Goal: Information Seeking & Learning: Learn about a topic

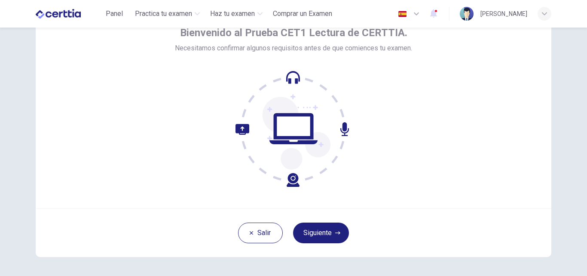
scroll to position [83, 0]
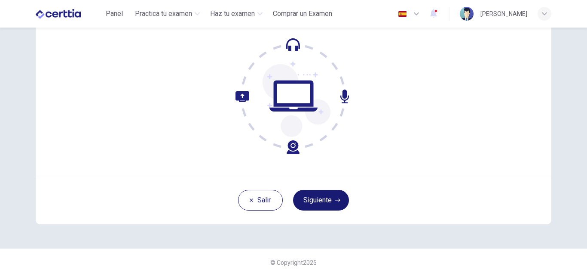
click at [302, 205] on button "Siguiente" at bounding box center [321, 200] width 56 height 21
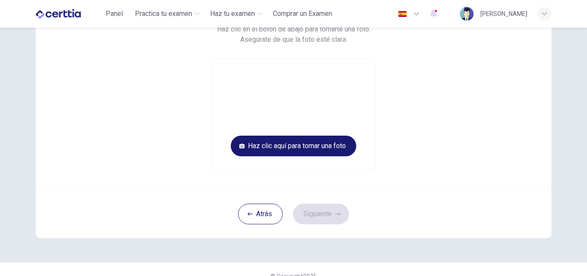
click at [298, 145] on button "Haz clic aquí para tomar una foto" at bounding box center [294, 145] width 126 height 21
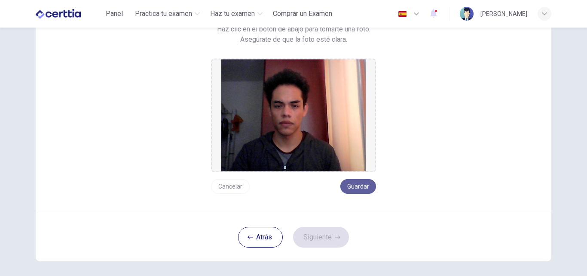
click at [361, 189] on button "Guardar" at bounding box center [359, 186] width 36 height 15
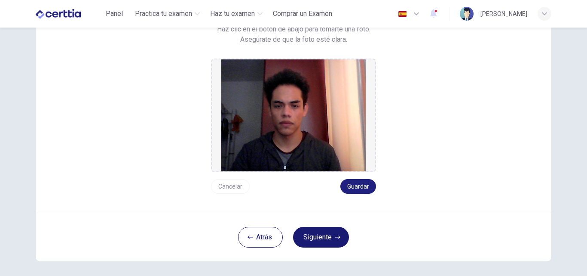
click at [329, 240] on button "Siguiente" at bounding box center [321, 237] width 56 height 21
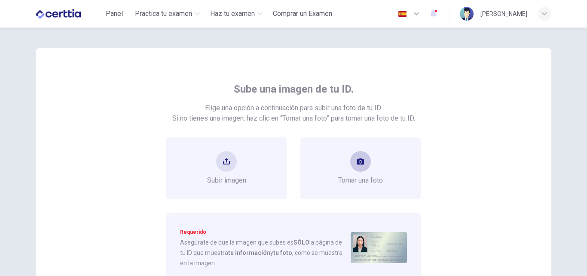
scroll to position [0, 0]
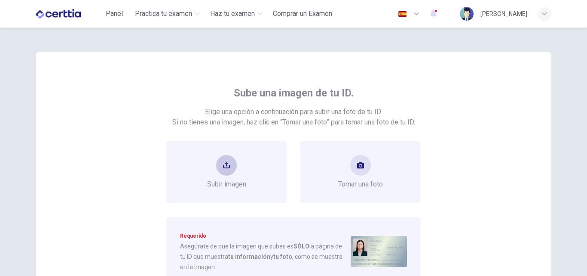
click at [234, 164] on button "upload" at bounding box center [226, 165] width 21 height 21
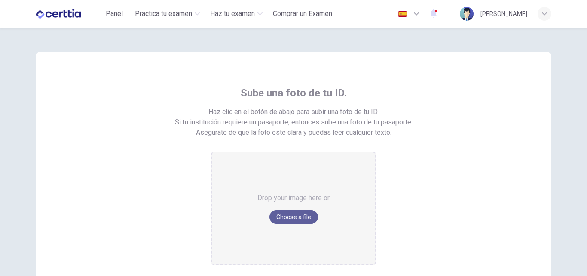
click at [280, 217] on button "Choose a file" at bounding box center [294, 217] width 49 height 14
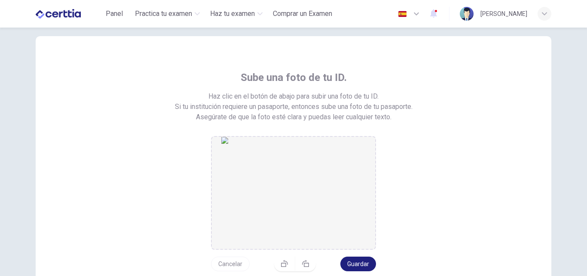
scroll to position [86, 0]
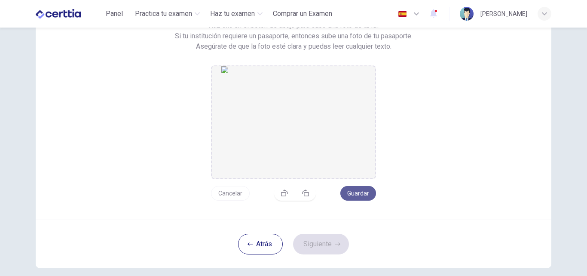
click at [361, 195] on button "Guardar" at bounding box center [359, 193] width 36 height 15
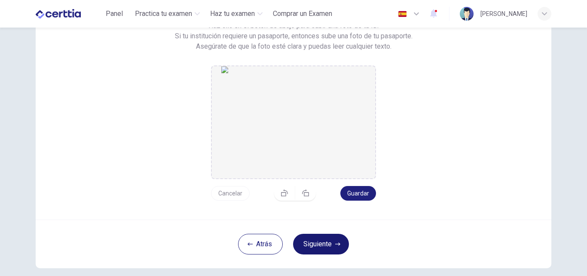
click at [318, 245] on button "Siguiente" at bounding box center [321, 244] width 56 height 21
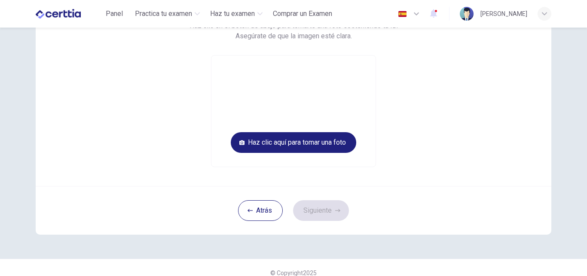
scroll to position [0, 0]
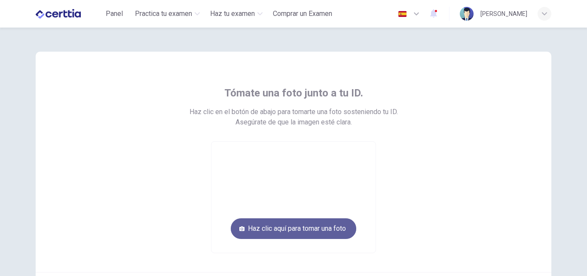
click at [303, 229] on button "Haz clic aquí para tomar una foto" at bounding box center [294, 228] width 126 height 21
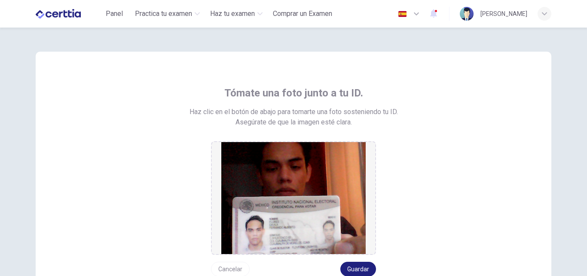
scroll to position [43, 0]
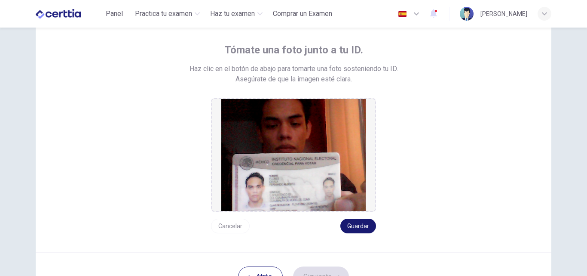
click at [353, 228] on button "Guardar" at bounding box center [359, 225] width 36 height 15
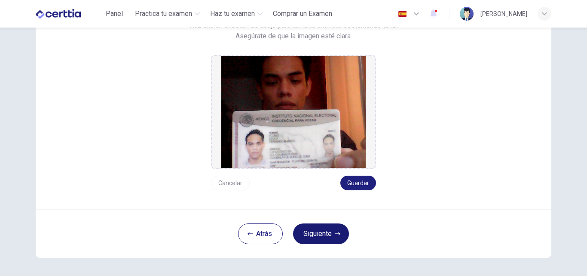
click at [317, 239] on button "Siguiente" at bounding box center [321, 233] width 56 height 21
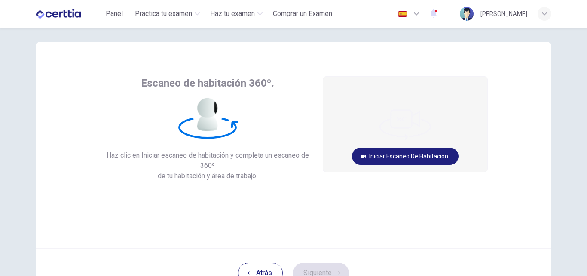
scroll to position [0, 0]
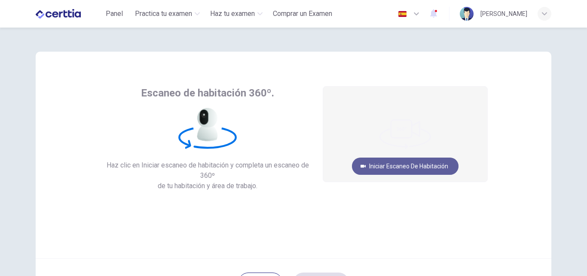
click at [366, 170] on button "Iniciar escaneo de habitación" at bounding box center [405, 165] width 107 height 17
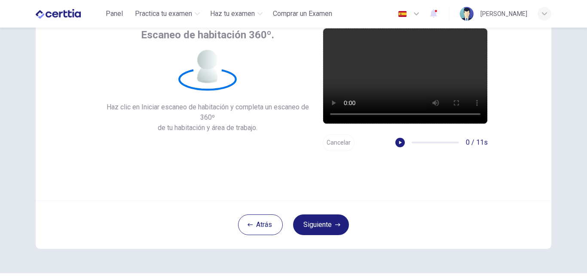
scroll to position [64, 0]
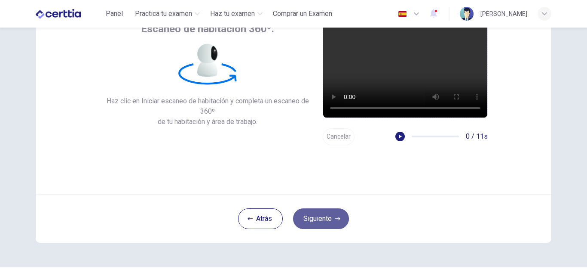
click at [315, 215] on button "Siguiente" at bounding box center [321, 218] width 56 height 21
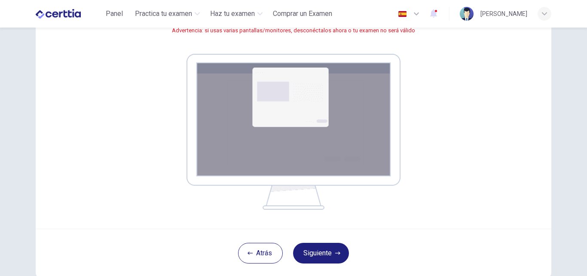
scroll to position [119, 0]
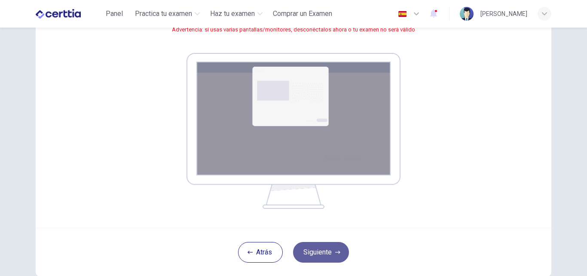
click at [319, 251] on button "Siguiente" at bounding box center [321, 252] width 56 height 21
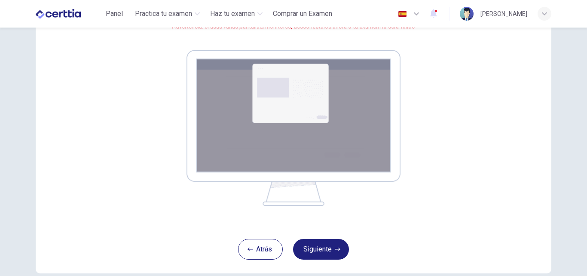
scroll to position [170, 0]
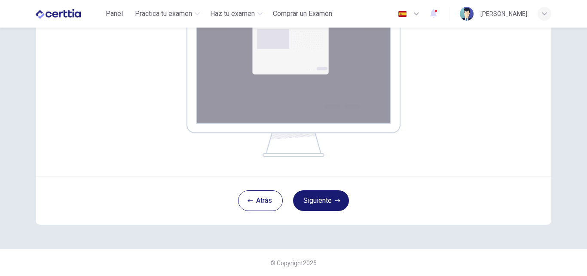
click at [325, 201] on button "Siguiente" at bounding box center [321, 200] width 56 height 21
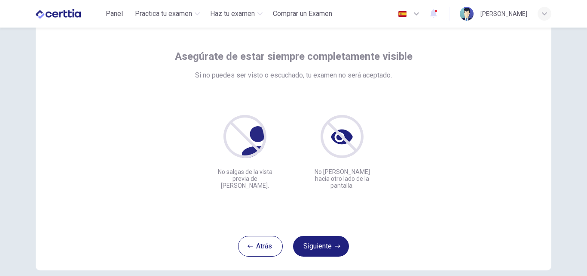
scroll to position [83, 0]
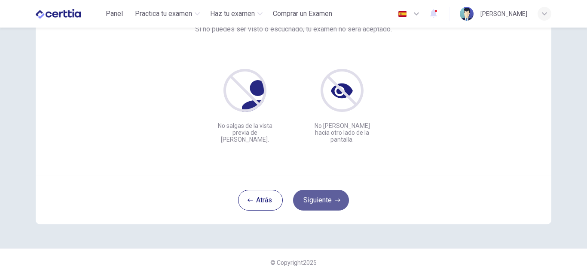
click at [320, 202] on button "Siguiente" at bounding box center [321, 200] width 56 height 21
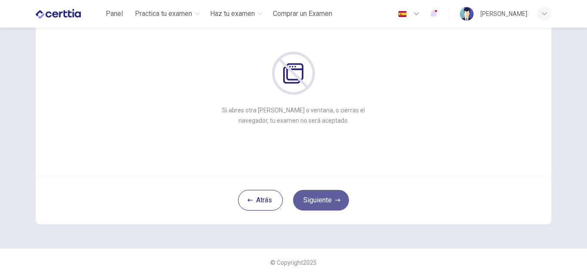
click at [318, 202] on button "Siguiente" at bounding box center [321, 200] width 56 height 21
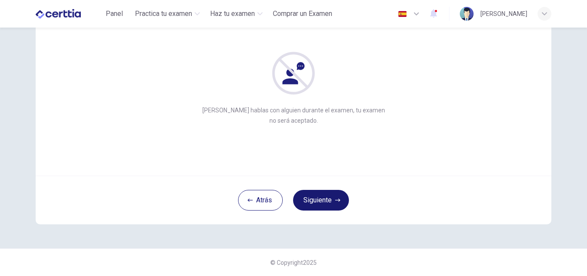
click at [315, 197] on button "Siguiente" at bounding box center [321, 200] width 56 height 21
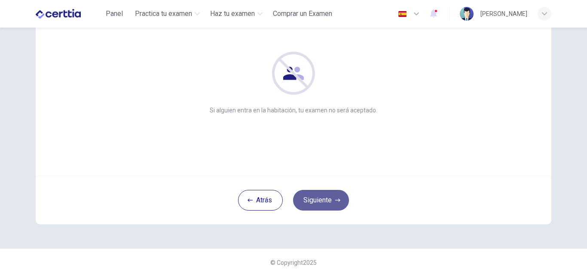
click at [313, 200] on button "Siguiente" at bounding box center [321, 200] width 56 height 21
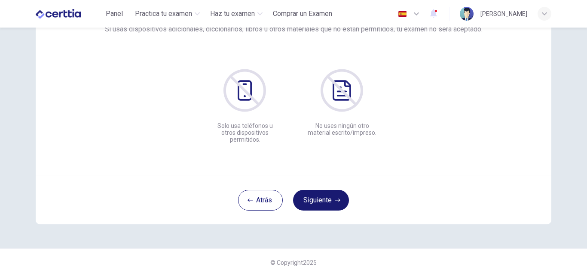
click at [317, 205] on button "Siguiente" at bounding box center [321, 200] width 56 height 21
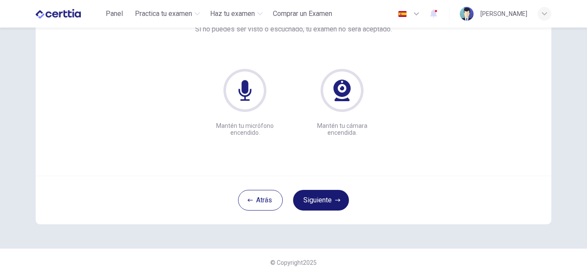
click at [317, 205] on button "Siguiente" at bounding box center [321, 200] width 56 height 21
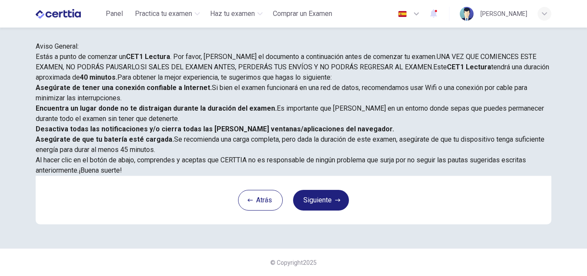
scroll to position [203, 0]
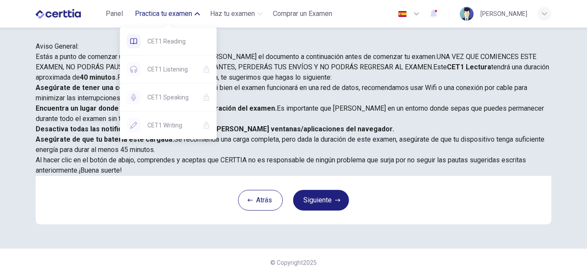
click at [158, 12] on span "Practica tu examen" at bounding box center [163, 14] width 57 height 10
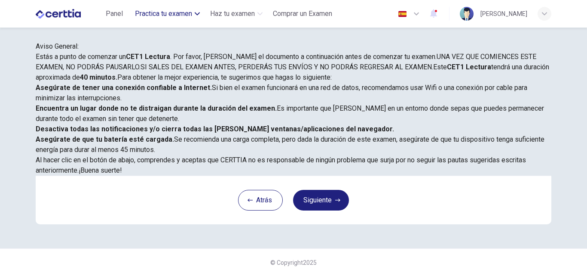
click at [157, 17] on span "Practica tu examen" at bounding box center [163, 14] width 57 height 10
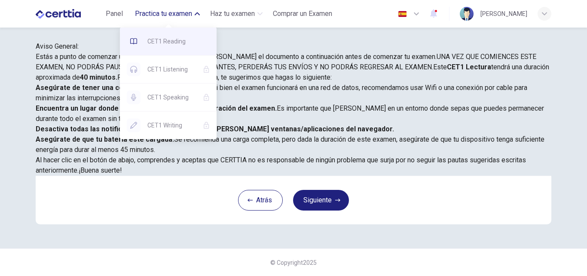
click at [154, 37] on span "CET1 Reading" at bounding box center [179, 41] width 62 height 10
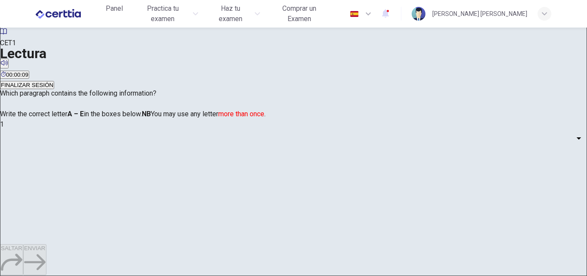
scroll to position [86, 0]
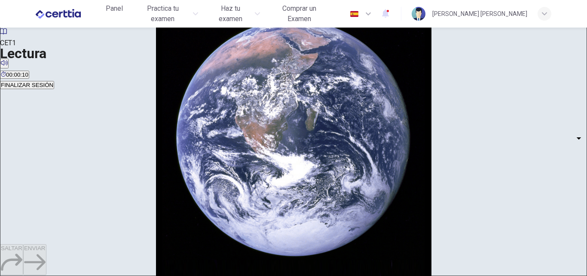
click at [111, 114] on body "Este sitio utiliza cookies, como se explica en nuestra Política de Privacidad .…" at bounding box center [293, 138] width 587 height 276
click at [111, 275] on div at bounding box center [293, 276] width 587 height 0
click at [106, 147] on body "Este sitio utiliza cookies, como se explica en nuestra Política de Privacidad .…" at bounding box center [293, 138] width 587 height 276
click at [101, 275] on li "A" at bounding box center [293, 281] width 587 height 10
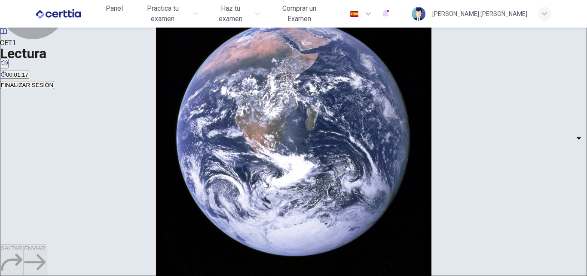
type input "*"
click at [108, 172] on body "Este sitio utiliza cookies, como se explica en nuestra Política de Privacidad .…" at bounding box center [293, 138] width 587 height 276
type input "*"
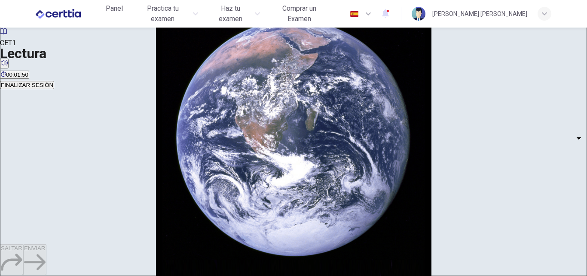
scroll to position [541, 0]
click at [111, 78] on body "Este sitio utiliza cookies, como se explica en nuestra Política de Privacidad .…" at bounding box center [293, 138] width 587 height 276
type input "*"
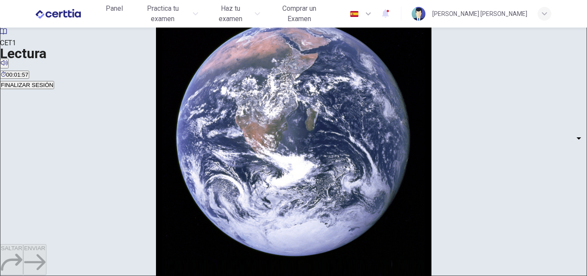
scroll to position [326, 0]
click at [108, 151] on body "Este sitio utiliza cookies, como se explica en nuestra Política de Privacidad .…" at bounding box center [293, 138] width 587 height 276
type input "*"
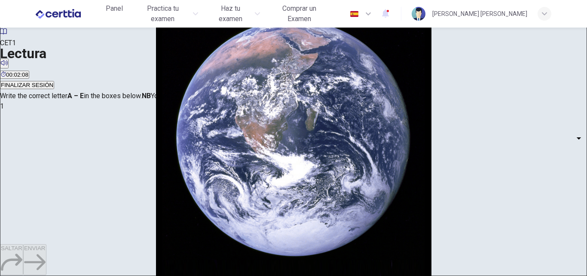
click at [106, 140] on body "Este sitio utiliza cookies, como se explica en nuestra Política de Privacidad .…" at bounding box center [293, 138] width 587 height 276
type input "*"
click at [46, 251] on span "ENVIAR" at bounding box center [35, 248] width 22 height 6
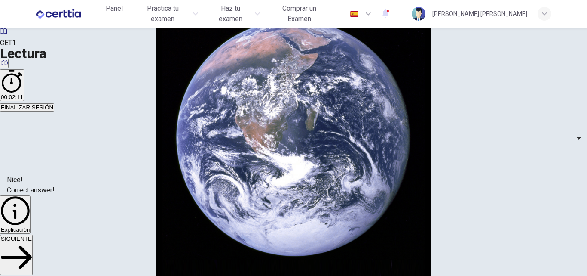
scroll to position [129, 0]
click at [33, 267] on button "SIGUIENTE" at bounding box center [16, 254] width 33 height 40
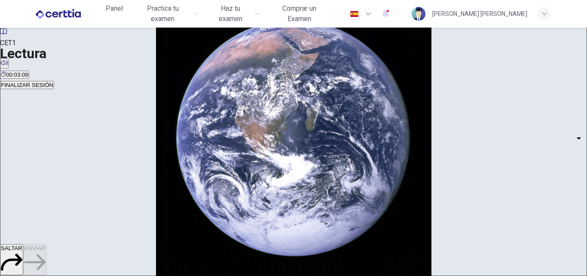
click at [112, 197] on body "Este sitio utiliza cookies, como se explica en nuestra Política de Privacidad .…" at bounding box center [293, 138] width 587 height 276
click at [99, 275] on li "A" at bounding box center [293, 281] width 587 height 10
type input "*"
click at [111, 171] on body "Este sitio utiliza cookies, como se explica en nuestra Política de Privacidad .…" at bounding box center [293, 138] width 587 height 276
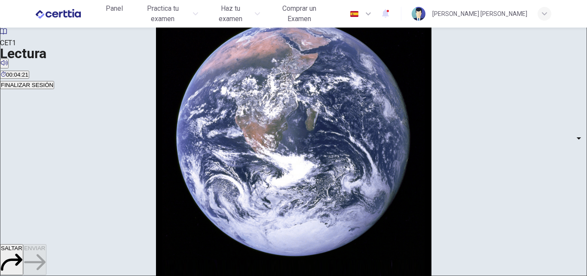
type input "*"
click at [112, 202] on body "Este sitio utiliza cookies, como se explica en nuestra Política de Privacidad .…" at bounding box center [293, 138] width 587 height 276
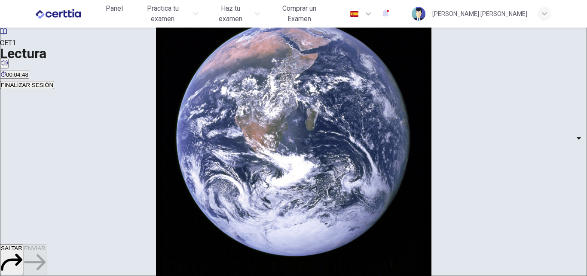
type input "*"
click at [110, 154] on body "Este sitio utiliza cookies, como se explica en nuestra Política de Privacidad .…" at bounding box center [293, 138] width 587 height 276
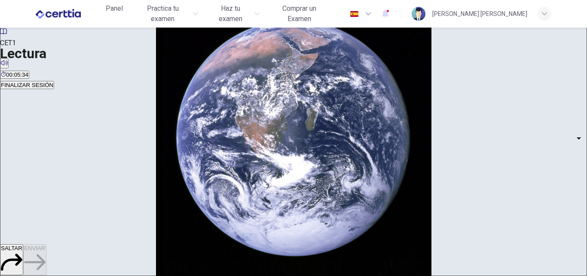
type input "*"
click at [108, 196] on body "Este sitio utiliza cookies, como se explica en nuestra Política de Privacidad .…" at bounding box center [293, 138] width 587 height 276
type input "*"
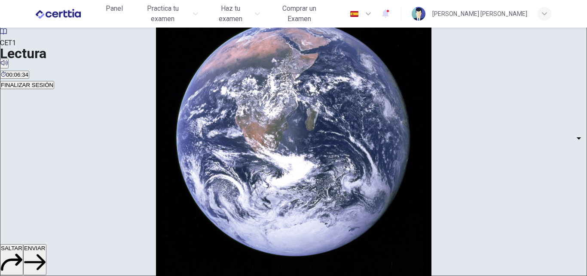
click at [46, 251] on span "ENVIAR" at bounding box center [35, 248] width 22 height 6
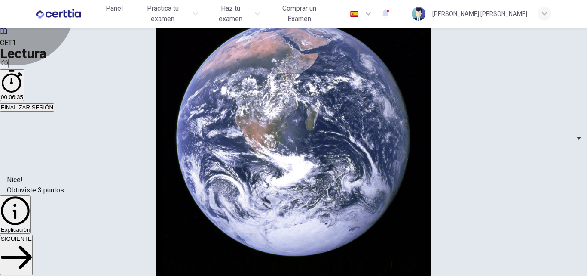
click at [31, 234] on button "Explicación" at bounding box center [15, 214] width 31 height 38
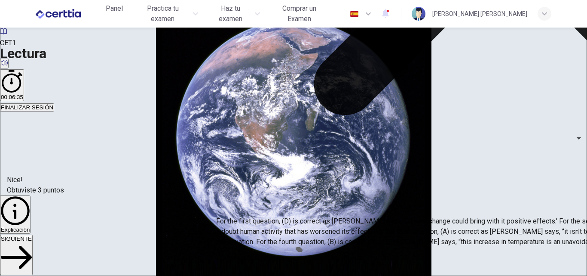
click at [32, 242] on span "SIGUIENTE" at bounding box center [16, 238] width 31 height 6
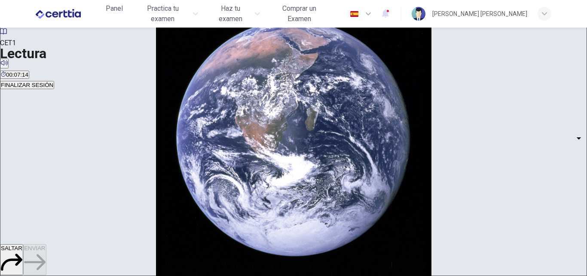
scroll to position [172, 0]
click at [106, 111] on body "Este sitio utiliza cookies, como se explica en nuestra Política de Privacidad .…" at bounding box center [293, 138] width 587 height 276
click at [103, 275] on li "YES" at bounding box center [293, 281] width 587 height 10
type input "***"
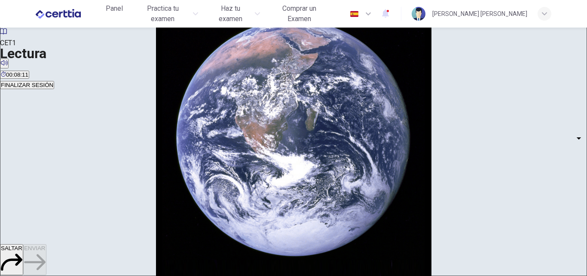
click at [112, 138] on body "Este sitio utiliza cookies, como se explica en nuestra Política de Privacidad .…" at bounding box center [293, 138] width 587 height 276
type input "*********"
click at [113, 172] on body "Este sitio utiliza cookies, como se explica en nuestra Política de Privacidad .…" at bounding box center [293, 138] width 587 height 276
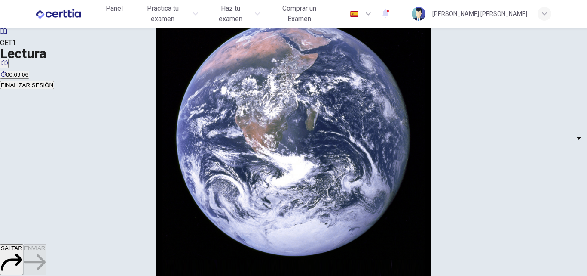
click at [93, 275] on li "YES" at bounding box center [293, 281] width 587 height 10
type input "***"
click at [110, 197] on body "Este sitio utiliza cookies, como se explica en nuestra Política de Privacidad .…" at bounding box center [293, 138] width 587 height 276
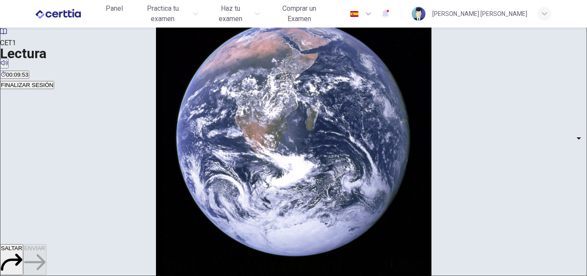
click at [99, 275] on li "YES" at bounding box center [293, 281] width 587 height 10
type input "***"
click at [46, 266] on button "ENVIAR" at bounding box center [34, 259] width 23 height 31
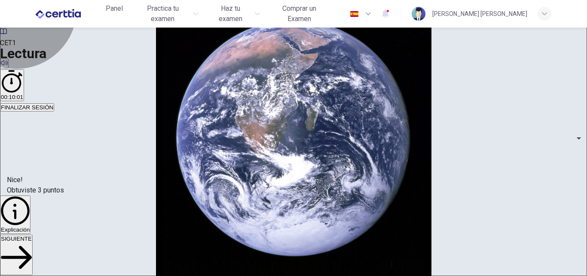
click at [32, 242] on span "SIGUIENTE" at bounding box center [16, 238] width 31 height 6
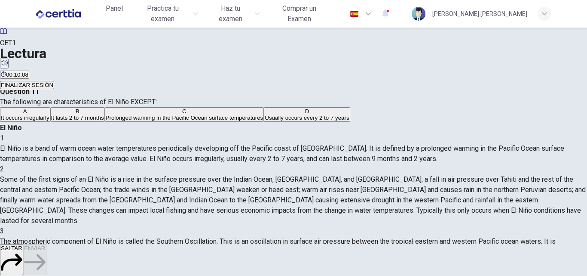
scroll to position [0, 0]
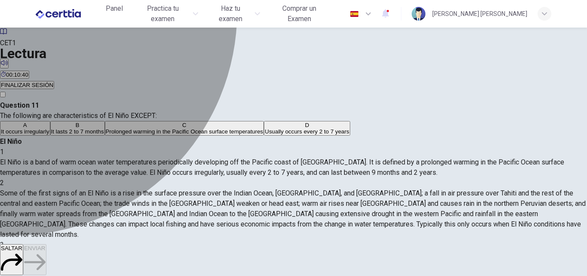
click at [49, 128] on div "A" at bounding box center [25, 125] width 49 height 6
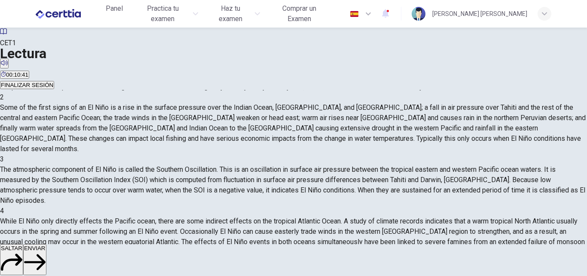
scroll to position [86, 0]
click at [46, 251] on span "ENVIAR" at bounding box center [35, 248] width 22 height 6
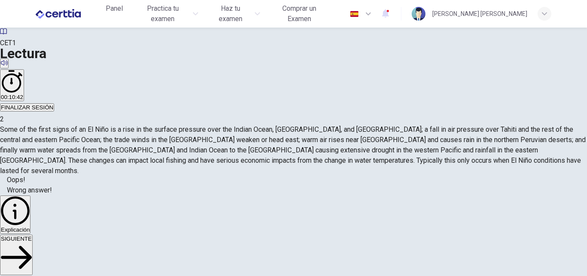
scroll to position [43, 0]
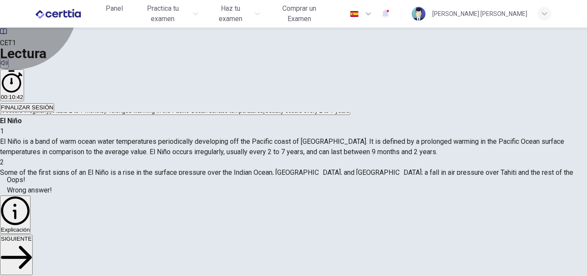
click at [33, 252] on button "SIGUIENTE" at bounding box center [16, 254] width 33 height 40
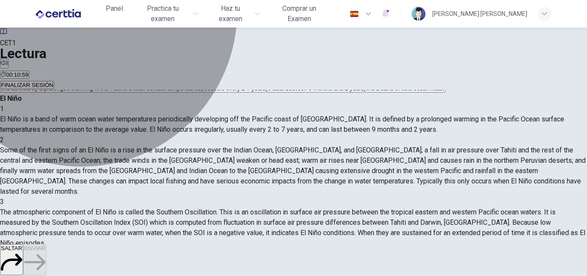
click at [366, 92] on span "It is a band of cold ocean water" at bounding box center [406, 88] width 80 height 6
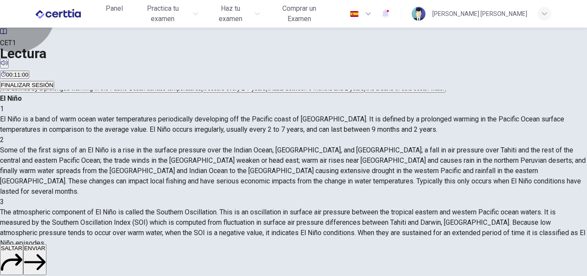
click at [46, 251] on span "ENVIAR" at bounding box center [35, 248] width 22 height 6
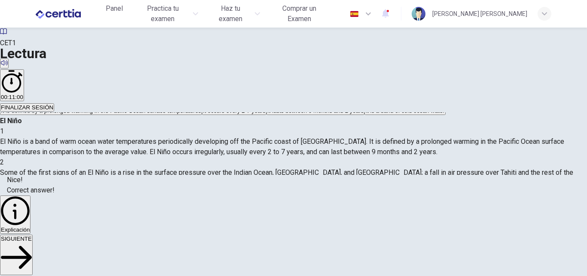
click at [32, 242] on span "SIGUIENTE" at bounding box center [16, 238] width 31 height 6
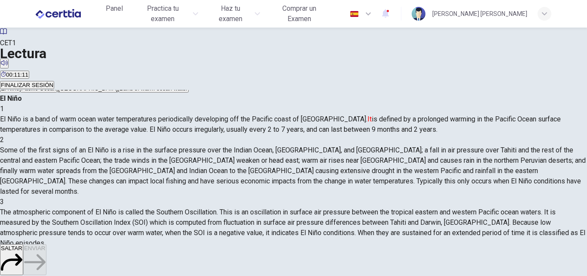
click at [19, 92] on span "El Niño" at bounding box center [10, 88] width 18 height 6
click at [46, 251] on span "ENVIAR" at bounding box center [35, 248] width 22 height 6
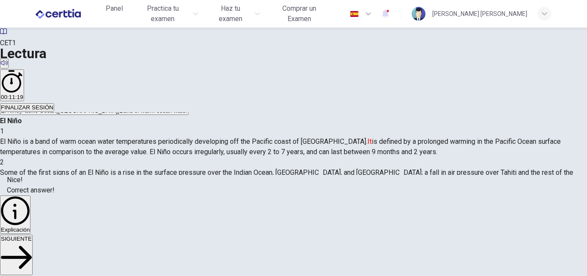
click at [33, 256] on button "SIGUIENTE" at bounding box center [16, 254] width 33 height 40
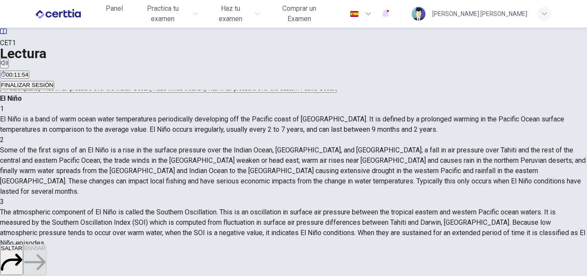
click at [38, 92] on span "An earthquake" at bounding box center [19, 88] width 37 height 6
click at [46, 251] on span "ENVIAR" at bounding box center [35, 248] width 22 height 6
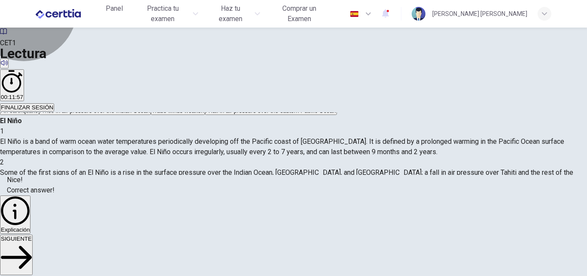
click at [32, 242] on span "SIGUIENTE" at bounding box center [16, 238] width 31 height 6
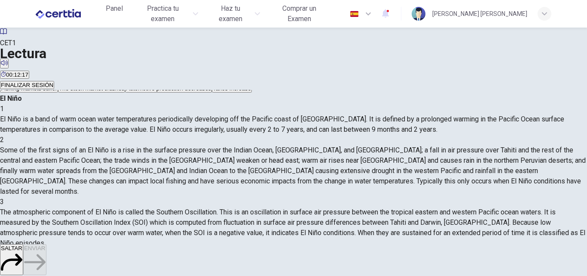
scroll to position [86, 0]
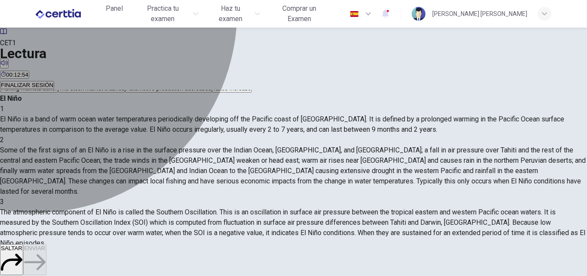
click at [57, 92] on span "Fishing markets suffer" at bounding box center [29, 88] width 56 height 6
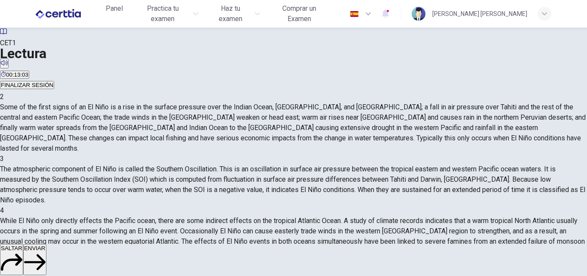
scroll to position [129, 0]
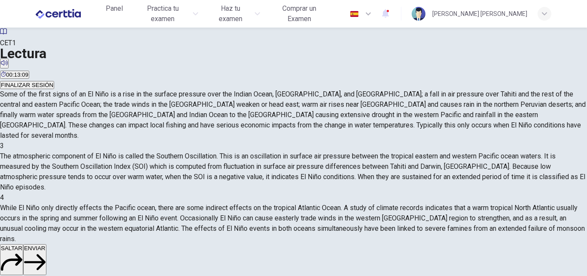
click at [46, 251] on span "ENVIAR" at bounding box center [35, 248] width 22 height 6
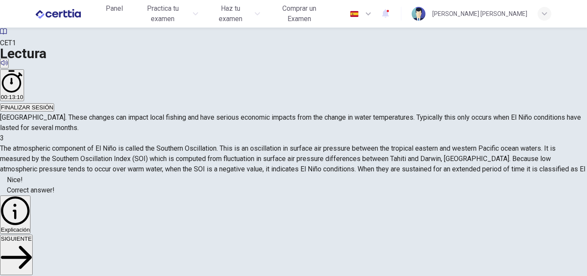
scroll to position [86, 0]
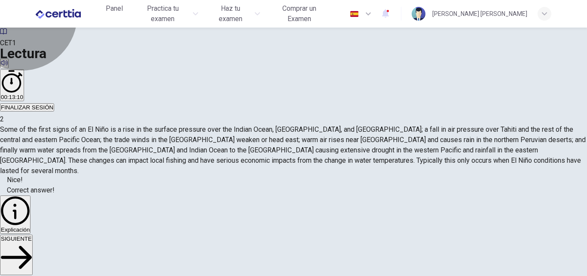
click at [32, 242] on span "SIGUIENTE" at bounding box center [16, 238] width 31 height 6
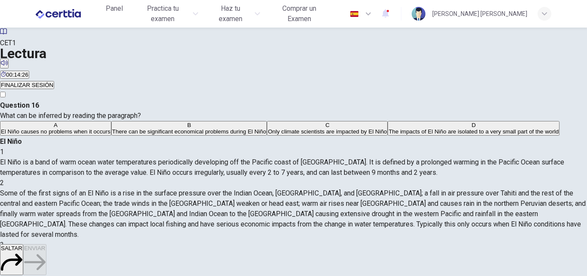
scroll to position [43, 0]
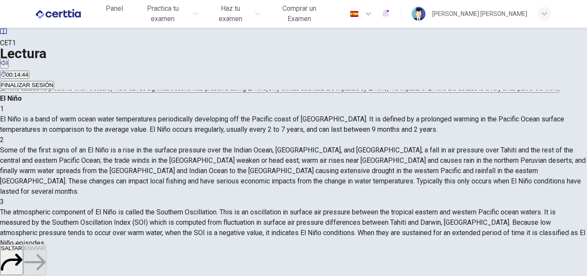
click at [389, 92] on span "The impacts of El Niño are isolated to a very small part of the world" at bounding box center [474, 88] width 170 height 6
click at [46, 252] on button "ENVIAR" at bounding box center [34, 259] width 23 height 31
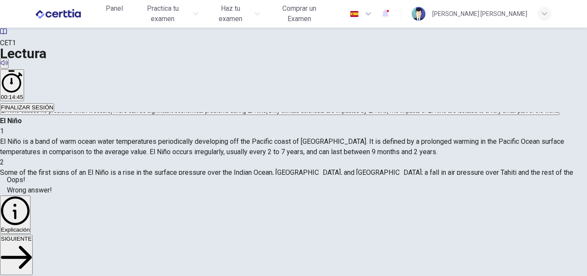
click at [33, 266] on button "SIGUIENTE" at bounding box center [16, 254] width 33 height 40
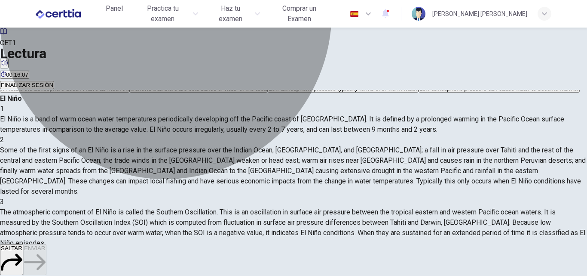
click at [269, 92] on span "Low atmospheric pressure typically forms over warm water" at bounding box center [343, 88] width 149 height 6
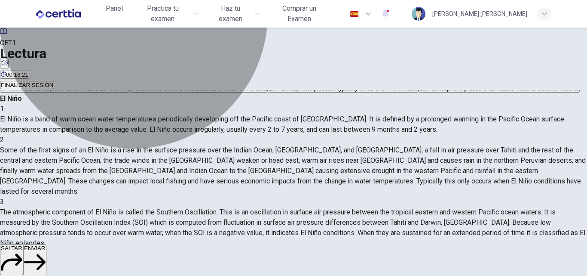
click at [420, 92] on span "Low atmospheric pressure can cause water to become warmer" at bounding box center [500, 88] width 160 height 6
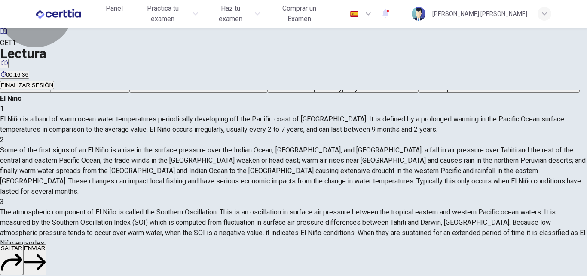
click at [46, 256] on button "ENVIAR" at bounding box center [34, 259] width 23 height 31
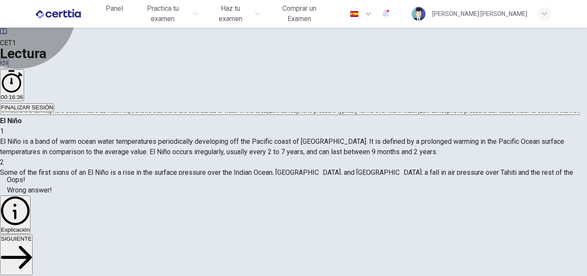
click at [32, 242] on span "SIGUIENTE" at bounding box center [16, 238] width 31 height 6
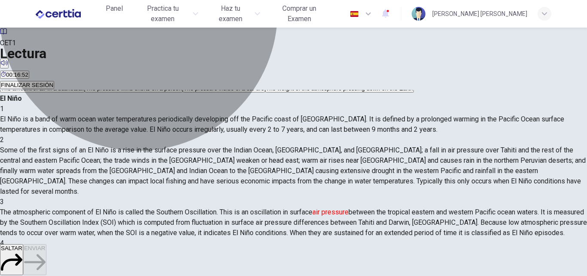
click at [266, 92] on span "The weight of the atmosphere pressing down on the Earth" at bounding box center [339, 88] width 147 height 6
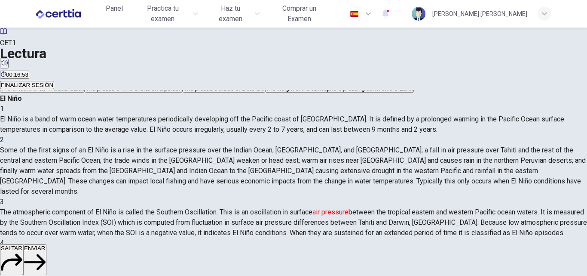
click at [46, 251] on span "ENVIAR" at bounding box center [35, 248] width 22 height 6
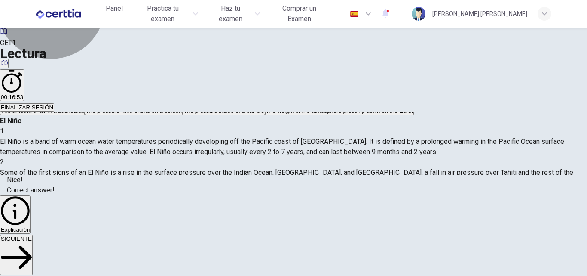
click at [33, 252] on button "SIGUIENTE" at bounding box center [16, 254] width 33 height 40
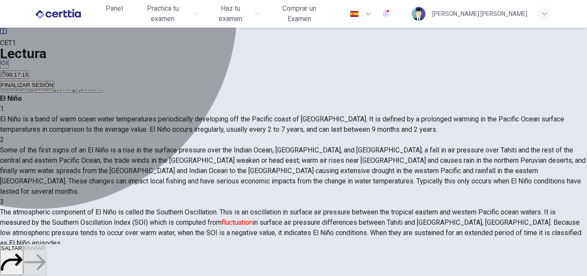
click at [79, 92] on span "Change" at bounding box center [68, 88] width 20 height 6
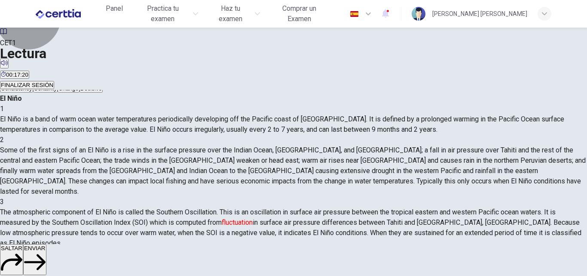
click at [46, 251] on span "ENVIAR" at bounding box center [35, 248] width 22 height 6
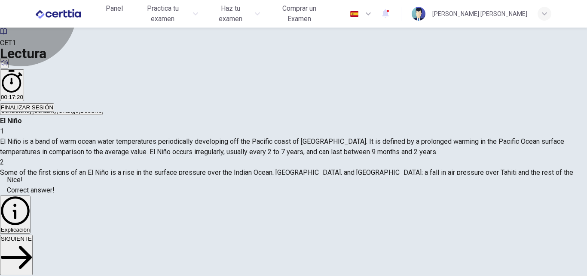
click at [32, 242] on span "SIGUIENTE" at bounding box center [16, 238] width 31 height 6
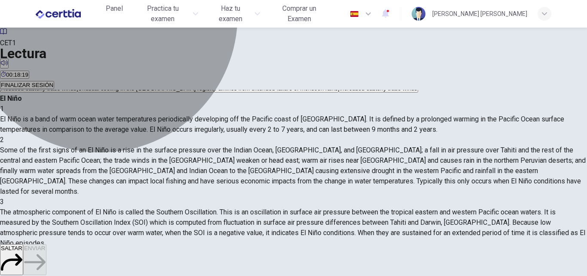
click at [77, 92] on span "Reduced easterly trade winds" at bounding box center [39, 88] width 76 height 6
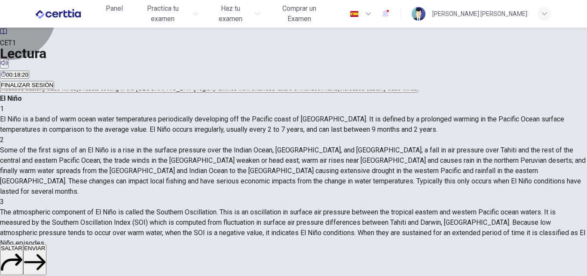
click at [46, 251] on span "ENVIAR" at bounding box center [35, 248] width 22 height 6
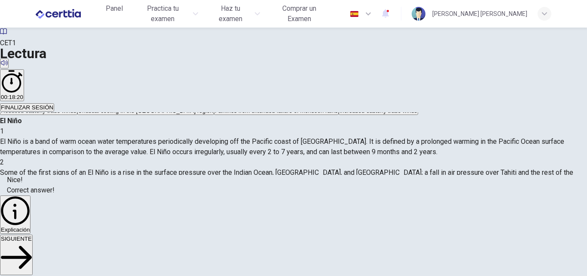
click at [33, 262] on button "SIGUIENTE" at bounding box center [16, 254] width 33 height 40
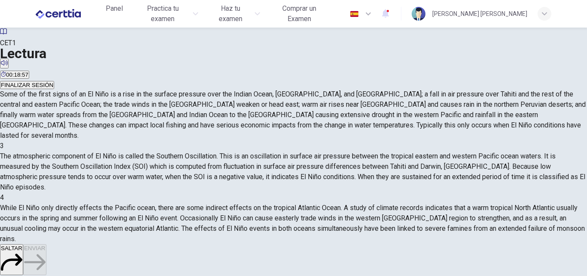
scroll to position [61, 0]
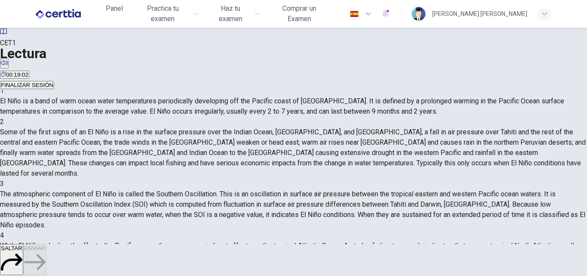
click at [92, 74] on button "B Failure of monsoon rains" at bounding box center [60, 67] width 65 height 15
click at [46, 251] on span "ENVIAR" at bounding box center [35, 248] width 22 height 6
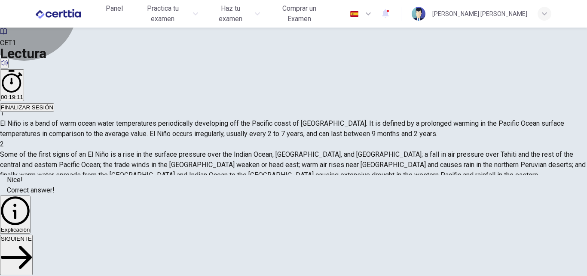
click at [32, 242] on span "SIGUIENTE" at bounding box center [16, 238] width 31 height 6
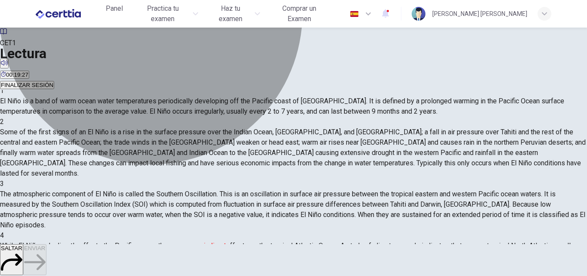
click at [275, 74] on span "Effects that spread from the origin and impact other areas" at bounding box center [348, 70] width 146 height 6
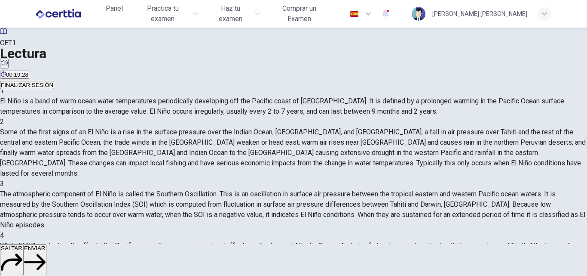
click at [46, 251] on span "ENVIAR" at bounding box center [35, 248] width 22 height 6
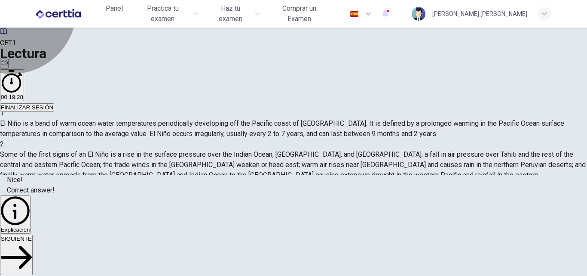
click at [33, 256] on button "SIGUIENTE" at bounding box center [16, 254] width 33 height 40
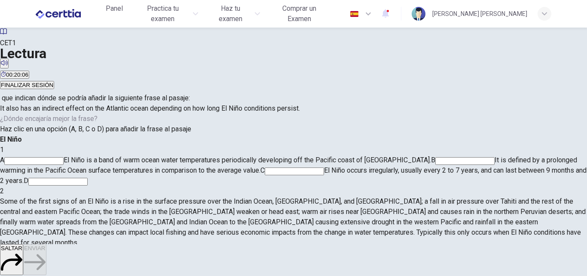
scroll to position [43, 0]
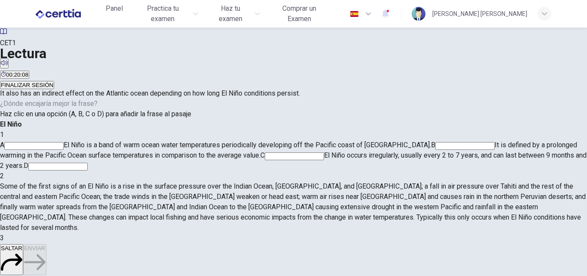
click at [324, 152] on input at bounding box center [294, 156] width 59 height 8
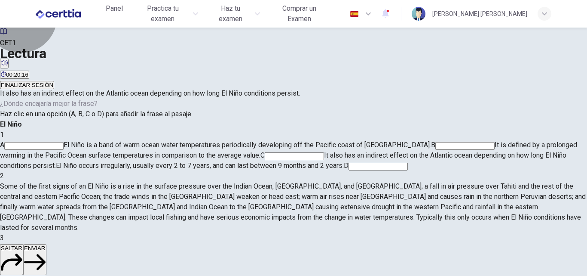
click at [46, 251] on span "ENVIAR" at bounding box center [35, 248] width 22 height 6
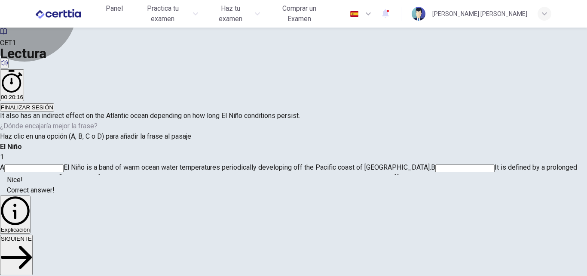
click at [32, 242] on span "SIGUIENTE" at bounding box center [16, 238] width 31 height 6
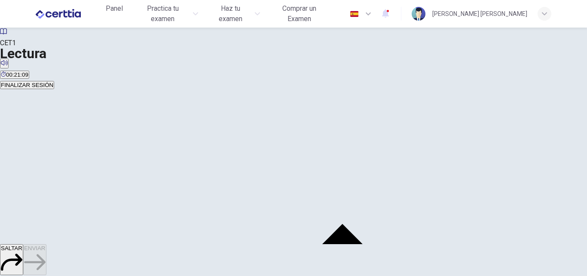
scroll to position [129, 0]
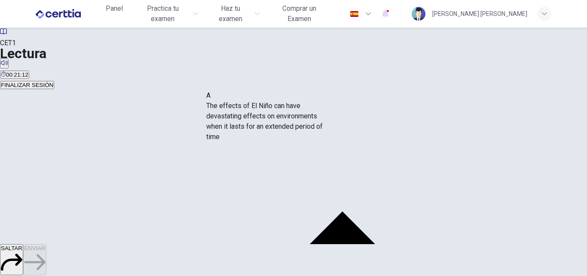
drag, startPoint x: 91, startPoint y: 129, endPoint x: 249, endPoint y: 127, distance: 158.3
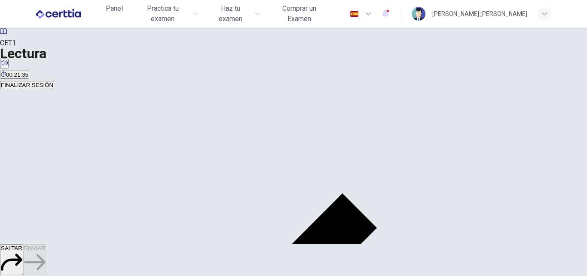
scroll to position [0, 0]
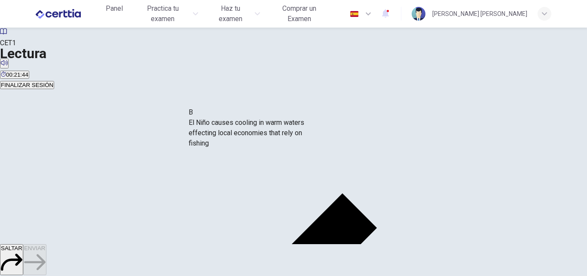
drag, startPoint x: 97, startPoint y: 102, endPoint x: 237, endPoint y: 136, distance: 144.6
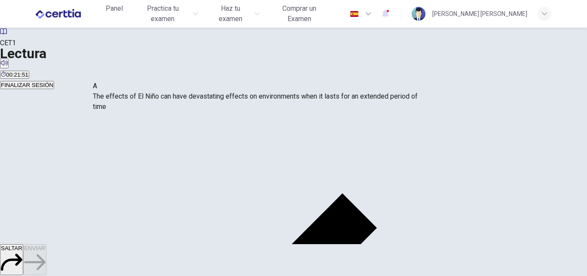
drag, startPoint x: 245, startPoint y: 100, endPoint x: 122, endPoint y: 100, distance: 123.0
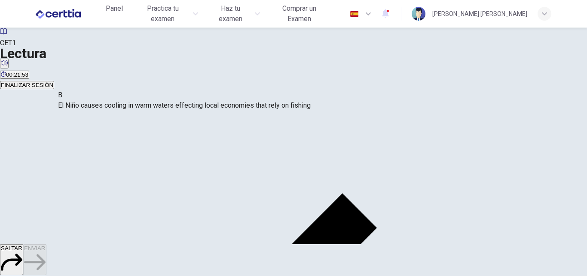
drag, startPoint x: 261, startPoint y: 95, endPoint x: 118, endPoint y: 105, distance: 143.6
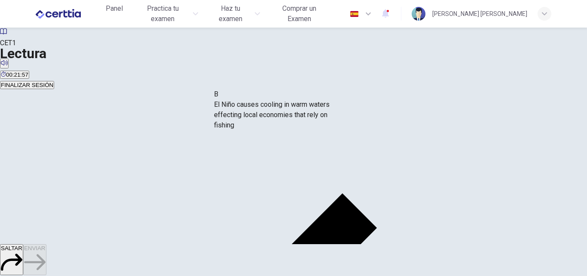
drag, startPoint x: 108, startPoint y: 160, endPoint x: 273, endPoint y: 110, distance: 172.9
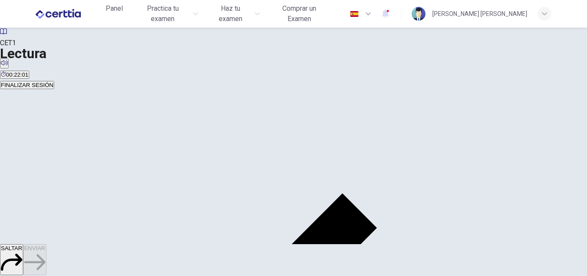
scroll to position [86, 0]
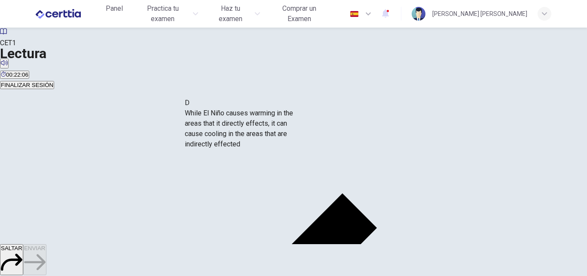
drag, startPoint x: 100, startPoint y: 151, endPoint x: 237, endPoint y: 147, distance: 136.8
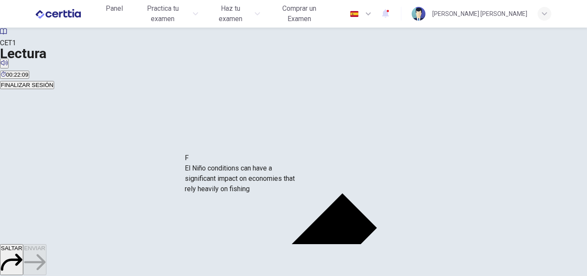
scroll to position [2, 0]
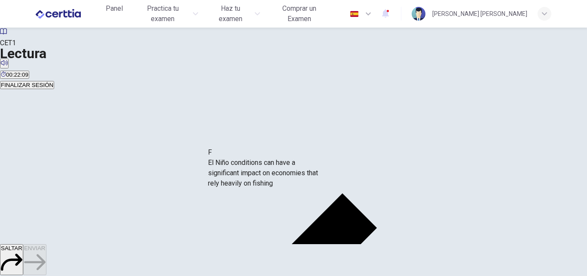
drag, startPoint x: 103, startPoint y: 189, endPoint x: 262, endPoint y: 178, distance: 159.5
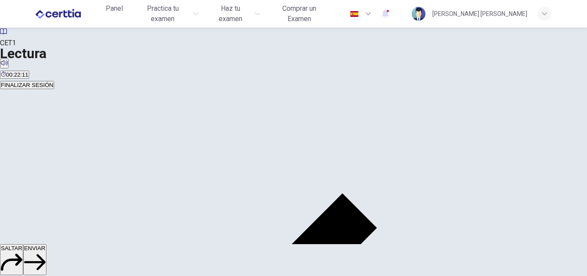
scroll to position [0, 0]
click at [46, 251] on span "ENVIAR" at bounding box center [35, 248] width 22 height 6
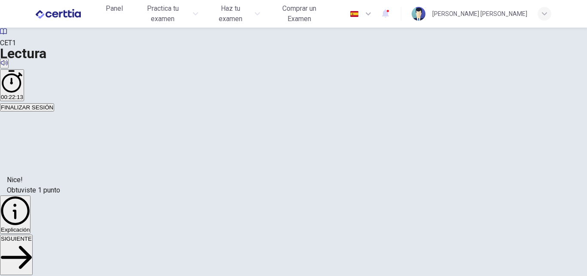
scroll to position [104, 0]
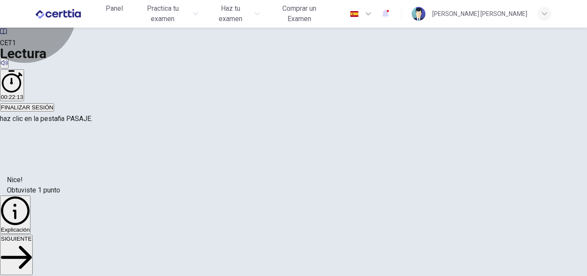
click at [32, 242] on span "SIGUIENTE" at bounding box center [16, 238] width 31 height 6
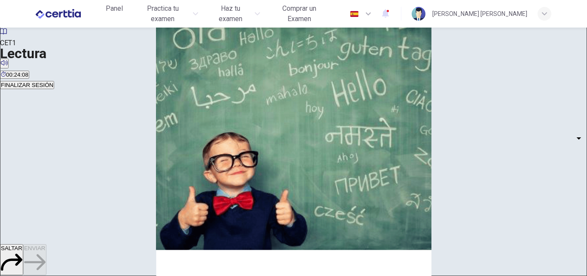
scroll to position [129, 0]
click at [113, 105] on body "Este sitio utiliza cookies, como se explica en nuestra Política de Privacidad .…" at bounding box center [293, 138] width 587 height 276
click at [107, 275] on li "YES" at bounding box center [293, 281] width 587 height 10
type input "***"
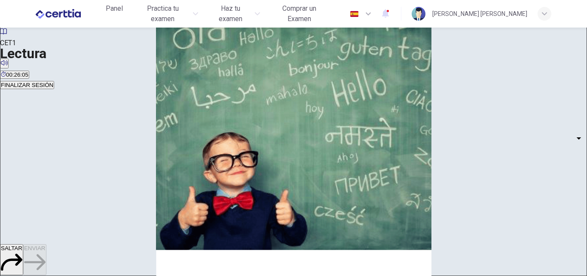
click at [112, 152] on body "Este sitio utiliza cookies, como se explica en nuestra Política de Privacidad .…" at bounding box center [293, 138] width 587 height 276
click at [99, 275] on li "YES" at bounding box center [293, 281] width 587 height 10
type input "***"
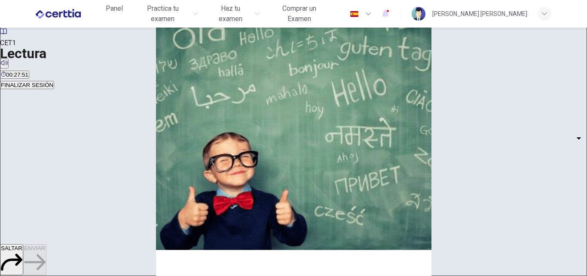
click at [109, 202] on body "Este sitio utiliza cookies, como se explica en nuestra Política de Privacidad .…" at bounding box center [293, 138] width 587 height 276
click at [98, 275] on li "YES" at bounding box center [293, 281] width 587 height 10
type input "***"
click at [111, 126] on body "Este sitio utiliza cookies, como se explica en nuestra Política de Privacidad .…" at bounding box center [293, 138] width 587 height 276
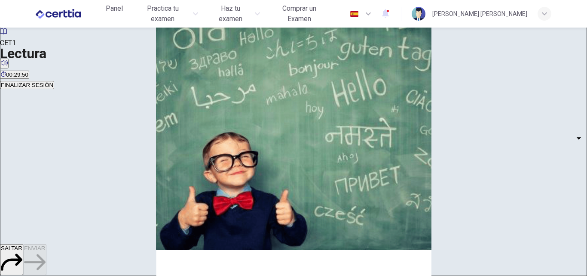
click at [98, 275] on li "YES" at bounding box center [293, 281] width 587 height 10
type input "***"
click at [109, 177] on body "Este sitio utiliza cookies, como se explica en nuestra Política de Privacidad .…" at bounding box center [293, 138] width 587 height 276
click at [100, 275] on li "YES" at bounding box center [293, 281] width 587 height 10
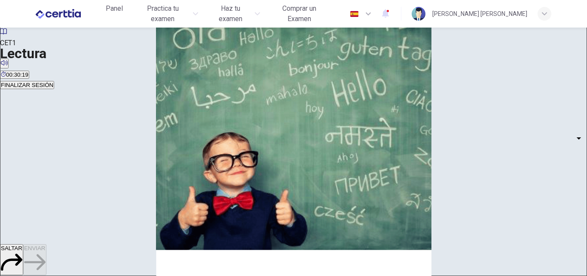
type input "***"
click at [110, 200] on body "Este sitio utiliza cookies, como se explica en nuestra Política de Privacidad .…" at bounding box center [293, 138] width 587 height 276
type input "**"
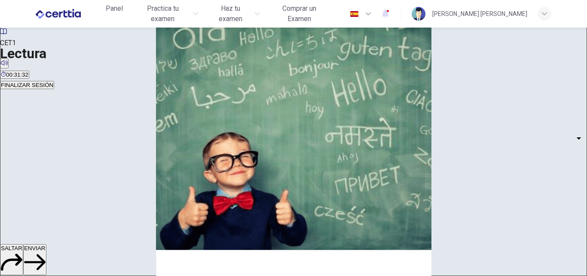
click at [46, 251] on span "ENVIAR" at bounding box center [35, 248] width 22 height 6
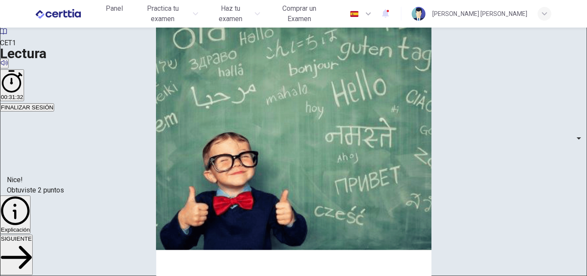
click at [33, 255] on button "SIGUIENTE" at bounding box center [16, 254] width 33 height 40
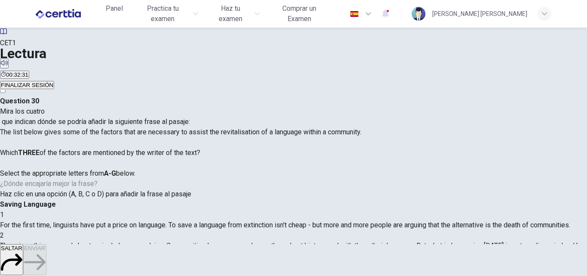
scroll to position [0, 0]
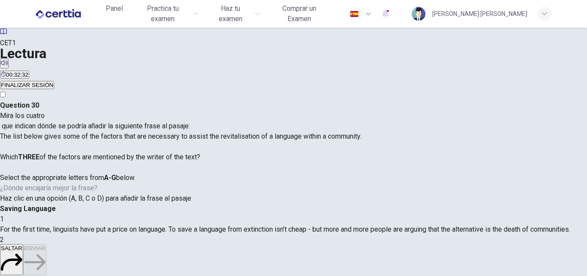
click at [22, 251] on span "SALTAR" at bounding box center [12, 248] width 22 height 6
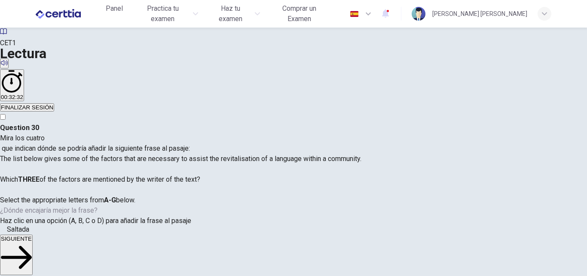
click at [32, 242] on span "SIGUIENTE" at bounding box center [16, 238] width 31 height 6
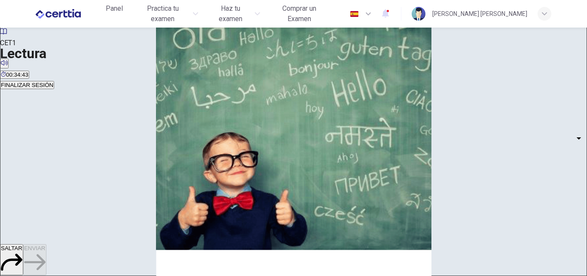
scroll to position [516, 0]
click at [106, 181] on body "Este sitio utiliza cookies, como se explica en nuestra Política de Privacidad .…" at bounding box center [293, 138] width 587 height 276
click at [101, 275] on li "A" at bounding box center [293, 281] width 587 height 10
type input "*"
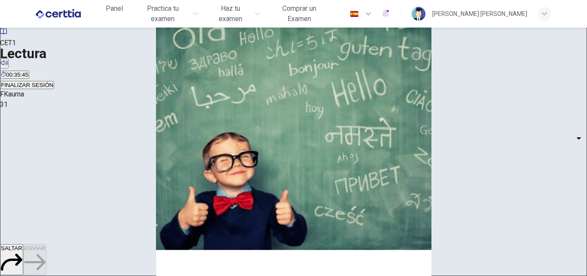
click at [111, 145] on body "Este sitio utiliza cookies, como se explica en nuestra Política de Privacidad .…" at bounding box center [293, 138] width 587 height 276
type input "*"
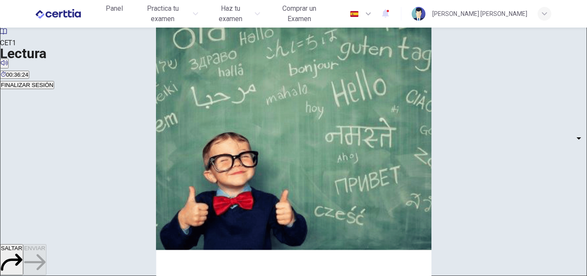
click at [111, 201] on body "Este sitio utiliza cookies, como se explica en nuestra Política de Privacidad .…" at bounding box center [293, 138] width 587 height 276
type input "*"
click at [111, 152] on body "Este sitio utiliza cookies, como se explica en nuestra Política de Privacidad .…" at bounding box center [293, 138] width 587 height 276
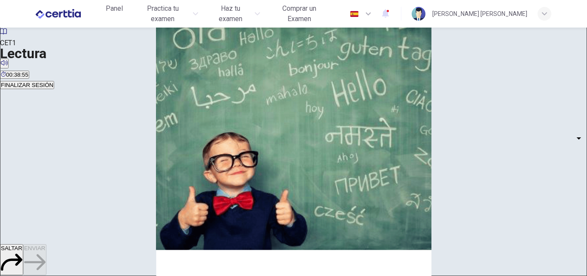
click at [113, 155] on body "Este sitio utiliza cookies, como se explica en nuestra Política de Privacidad .…" at bounding box center [293, 138] width 587 height 276
type input "*"
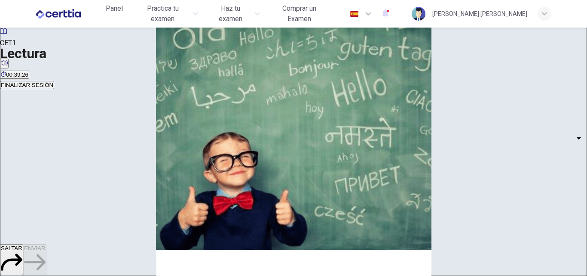
scroll to position [774, 0]
click at [108, 146] on body "Este sitio utiliza cookies, como se explica en nuestra Política de Privacidad .…" at bounding box center [293, 138] width 587 height 276
type input "*"
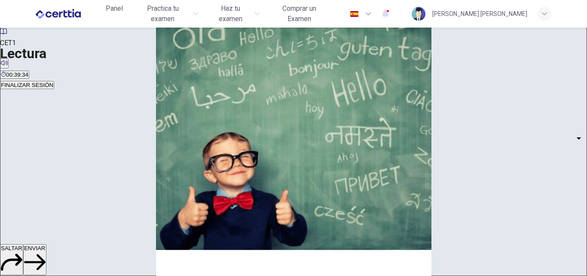
click at [46, 251] on span "ENVIAR" at bounding box center [35, 248] width 22 height 6
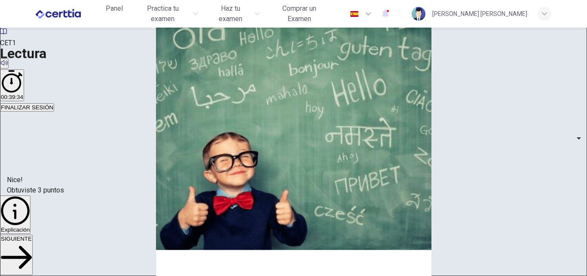
click at [30, 233] on span "Explicación" at bounding box center [15, 229] width 29 height 6
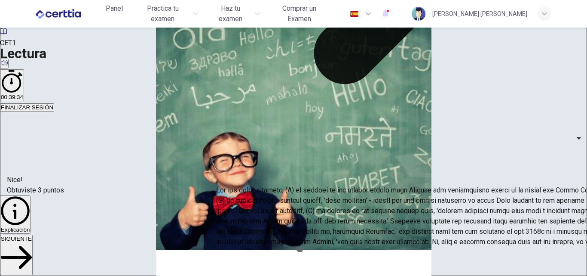
click at [32, 242] on span "SIGUIENTE" at bounding box center [16, 238] width 31 height 6
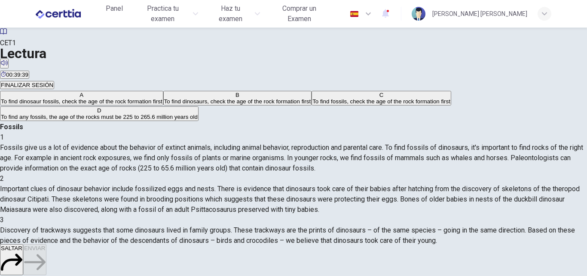
scroll to position [43, 0]
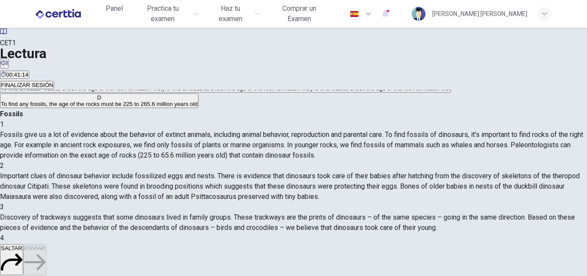
click at [313, 85] on div "C" at bounding box center [382, 82] width 138 height 6
click at [198, 107] on span "To find any fossils, the age of the rocks must be 225 to 265.6 million years old" at bounding box center [99, 104] width 197 height 6
click at [46, 251] on span "ENVIAR" at bounding box center [35, 248] width 22 height 6
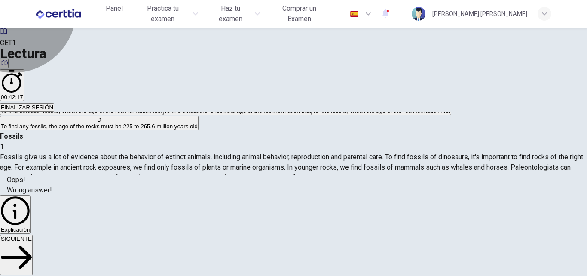
click at [33, 256] on button "SIGUIENTE" at bounding box center [16, 254] width 33 height 40
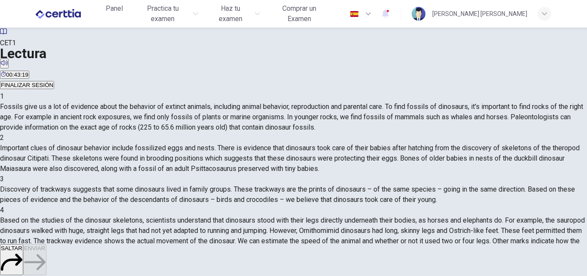
scroll to position [86, 0]
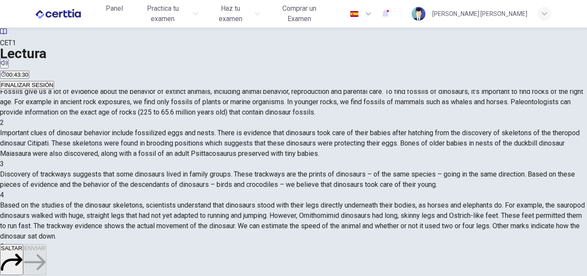
click at [218, 64] on span "Because the skeletons of these dinosaurs show fossilized eggs and nests" at bounding box center [311, 61] width 187 height 6
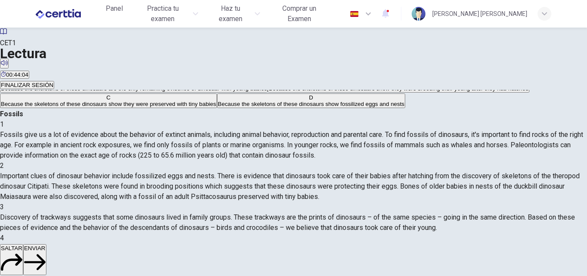
click at [126, 107] on span "Because the skeletons of these dinosaurs show they were preserved with tiny bab…" at bounding box center [108, 104] width 215 height 6
click at [46, 251] on span "ENVIAR" at bounding box center [35, 248] width 22 height 6
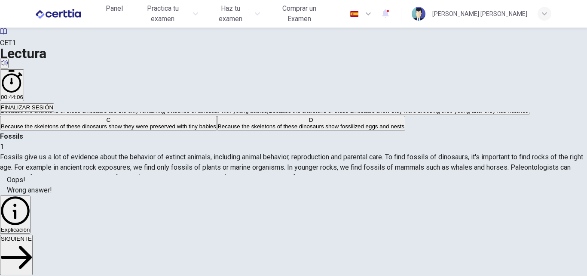
click at [31, 234] on button "Explicación" at bounding box center [15, 214] width 31 height 38
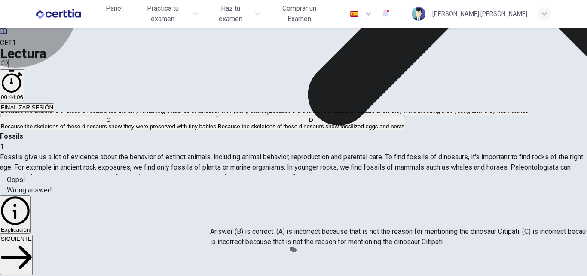
click at [33, 252] on button "SIGUIENTE" at bounding box center [16, 254] width 33 height 40
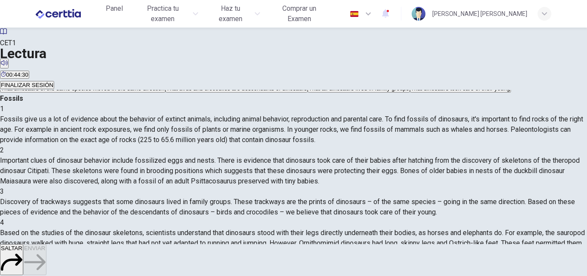
scroll to position [86, 0]
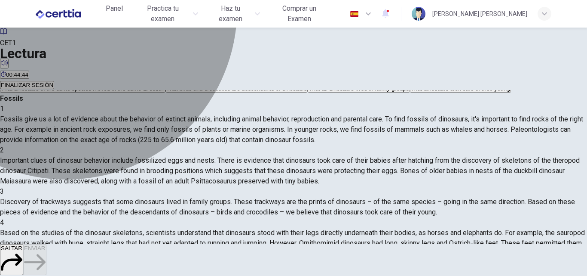
click at [309, 92] on span "That all dinosaurs lived in family groups" at bounding box center [359, 88] width 100 height 6
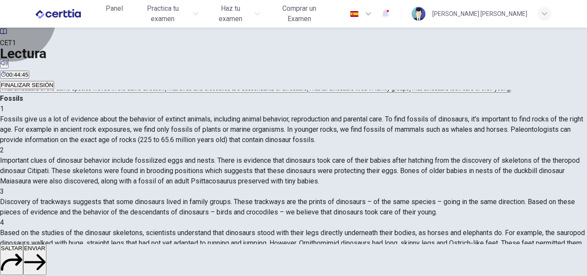
click at [46, 251] on span "ENVIAR" at bounding box center [35, 248] width 22 height 6
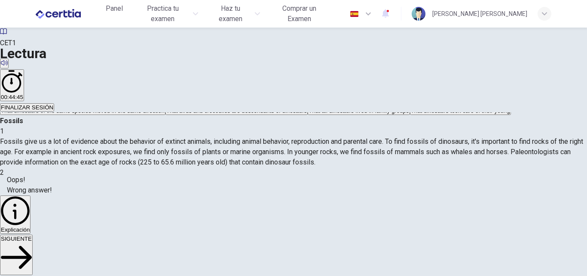
click at [32, 242] on span "SIGUIENTE" at bounding box center [16, 238] width 31 height 6
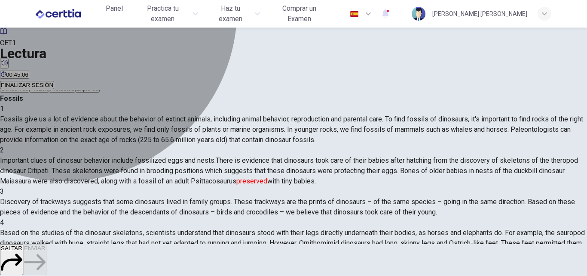
click at [75, 92] on button "C Protected" at bounding box center [62, 85] width 26 height 15
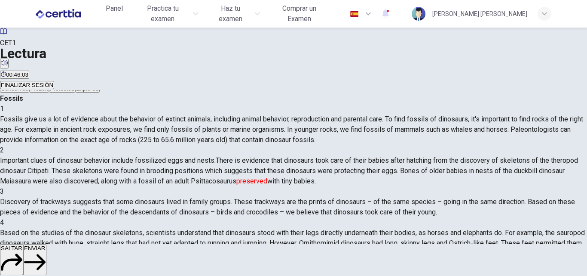
click at [46, 266] on button "ENVIAR" at bounding box center [34, 259] width 23 height 31
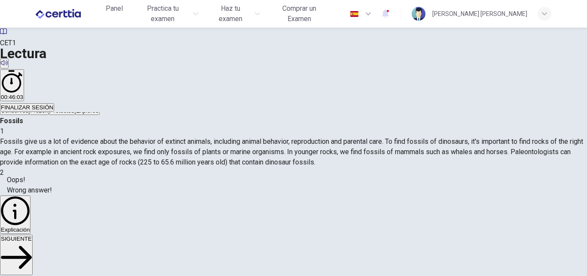
click at [32, 242] on span "SIGUIENTE" at bounding box center [16, 238] width 31 height 6
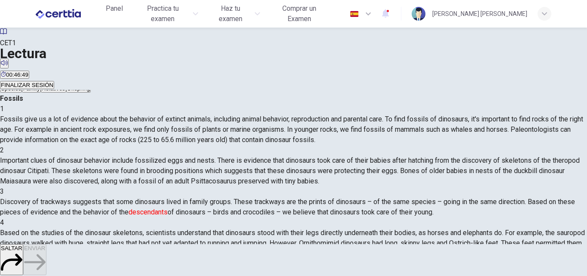
click at [40, 92] on button "B Family" at bounding box center [31, 85] width 18 height 15
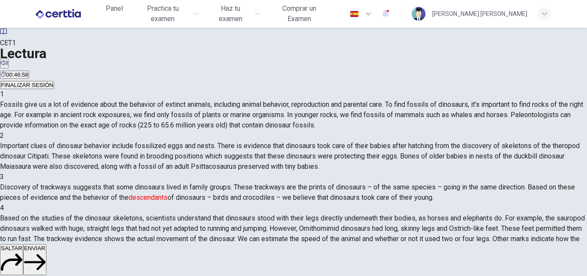
scroll to position [43, 0]
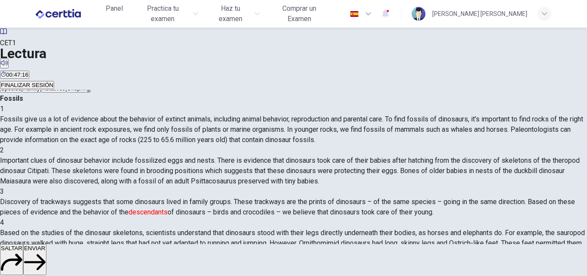
click at [46, 251] on span "ENVIAR" at bounding box center [35, 248] width 22 height 6
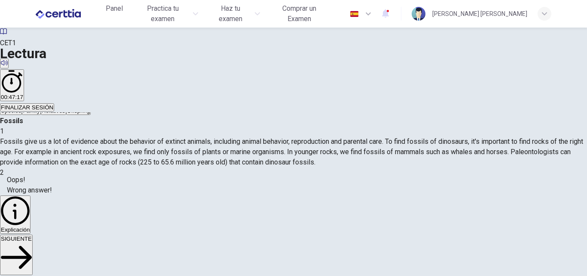
click at [33, 255] on button "SIGUIENTE" at bounding box center [16, 254] width 33 height 40
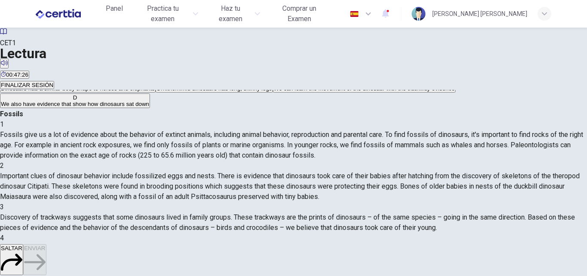
scroll to position [172, 0]
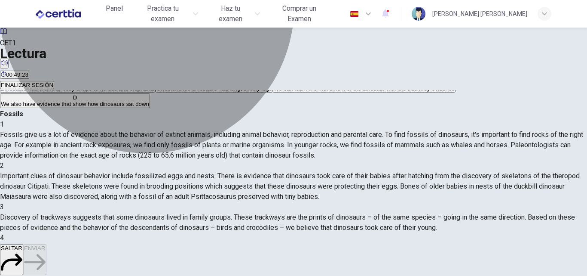
click at [149, 107] on span "We also have evidence that show how dinosaurs sat down" at bounding box center [75, 104] width 148 height 6
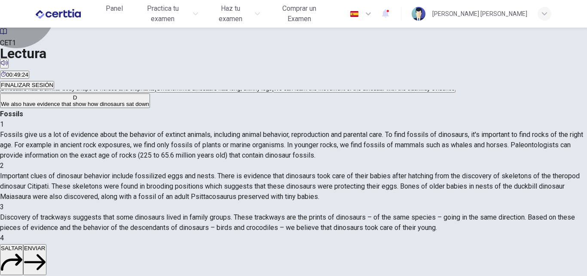
click at [46, 251] on span "ENVIAR" at bounding box center [35, 248] width 22 height 6
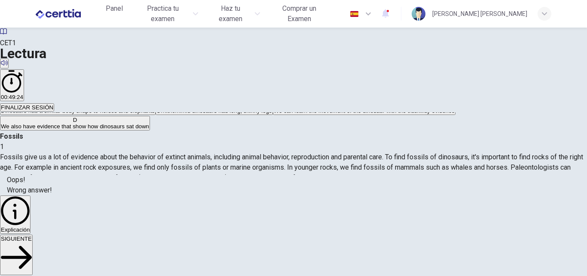
click at [32, 242] on span "SIGUIENTE" at bounding box center [16, 238] width 31 height 6
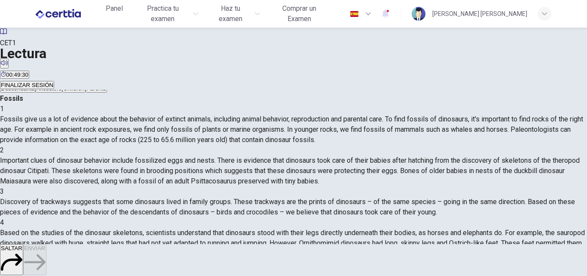
scroll to position [215, 0]
click at [62, 92] on button "B Ancestors" at bounding box center [48, 85] width 27 height 15
click at [46, 261] on button "ENVIAR" at bounding box center [34, 259] width 23 height 31
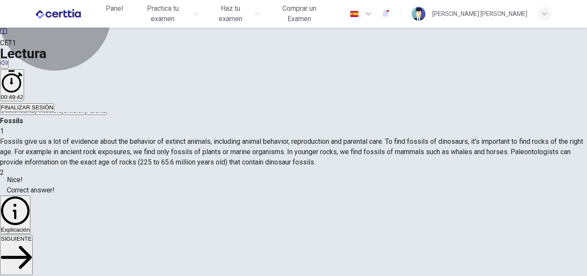
click at [33, 261] on button "SIGUIENTE" at bounding box center [16, 254] width 33 height 40
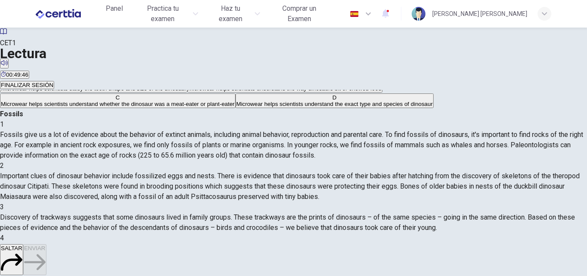
scroll to position [301, 0]
click at [177, 107] on span "Microwear helps scientists understand whether the dinosaur was a meat-eater or …" at bounding box center [118, 104] width 234 height 6
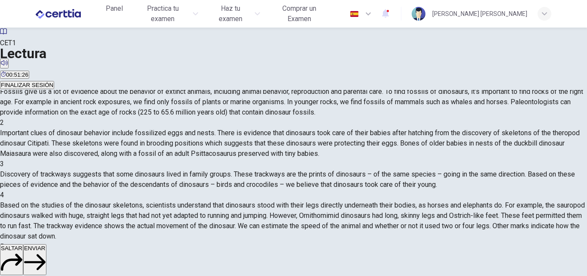
click at [46, 251] on span "ENVIAR" at bounding box center [35, 248] width 22 height 6
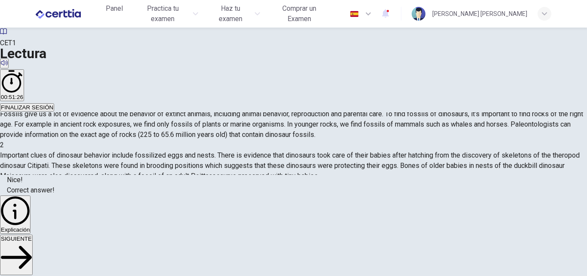
click at [33, 258] on button "SIGUIENTE" at bounding box center [16, 254] width 33 height 40
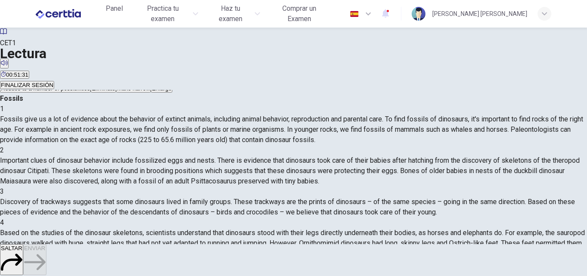
scroll to position [360, 0]
click at [90, 92] on span "Reduce to a number of possibilities" at bounding box center [45, 88] width 89 height 6
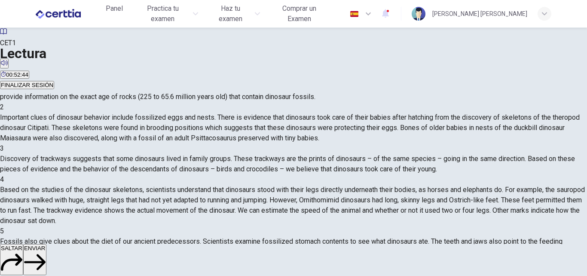
click at [46, 251] on span "ENVIAR" at bounding box center [35, 248] width 22 height 6
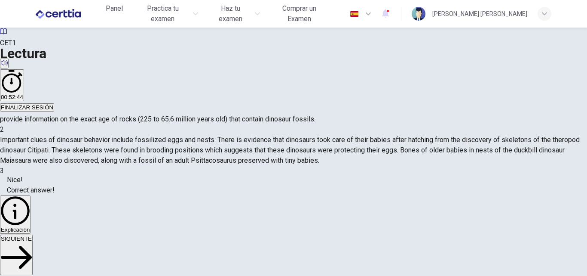
click at [32, 242] on span "SIGUIENTE" at bounding box center [16, 238] width 31 height 6
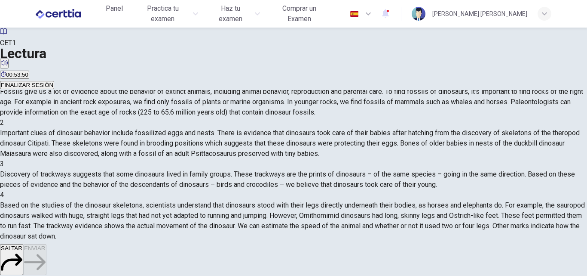
click at [215, 64] on span "Thanks to the discovery of extensive fossils, it's possible to know what the di…" at bounding box center [139, 61] width 277 height 6
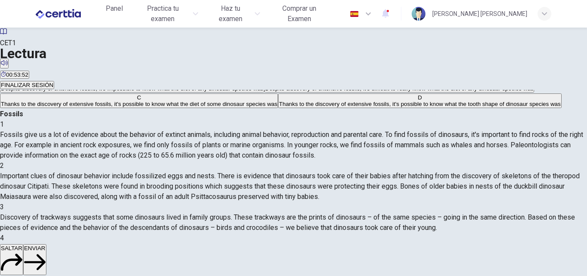
click at [265, 92] on span "Despite discovery of extensive fossils, it's difficult to really know what the …" at bounding box center [399, 88] width 269 height 6
click at [172, 107] on span "Thanks to the discovery of extensive fossils, it's possible to know what the di…" at bounding box center [139, 104] width 277 height 6
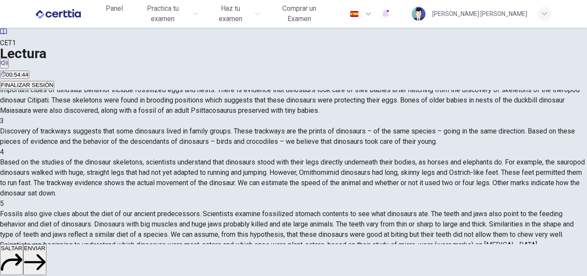
scroll to position [317, 0]
click at [46, 252] on button "ENVIAR" at bounding box center [34, 259] width 23 height 31
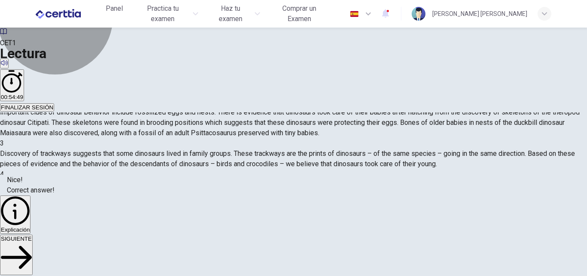
click at [33, 264] on button "SIGUIENTE" at bounding box center [16, 254] width 33 height 40
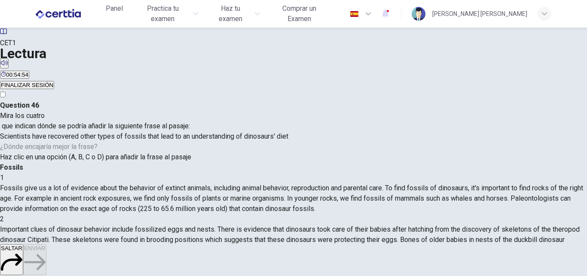
scroll to position [43, 0]
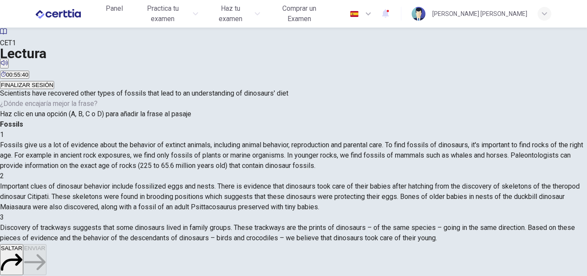
click at [46, 252] on button "ENVIAR" at bounding box center [34, 259] width 23 height 31
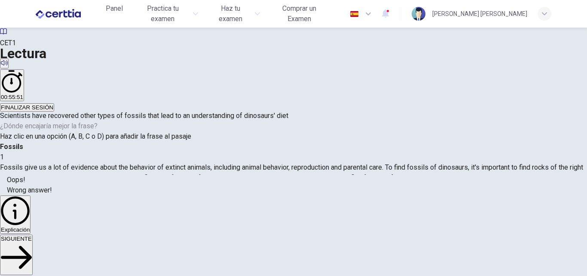
click at [33, 252] on button "SIGUIENTE" at bounding box center [16, 254] width 33 height 40
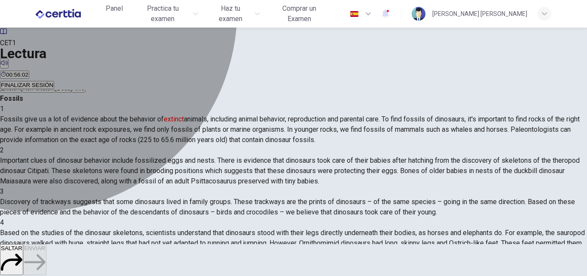
click at [55, 92] on span "Non-existent" at bounding box center [39, 88] width 32 height 6
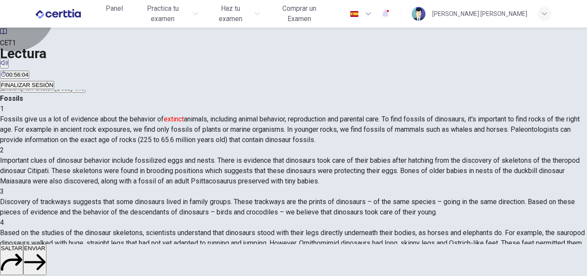
click at [46, 251] on span "ENVIAR" at bounding box center [35, 248] width 22 height 6
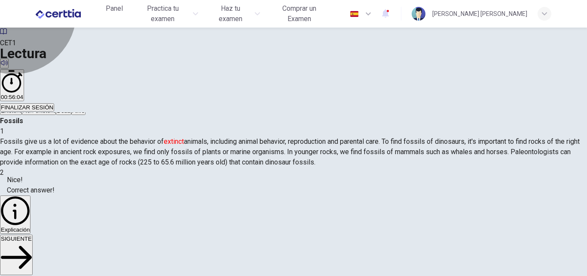
click at [33, 258] on button "SIGUIENTE" at bounding box center [16, 254] width 33 height 40
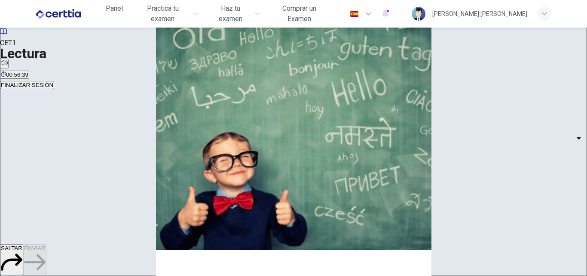
click at [112, 99] on body "Este sitio utiliza cookies, como se explica en nuestra Política de Privacidad .…" at bounding box center [293, 138] width 587 height 276
click at [100, 275] on li "YES" at bounding box center [293, 281] width 587 height 10
type input "***"
click at [112, 201] on body "Este sitio utiliza cookies, como se explica en nuestra Política de Privacidad .…" at bounding box center [293, 138] width 587 height 276
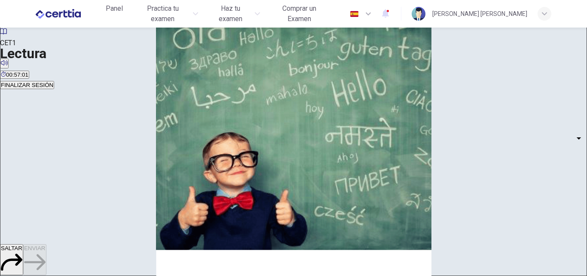
click at [93, 275] on li "YES" at bounding box center [293, 281] width 587 height 10
type input "***"
click at [109, 152] on body "Este sitio utiliza cookies, como se explica en nuestra Política de Privacidad .…" at bounding box center [293, 138] width 587 height 276
click at [89, 275] on li "YES" at bounding box center [293, 281] width 587 height 10
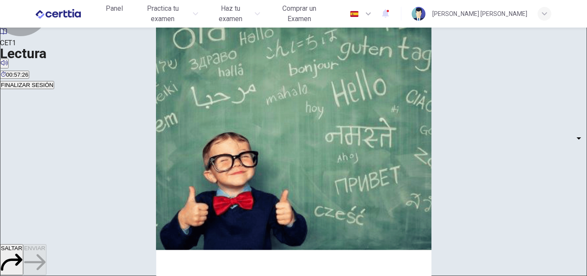
type input "***"
click at [111, 177] on body "Este sitio utiliza cookies, como se explica en nuestra Política de Privacidad .…" at bounding box center [293, 138] width 587 height 276
click at [99, 275] on li "YES" at bounding box center [293, 281] width 587 height 10
type input "***"
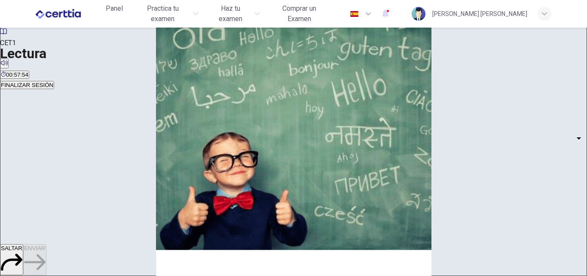
click at [112, 129] on body "Este sitio utiliza cookies, como se explica en nuestra Política de Privacidad .…" at bounding box center [293, 138] width 587 height 276
click at [107, 275] on li "YES" at bounding box center [293, 281] width 587 height 10
type input "***"
click at [46, 256] on button "ENVIAR" at bounding box center [34, 259] width 23 height 31
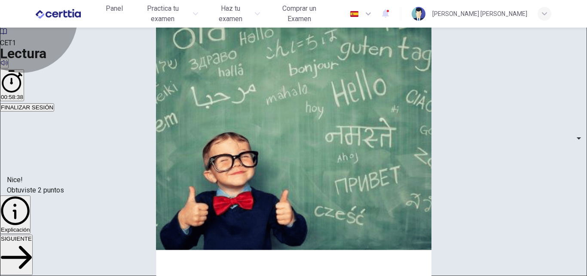
click at [32, 242] on span "SIGUIENTE" at bounding box center [16, 238] width 31 height 6
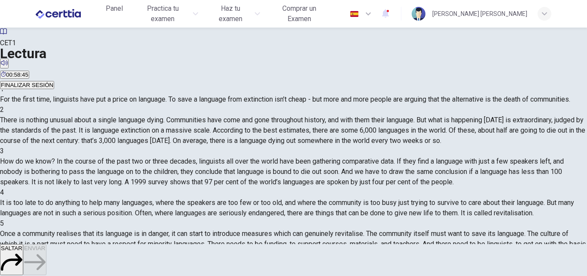
scroll to position [147, 0]
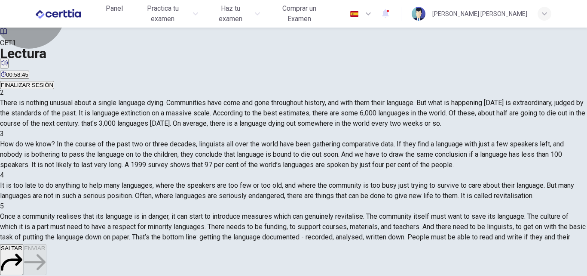
click at [22, 251] on span "SALTAR" at bounding box center [12, 248] width 22 height 6
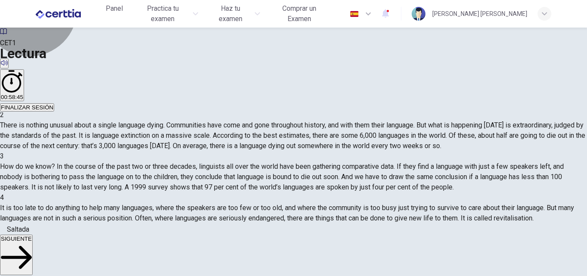
click at [32, 242] on span "SIGUIENTE" at bounding box center [16, 238] width 31 height 6
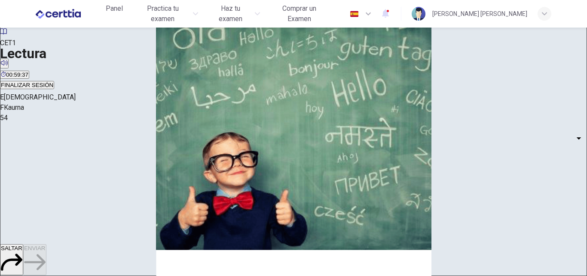
scroll to position [104, 0]
click at [111, 194] on body "Este sitio utiliza cookies, como se explica en nuestra Política de Privacidad .…" at bounding box center [293, 138] width 587 height 276
click at [103, 275] on li "A" at bounding box center [293, 281] width 587 height 10
click at [108, 149] on body "Este sitio utiliza cookies, como se explica en nuestra Política de Privacidad .…" at bounding box center [293, 138] width 587 height 276
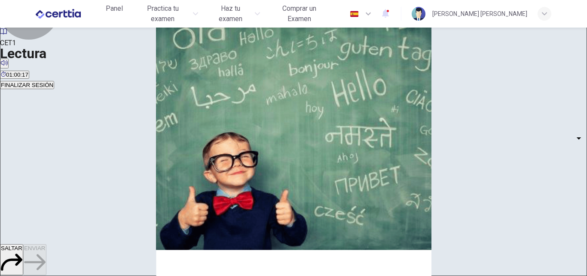
type input "*"
click at [110, 174] on body "Este sitio utiliza cookies, como se explica en nuestra Política de Privacidad .…" at bounding box center [293, 138] width 587 height 276
click at [97, 275] on li "A" at bounding box center [293, 281] width 587 height 10
type input "*"
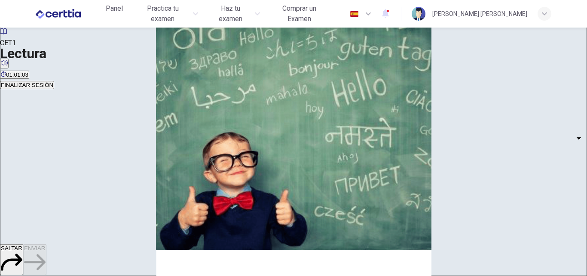
scroll to position [731, 0]
click at [110, 201] on body "Este sitio utiliza cookies, como se explica en nuestra Política de Privacidad .…" at bounding box center [293, 138] width 587 height 276
click at [110, 202] on body "Este sitio utiliza cookies, como se explica en nuestra Política de Privacidad .…" at bounding box center [293, 138] width 587 height 276
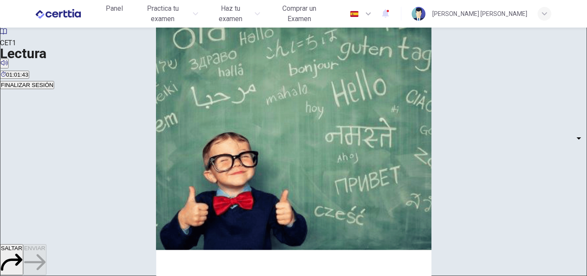
type input "*"
click at [110, 167] on body "Este sitio utiliza cookies, como se explica en nuestra Política de Privacidad .…" at bounding box center [293, 138] width 587 height 276
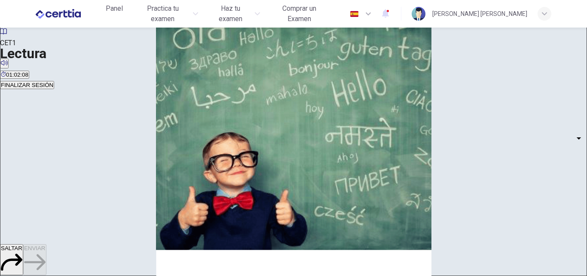
type input "*"
click at [107, 187] on body "Este sitio utiliza cookies, como se explica en nuestra Política de Privacidad .…" at bounding box center [293, 138] width 587 height 276
type input "*"
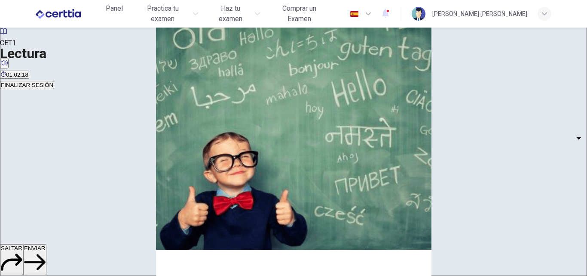
scroll to position [62, 0]
click at [46, 255] on button "ENVIAR" at bounding box center [34, 259] width 23 height 31
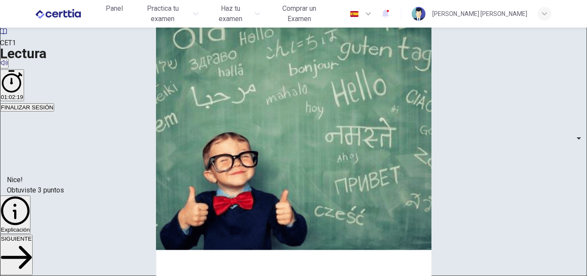
click at [32, 242] on span "SIGUIENTE" at bounding box center [16, 238] width 31 height 6
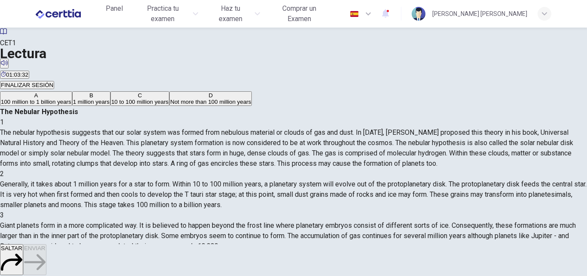
scroll to position [43, 0]
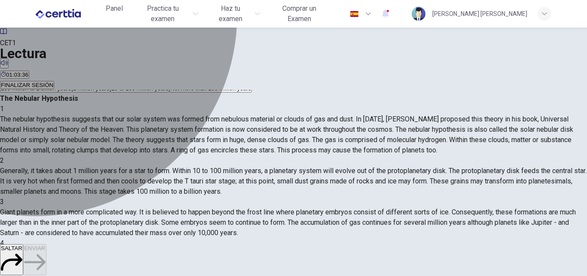
click at [111, 92] on span "10 to 100 million years" at bounding box center [139, 88] width 57 height 6
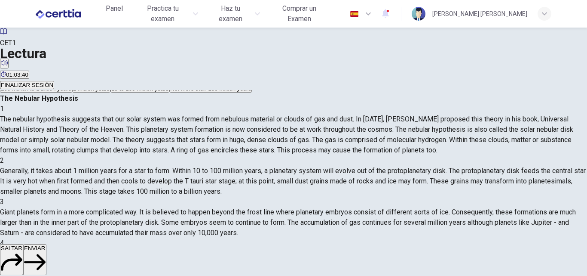
click at [46, 251] on span "ENVIAR" at bounding box center [35, 248] width 22 height 6
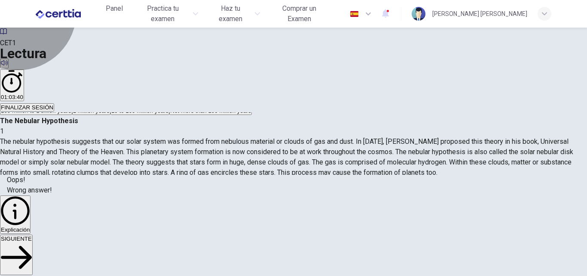
click at [32, 242] on span "SIGUIENTE" at bounding box center [16, 238] width 31 height 6
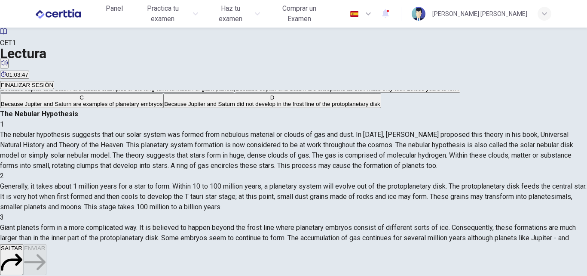
scroll to position [129, 0]
click at [163, 107] on span "Because Jupiter and Saturn are examples of planetary embryos" at bounding box center [82, 104] width 162 height 6
click at [46, 258] on button "ENVIAR" at bounding box center [34, 259] width 23 height 31
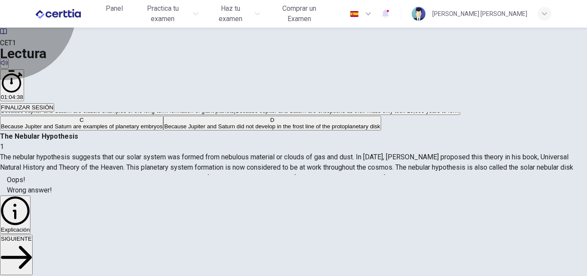
click at [33, 257] on button "SIGUIENTE" at bounding box center [16, 254] width 33 height 40
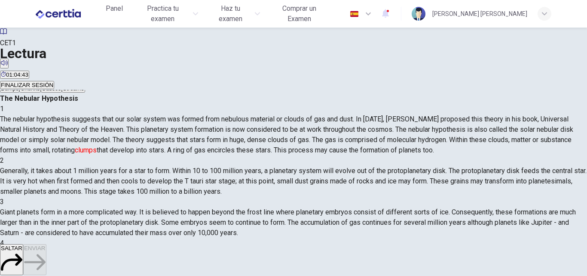
scroll to position [0, 0]
click at [61, 92] on span "Gasses" at bounding box center [51, 88] width 19 height 6
click at [46, 251] on span "ENVIAR" at bounding box center [35, 248] width 22 height 6
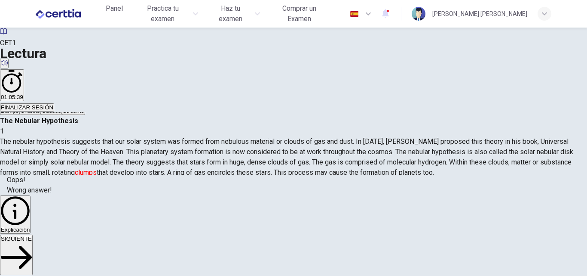
click at [32, 242] on span "SIGUIENTE" at bounding box center [16, 238] width 31 height 6
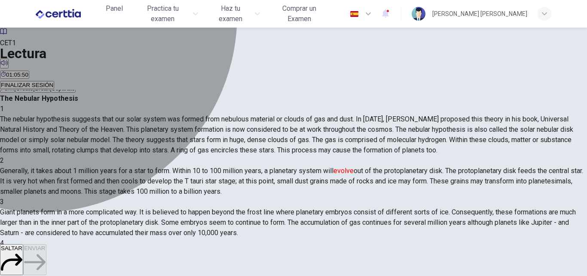
click at [33, 92] on span "Create" at bounding box center [24, 88] width 17 height 6
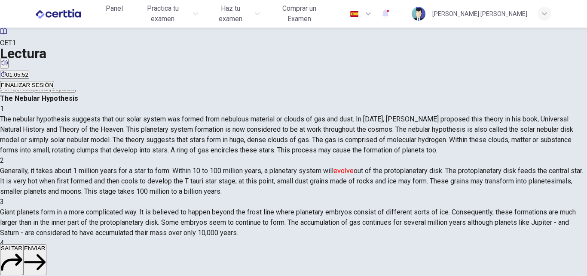
scroll to position [43, 0]
click at [46, 261] on button "ENVIAR" at bounding box center [34, 259] width 23 height 31
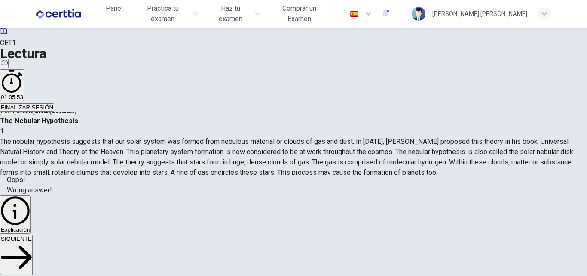
click at [32, 242] on span "SIGUIENTE" at bounding box center [16, 238] width 31 height 6
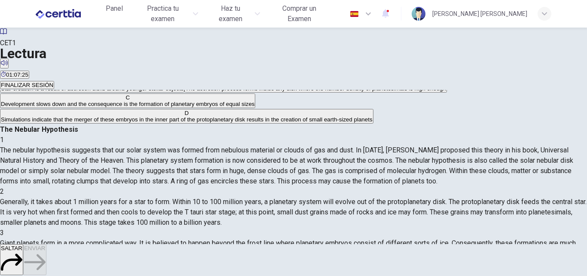
click at [205, 92] on span "The accretion process forms inside any disk where the number density of planete…" at bounding box center [315, 88] width 261 height 6
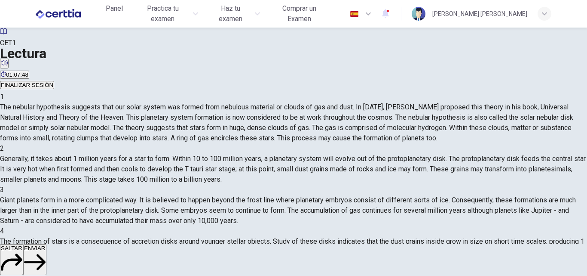
click at [46, 261] on button "ENVIAR" at bounding box center [34, 259] width 23 height 31
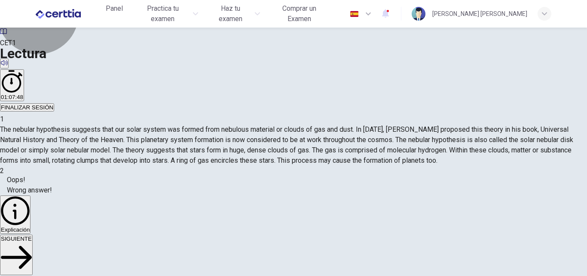
click at [32, 242] on span "SIGUIENTE" at bounding box center [16, 238] width 31 height 6
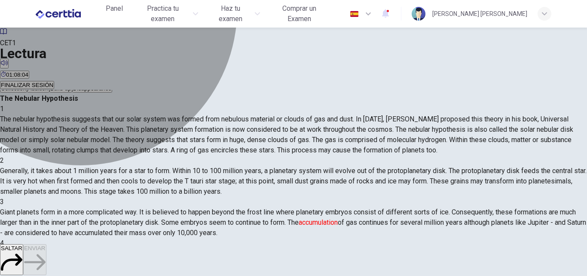
click at [27, 92] on button "A Collection" at bounding box center [13, 85] width 27 height 15
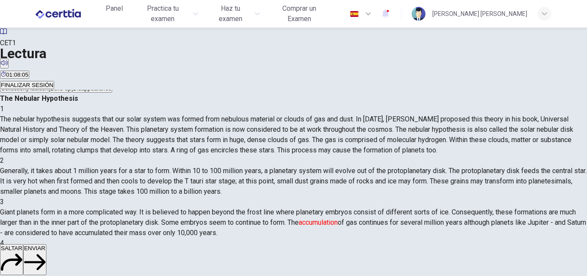
click at [46, 251] on span "ENVIAR" at bounding box center [35, 248] width 22 height 6
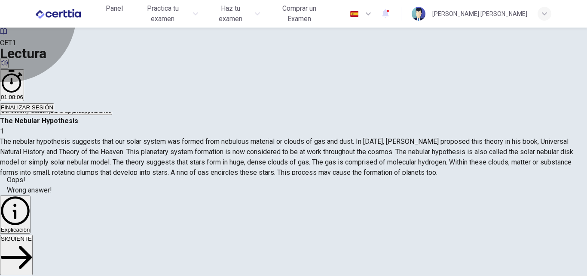
click at [33, 261] on button "SIGUIENTE" at bounding box center [16, 254] width 33 height 40
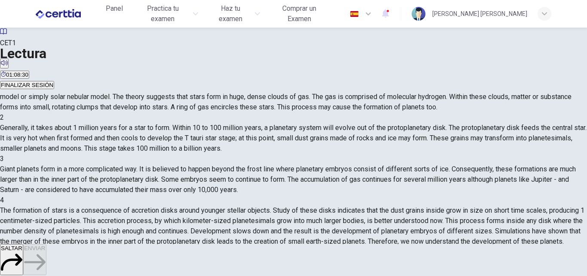
click at [31, 49] on span "Disintegrate" at bounding box center [16, 45] width 31 height 6
click at [46, 251] on span "ENVIAR" at bounding box center [35, 248] width 22 height 6
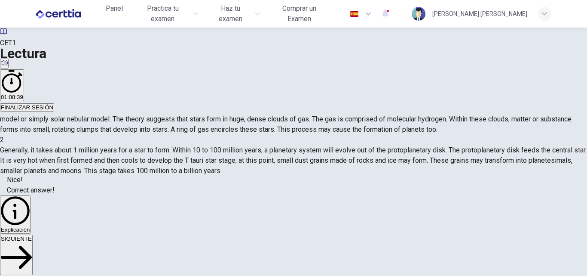
click at [32, 242] on span "SIGUIENTE" at bounding box center [16, 238] width 31 height 6
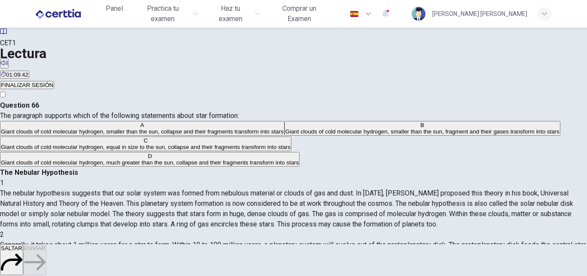
scroll to position [43, 0]
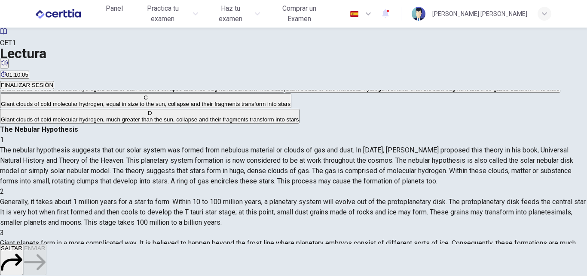
click at [186, 92] on span "Giant clouds of cold molecular hydrogen, smaller than the sun, collapse and the…" at bounding box center [142, 88] width 283 height 6
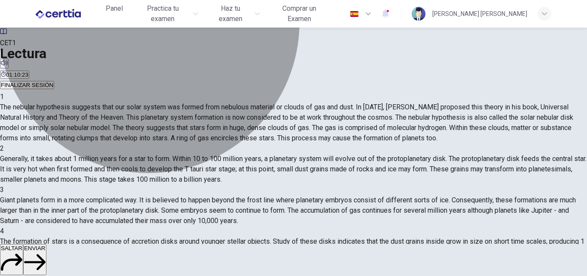
click at [197, 80] on span "Giant clouds of cold molecular hydrogen, much greater than the sun, collapse an…" at bounding box center [150, 76] width 298 height 6
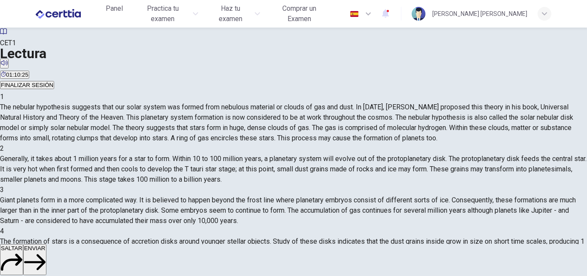
click at [46, 251] on span "ENVIAR" at bounding box center [35, 248] width 22 height 6
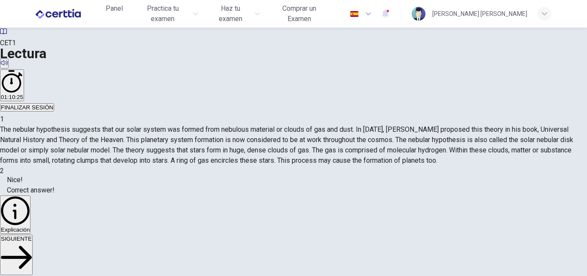
click at [32, 242] on span "SIGUIENTE" at bounding box center [16, 238] width 31 height 6
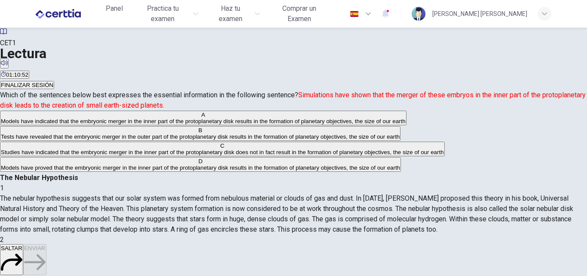
scroll to position [4, 0]
click at [101, 124] on span "Models have indicated that the embryonic merger in the inner part of the protop…" at bounding box center [203, 121] width 405 height 6
click at [46, 251] on span "ENVIAR" at bounding box center [35, 248] width 22 height 6
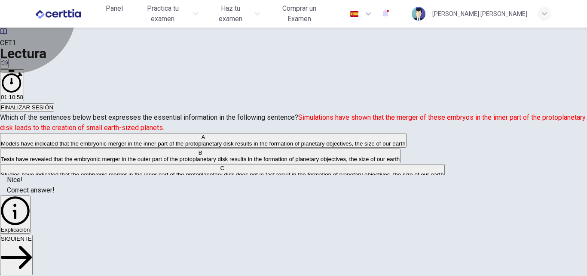
click at [33, 257] on button "SIGUIENTE" at bounding box center [16, 254] width 33 height 40
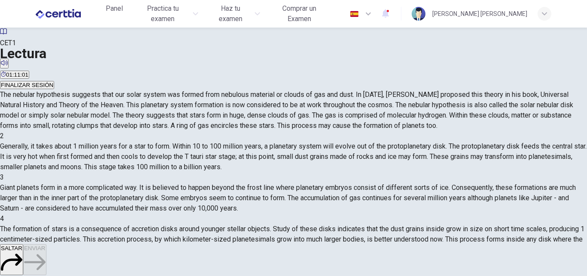
scroll to position [25, 0]
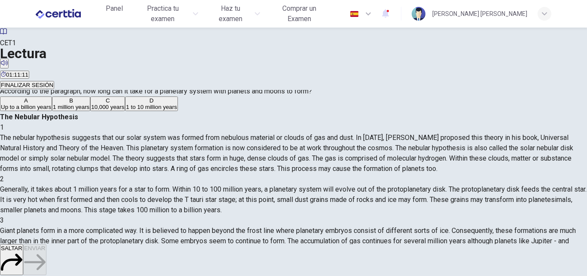
click at [52, 111] on button "A Up to a billion years" at bounding box center [26, 103] width 52 height 15
click at [46, 265] on button "ENVIAR" at bounding box center [34, 259] width 23 height 31
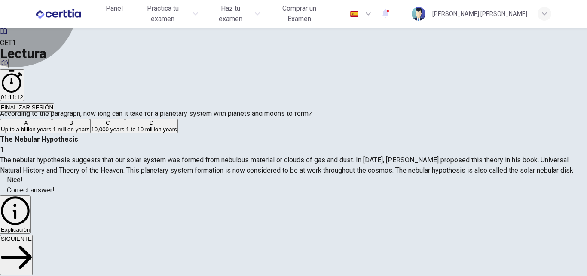
click at [33, 252] on button "SIGUIENTE" at bounding box center [16, 254] width 33 height 40
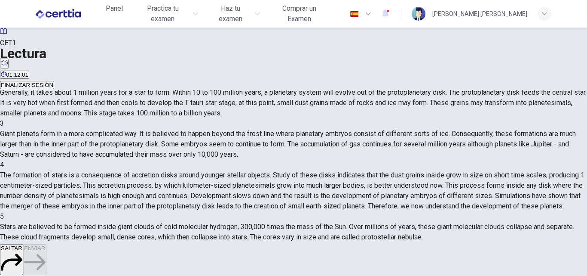
scroll to position [267, 0]
click at [134, 275] on input at bounding box center [104, 279] width 59 height 8
click at [46, 251] on span "ENVIAR" at bounding box center [35, 248] width 22 height 6
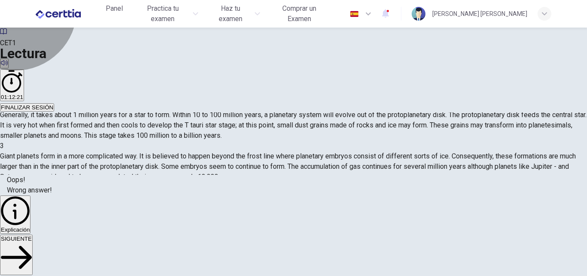
click at [33, 256] on button "SIGUIENTE" at bounding box center [16, 254] width 33 height 40
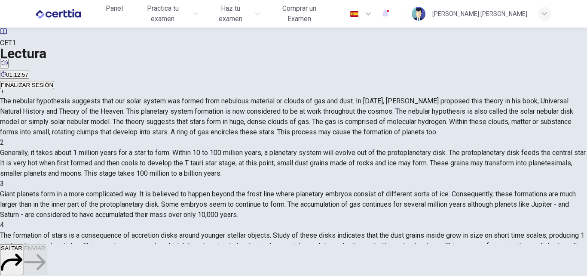
scroll to position [18, 0]
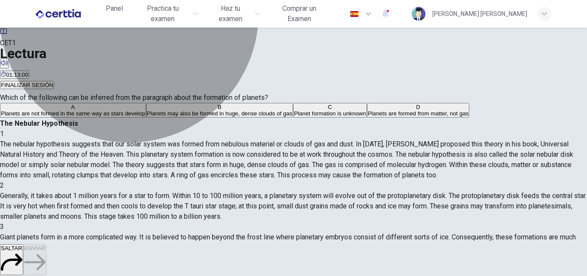
click at [177, 117] on span "Planets may also be formed in huge, dense clouds of gas" at bounding box center [220, 113] width 146 height 6
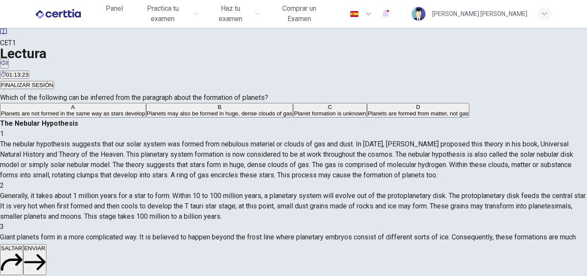
click at [46, 251] on span "ENVIAR" at bounding box center [35, 248] width 22 height 6
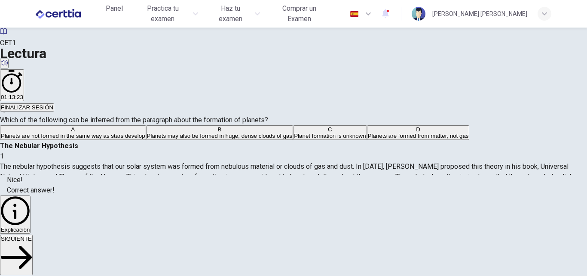
click at [33, 265] on button "SIGUIENTE" at bounding box center [16, 254] width 33 height 40
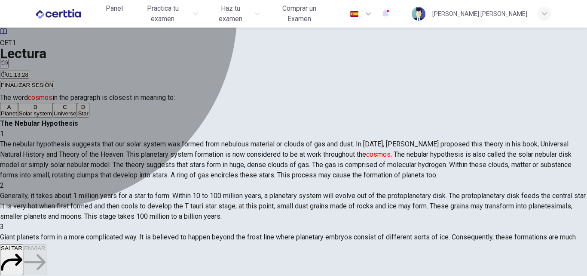
click at [77, 117] on span "Universe" at bounding box center [65, 113] width 23 height 6
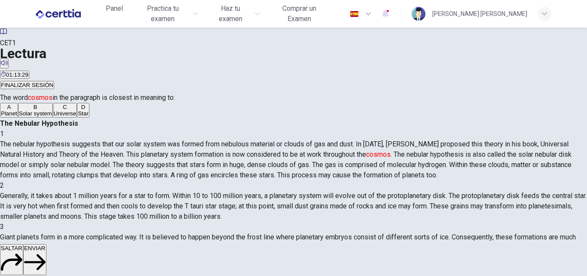
click at [46, 251] on span "ENVIAR" at bounding box center [35, 248] width 22 height 6
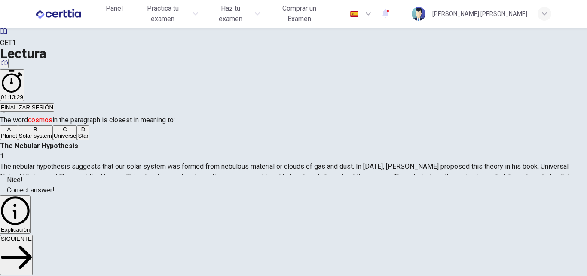
click at [32, 242] on span "SIGUIENTE" at bounding box center [16, 238] width 31 height 6
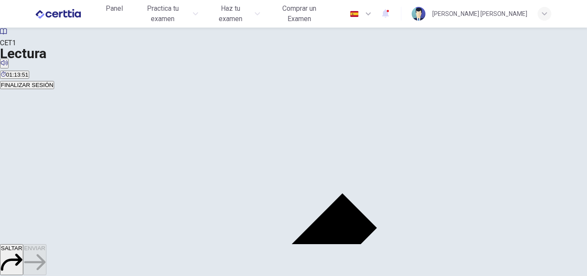
scroll to position [0, 0]
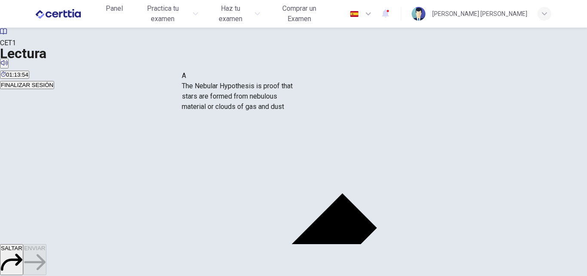
drag, startPoint x: 125, startPoint y: 116, endPoint x: 260, endPoint y: 113, distance: 135.1
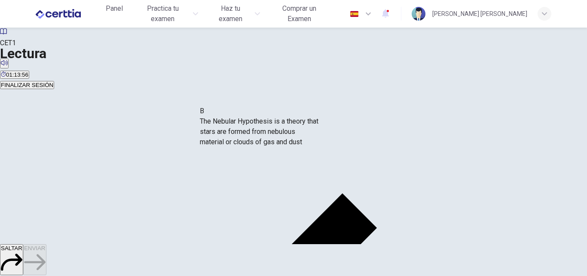
drag, startPoint x: 104, startPoint y: 111, endPoint x: 258, endPoint y: 144, distance: 156.9
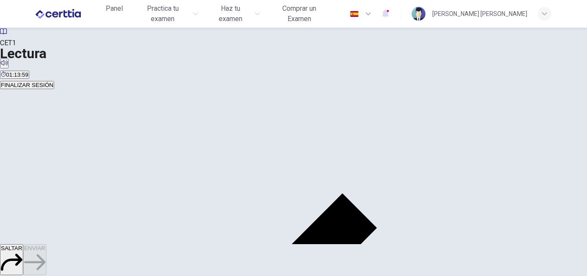
scroll to position [57, 0]
drag, startPoint x: 91, startPoint y: 189, endPoint x: 247, endPoint y: 169, distance: 157.3
click at [46, 251] on span "ENVIAR" at bounding box center [35, 248] width 22 height 6
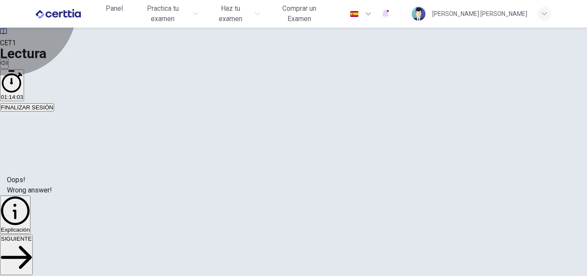
click at [33, 255] on button "SIGUIENTE" at bounding box center [16, 254] width 33 height 40
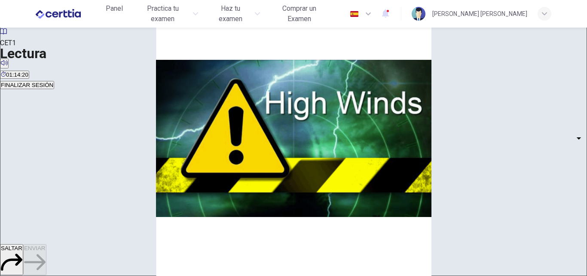
scroll to position [43, 0]
click at [28, 71] on span "01:14:53" at bounding box center [17, 74] width 22 height 6
click at [9, 69] on button "Mostrar" at bounding box center [4, 74] width 9 height 10
click at [109, 179] on body "Este sitio utiliza cookies, como se explica en nuestra Política de Privacidad .…" at bounding box center [293, 138] width 587 height 276
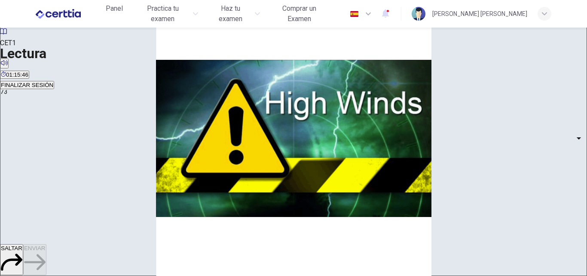
type input "*********"
click at [111, 159] on body "Este sitio utiliza cookies, como se explica en nuestra Política de Privacidad .…" at bounding box center [293, 138] width 587 height 276
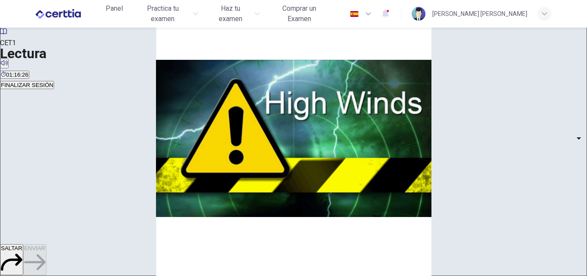
click at [100, 275] on li "TRUE" at bounding box center [293, 281] width 587 height 10
type input "****"
click at [106, 203] on body "Este sitio utiliza cookies, como se explica en nuestra Política de Privacidad .…" at bounding box center [293, 138] width 587 height 276
click at [87, 275] on li "TRUE" at bounding box center [293, 281] width 587 height 10
type input "****"
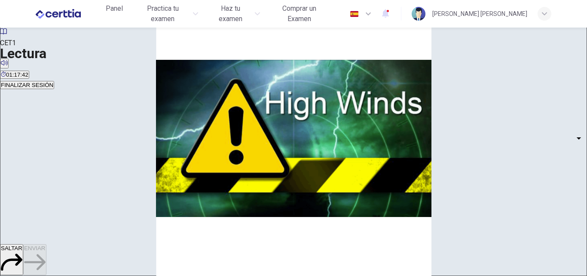
scroll to position [86, 0]
click at [113, 184] on body "Este sitio utiliza cookies, como se explica en nuestra Política de Privacidad .…" at bounding box center [293, 138] width 587 height 276
type input "*********"
click at [46, 267] on button "ENVIAR" at bounding box center [34, 259] width 23 height 31
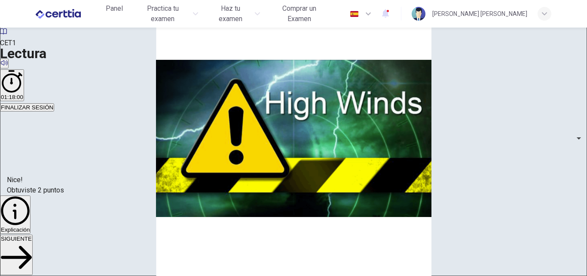
click at [32, 242] on span "SIGUIENTE" at bounding box center [16, 238] width 31 height 6
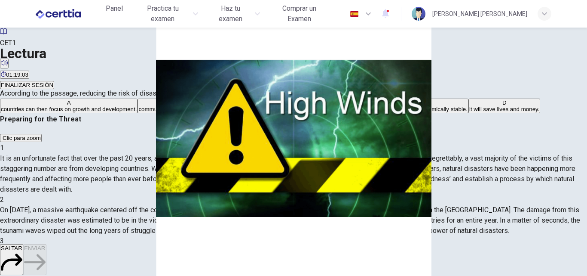
scroll to position [143, 0]
click at [177, 112] on span "communities will be drawn together in support of each other." at bounding box center [214, 109] width 153 height 6
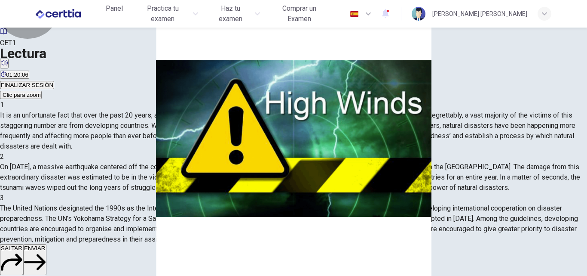
click at [46, 251] on span "ENVIAR" at bounding box center [35, 248] width 22 height 6
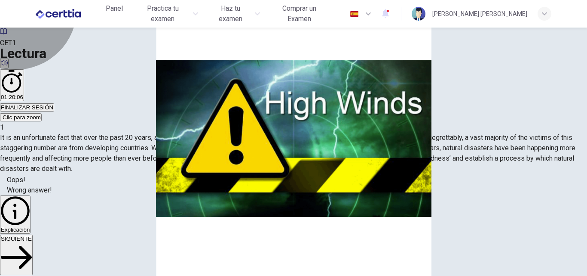
click at [33, 255] on button "SIGUIENTE" at bounding box center [16, 254] width 33 height 40
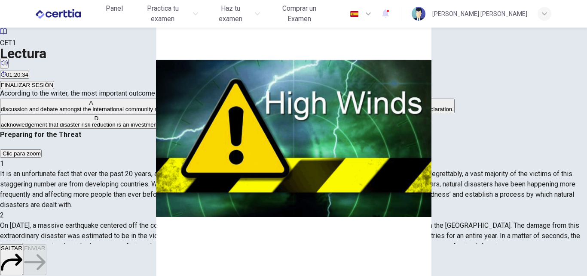
scroll to position [444, 0]
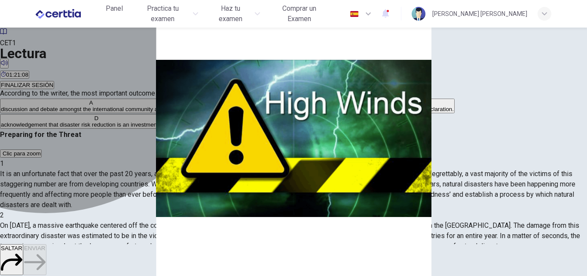
click at [93, 112] on span "discussion and debate amongst the international community attendees." at bounding box center [91, 109] width 181 height 6
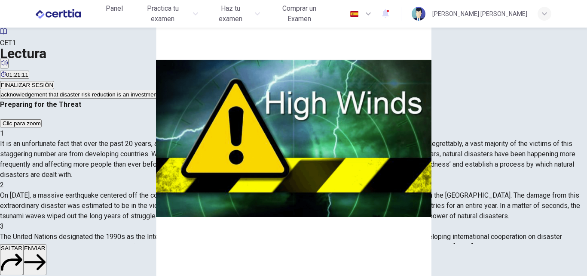
scroll to position [86, 0]
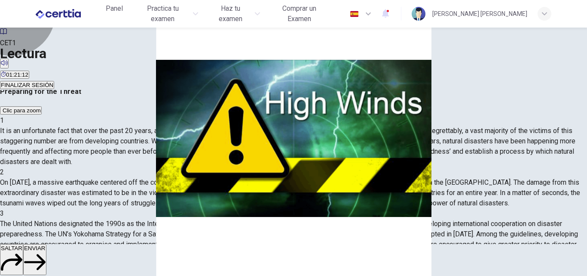
click at [46, 251] on span "ENVIAR" at bounding box center [35, 248] width 22 height 6
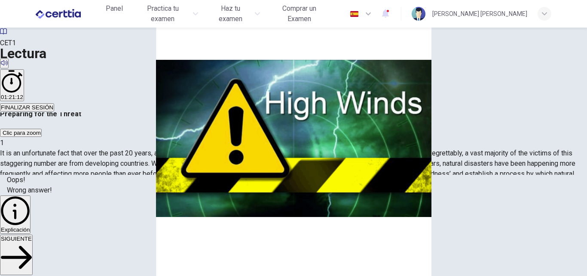
scroll to position [444, 0]
drag, startPoint x: 316, startPoint y: 245, endPoint x: 312, endPoint y: 248, distance: 5.0
click at [316, 246] on div "Oops! Wrong answer! Explicación SIGUIENTE" at bounding box center [293, 225] width 587 height 101
click at [30, 233] on span "Explicación" at bounding box center [15, 229] width 29 height 6
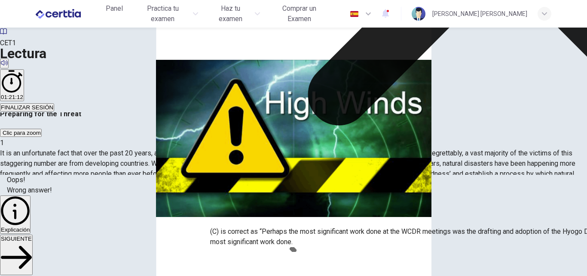
click at [344, 258] on div "Oops! Wrong answer! Explicación SIGUIENTE" at bounding box center [293, 225] width 587 height 101
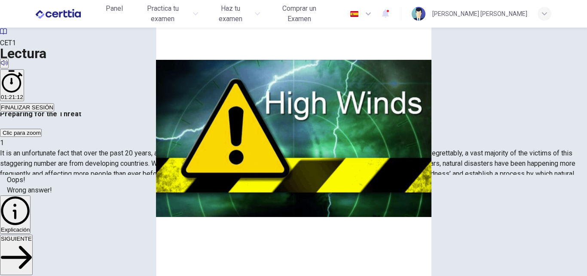
click at [33, 258] on button "SIGUIENTE" at bounding box center [16, 254] width 33 height 40
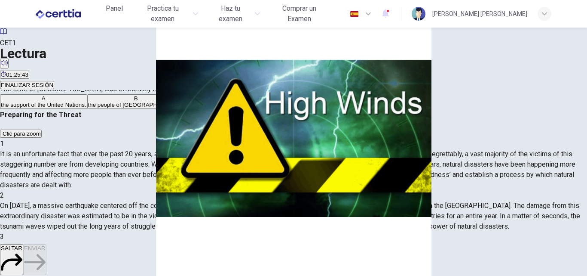
scroll to position [61, 0]
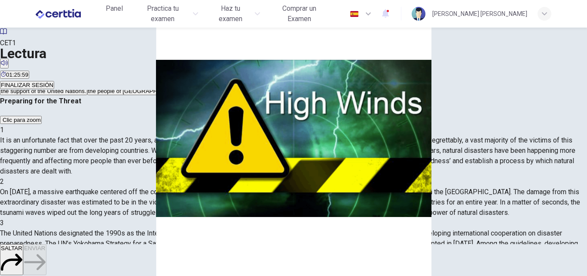
click at [86, 94] on span "the support of the United Nations." at bounding box center [44, 91] width 86 height 6
click at [46, 251] on span "ENVIAR" at bounding box center [35, 248] width 22 height 6
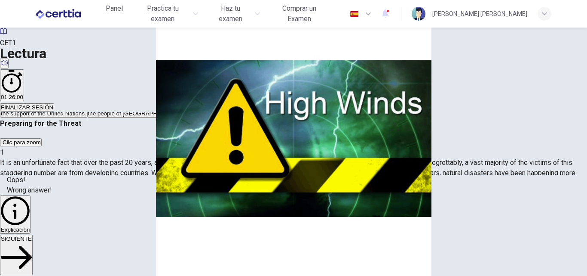
click at [33, 255] on button "SIGUIENTE" at bounding box center [16, 254] width 33 height 40
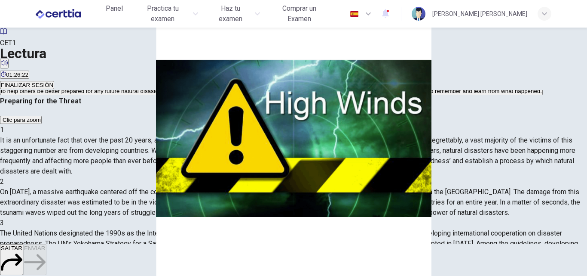
scroll to position [659, 0]
click at [402, 94] on span "for people to remember and learn from what happened." at bounding box center [472, 91] width 141 height 6
click at [222, 95] on button "B for people to learn more about natural disasters." at bounding box center [228, 87] width 124 height 15
click at [46, 251] on span "ENVIAR" at bounding box center [35, 248] width 22 height 6
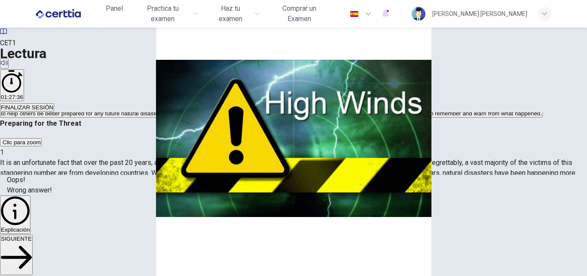
click at [33, 257] on button "SIGUIENTE" at bounding box center [16, 254] width 33 height 40
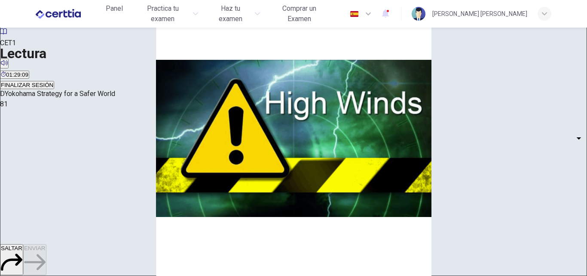
scroll to position [129, 0]
click at [108, 218] on body "Este sitio utiliza cookies, como se explica en nuestra Política de Privacidad .…" at bounding box center [293, 138] width 587 height 276
click at [95, 275] on li "A" at bounding box center [293, 281] width 587 height 10
click at [109, 203] on body "Este sitio utiliza cookies, como se explica en nuestra Política de Privacidad .…" at bounding box center [293, 138] width 587 height 276
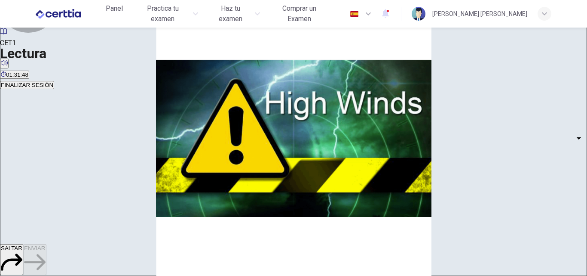
type input "*"
click at [112, 192] on body "Este sitio utiliza cookies, como se explica en nuestra Política de Privacidad .…" at bounding box center [293, 138] width 587 height 276
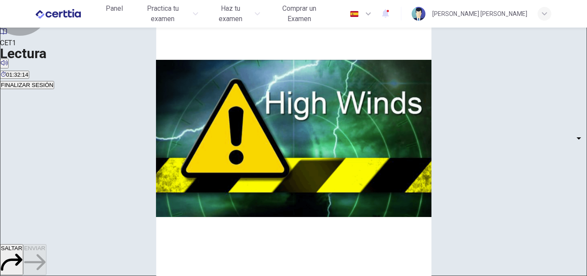
type input "*"
click at [109, 195] on body "Este sitio utiliza cookies, como se explica en nuestra Política de Privacidad .…" at bounding box center [293, 138] width 587 height 276
click at [99, 275] on li "A" at bounding box center [293, 281] width 587 height 10
type input "*"
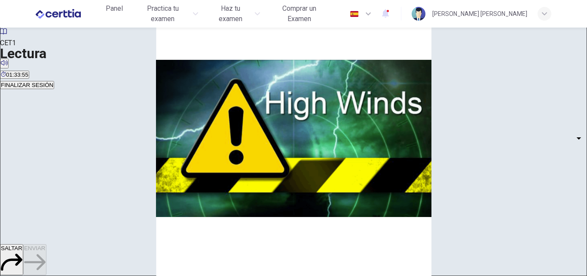
click at [112, 146] on body "Este sitio utiliza cookies, como se explica en nuestra Política de Privacidad .…" at bounding box center [293, 138] width 587 height 276
click at [108, 275] on li "A" at bounding box center [293, 281] width 587 height 10
type input "*"
click at [109, 178] on body "Este sitio utiliza cookies, como se explica en nuestra Política de Privacidad .…" at bounding box center [293, 138] width 587 height 276
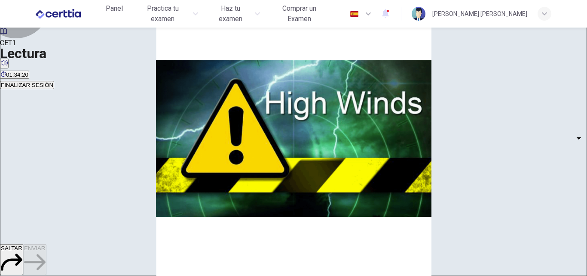
type input "*"
click at [112, 163] on body "Este sitio utiliza cookies, como se explica en nuestra Política de Privacidad .…" at bounding box center [293, 138] width 587 height 276
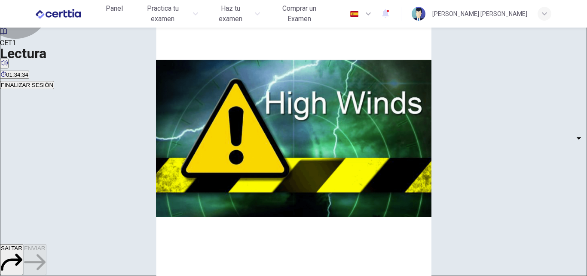
type input "*"
click at [46, 251] on span "ENVIAR" at bounding box center [35, 248] width 22 height 6
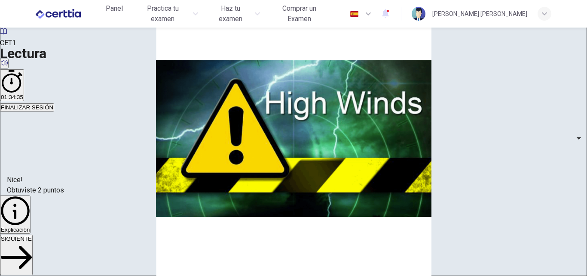
scroll to position [59, 0]
click at [33, 259] on button "SIGUIENTE" at bounding box center [16, 254] width 33 height 40
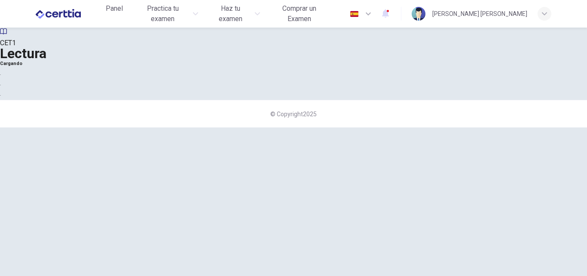
scroll to position [0, 0]
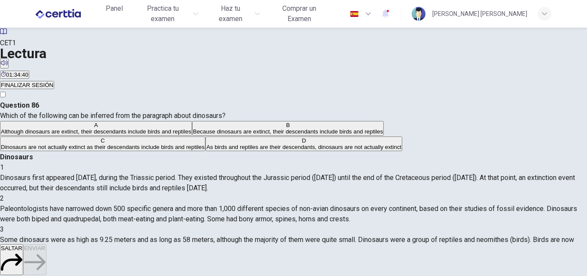
click at [54, 81] on button "FINALIZAR SESIÓN" at bounding box center [27, 85] width 54 height 8
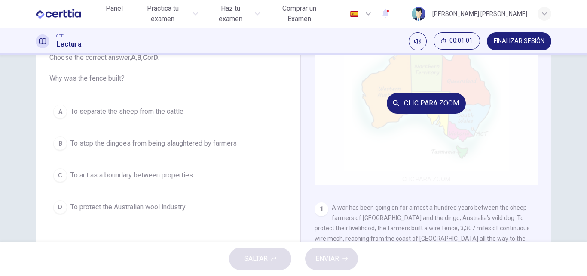
scroll to position [43, 0]
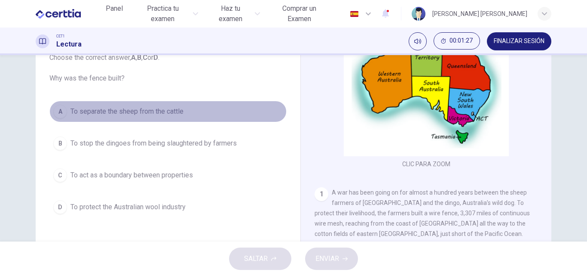
click at [104, 114] on span "To separate the sheep from the cattle" at bounding box center [127, 111] width 113 height 10
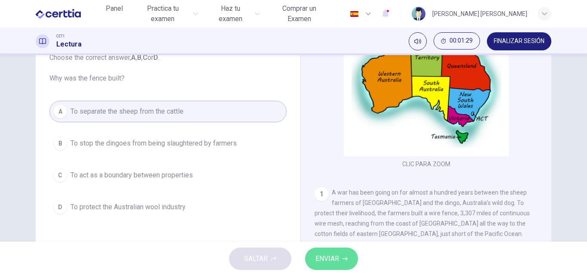
click at [332, 253] on span "ENVIAR" at bounding box center [328, 258] width 24 height 12
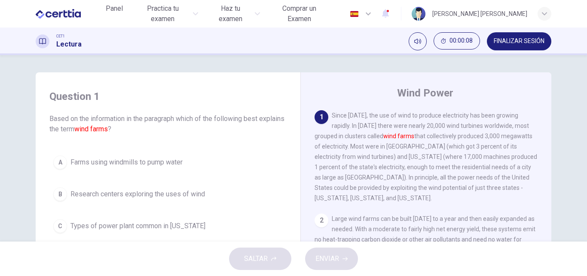
click at [513, 41] on span "FINALIZAR SESIÓN" at bounding box center [519, 41] width 51 height 7
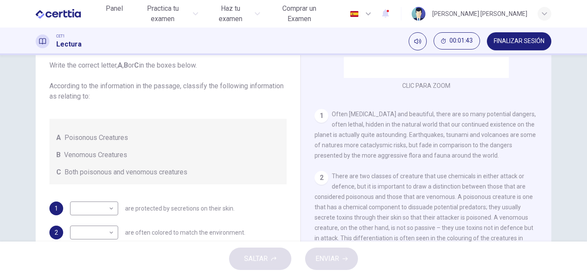
scroll to position [104, 0]
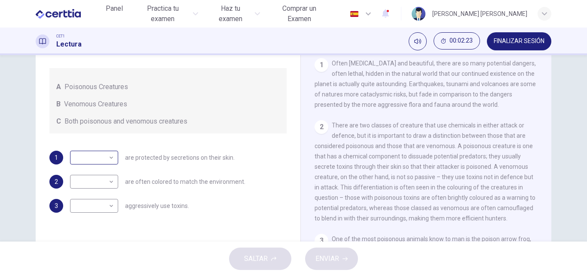
click at [109, 158] on body "Este sitio utiliza cookies, como se explica en nuestra Política de Privacidad .…" at bounding box center [293, 138] width 587 height 276
click at [105, 168] on li "A" at bounding box center [92, 171] width 48 height 14
type input "*"
click at [110, 206] on body "Este sitio utiliza cookies, como se explica en nuestra Política de Privacidad .…" at bounding box center [293, 138] width 587 height 276
click at [97, 228] on li "B" at bounding box center [92, 233] width 48 height 14
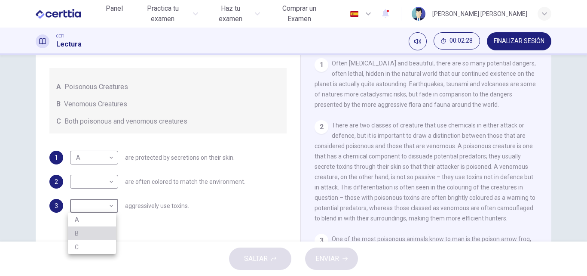
type input "*"
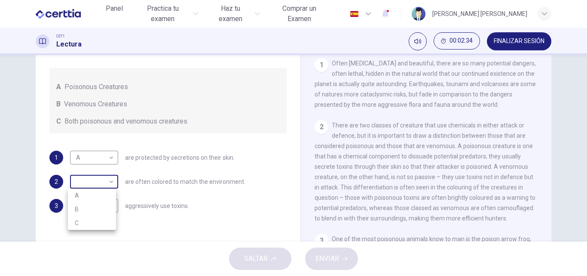
click at [111, 181] on body "Este sitio utiliza cookies, como se explica en nuestra Política de Privacidad .…" at bounding box center [293, 138] width 587 height 276
click at [98, 219] on li "C" at bounding box center [92, 223] width 48 height 14
type input "*"
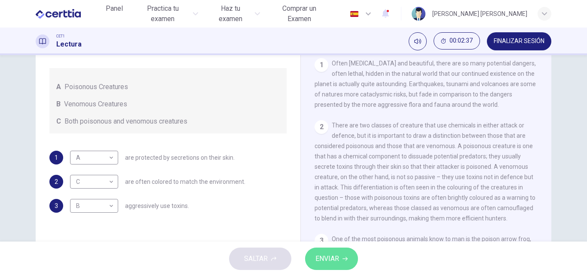
click at [329, 258] on span "ENVIAR" at bounding box center [328, 258] width 24 height 12
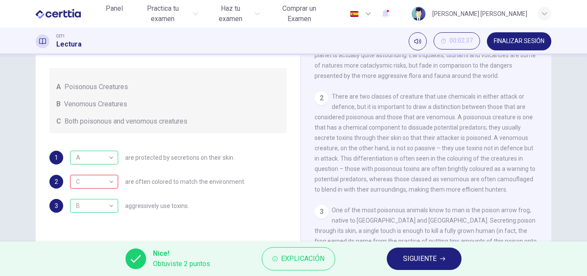
scroll to position [172, 0]
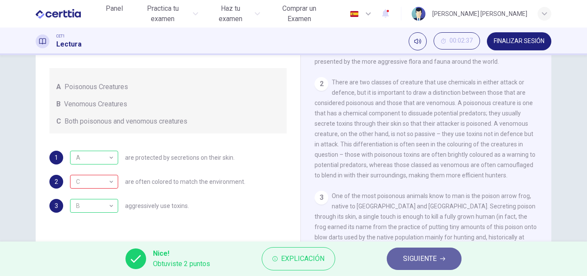
click at [400, 264] on button "SIGUIENTE" at bounding box center [424, 258] width 75 height 22
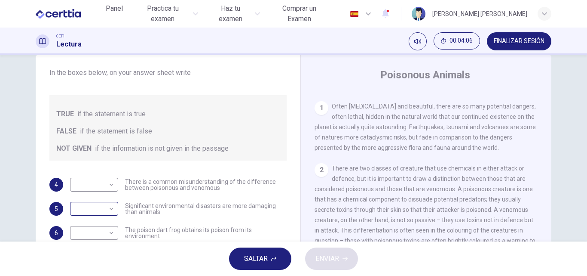
click at [110, 209] on body "Este sitio utiliza cookies, como se explica en nuestra Política de Privacidad .…" at bounding box center [293, 138] width 587 height 276
click at [101, 220] on li "TRUE" at bounding box center [92, 222] width 48 height 14
type input "****"
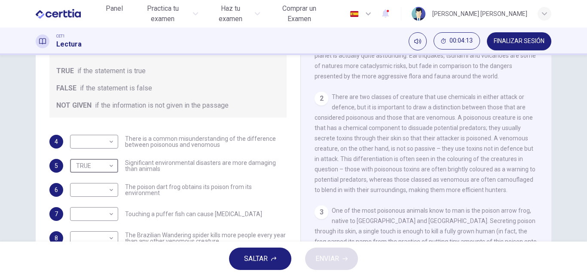
scroll to position [215, 0]
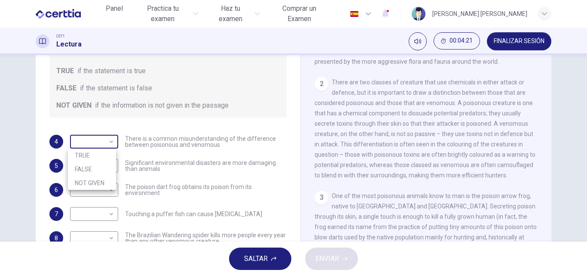
click at [112, 143] on body "Este sitio utiliza cookies, como se explica en nuestra Política de Privacidad .…" at bounding box center [293, 138] width 587 height 276
click at [101, 160] on li "TRUE" at bounding box center [92, 155] width 48 height 14
type input "****"
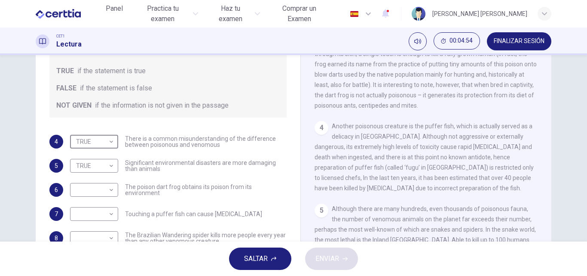
scroll to position [387, 0]
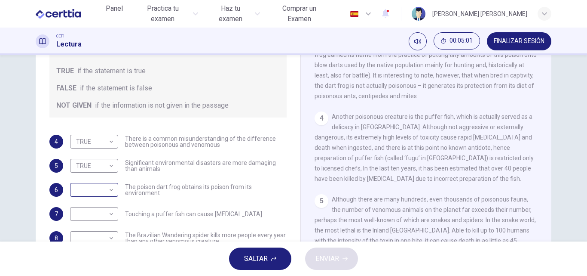
click at [115, 191] on div "​ ​" at bounding box center [94, 190] width 48 height 14
click at [109, 191] on body "Este sitio utiliza cookies, como se explica en nuestra Política de Privacidad .…" at bounding box center [293, 138] width 587 height 276
click at [88, 231] on li "NOT GIVEN" at bounding box center [92, 231] width 48 height 14
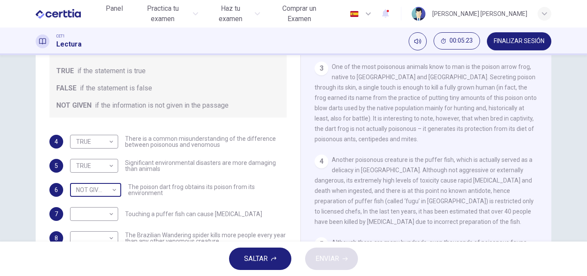
click at [116, 189] on body "Este sitio utiliza cookies, como se explica en nuestra Política de Privacidad .…" at bounding box center [293, 138] width 587 height 276
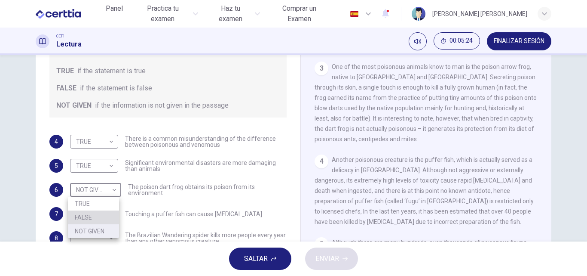
click at [90, 215] on li "FALSE" at bounding box center [93, 217] width 51 height 14
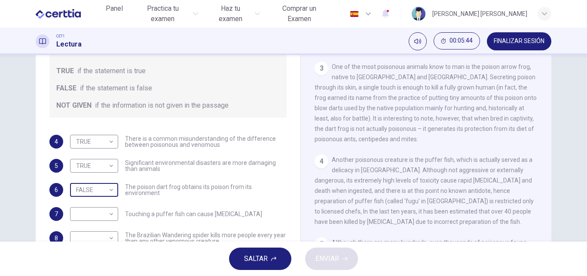
click at [109, 189] on body "Este sitio utiliza cookies, como se explica en nuestra Política de Privacidad .…" at bounding box center [293, 138] width 587 height 276
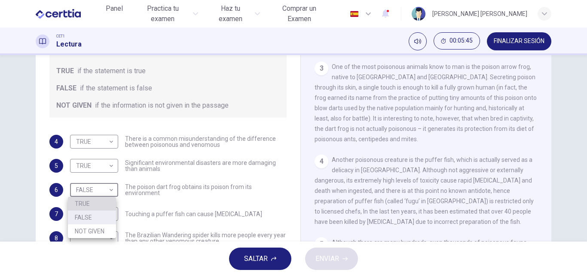
click at [92, 203] on li "TRUE" at bounding box center [92, 204] width 48 height 14
type input "****"
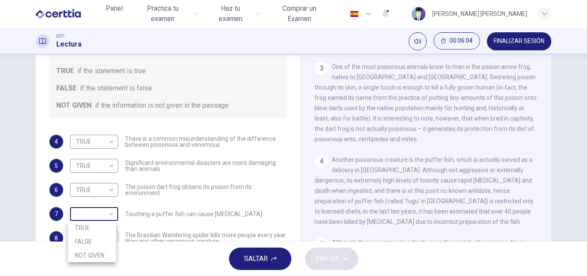
click at [112, 213] on body "Este sitio utiliza cookies, como se explica en nuestra Política de Privacidad .…" at bounding box center [293, 138] width 587 height 276
click at [96, 229] on li "TRUE" at bounding box center [92, 228] width 48 height 14
type input "****"
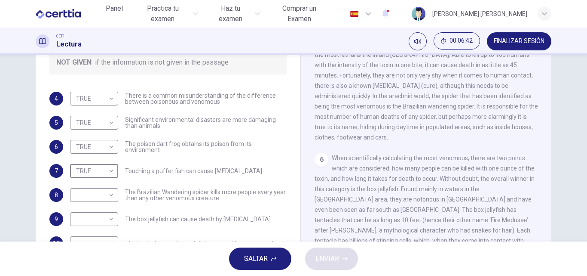
scroll to position [477, 0]
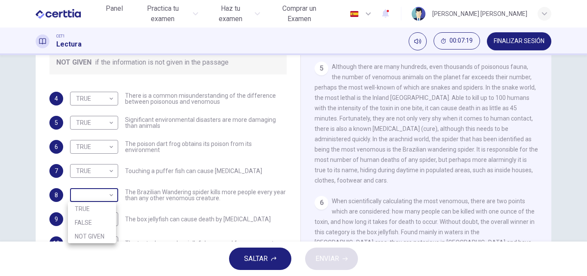
click at [111, 198] on body "Este sitio utiliza cookies, como se explica en nuestra Política de Privacidad .…" at bounding box center [293, 138] width 587 height 276
click at [101, 207] on li "TRUE" at bounding box center [92, 209] width 48 height 14
type input "****"
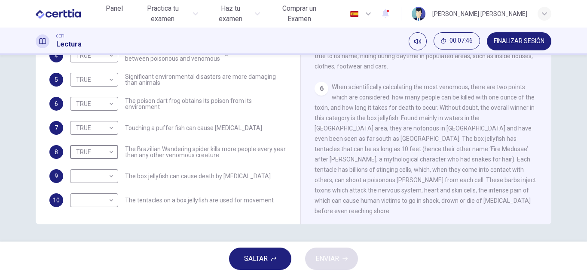
scroll to position [563, 0]
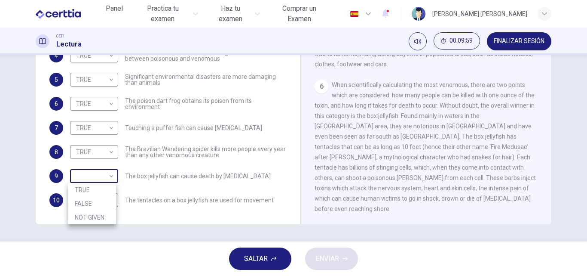
click at [110, 178] on body "Este sitio utiliza cookies, como se explica en nuestra Política de Privacidad .…" at bounding box center [293, 138] width 587 height 276
click at [105, 187] on li "TRUE" at bounding box center [92, 190] width 48 height 14
click at [110, 176] on body "Este sitio utiliza cookies, como se explica en nuestra Política de Privacidad .…" at bounding box center [293, 138] width 587 height 276
click at [92, 222] on li "NOT GIVEN" at bounding box center [92, 217] width 48 height 14
click at [112, 176] on body "Este sitio utiliza cookies, como se explica en nuestra Política de Privacidad .…" at bounding box center [293, 138] width 587 height 276
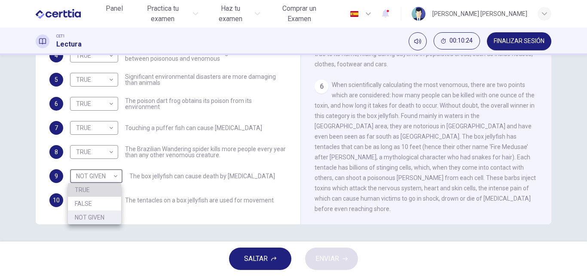
click at [100, 192] on li "TRUE" at bounding box center [94, 190] width 53 height 14
type input "****"
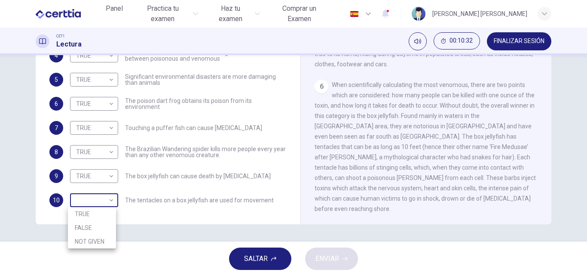
click at [108, 203] on body "Este sitio utiliza cookies, como se explica en nuestra Política de Privacidad .…" at bounding box center [293, 138] width 587 height 276
click at [94, 211] on li "TRUE" at bounding box center [92, 214] width 48 height 14
type input "****"
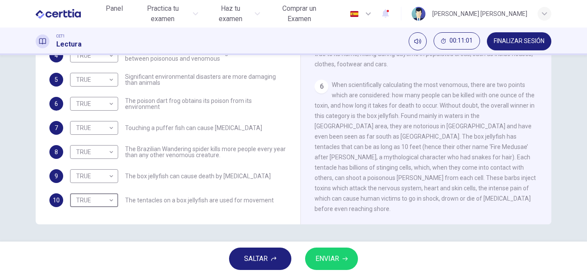
click at [321, 261] on span "ENVIAR" at bounding box center [328, 258] width 24 height 12
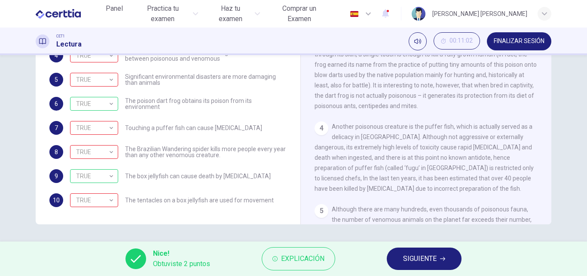
scroll to position [304, 0]
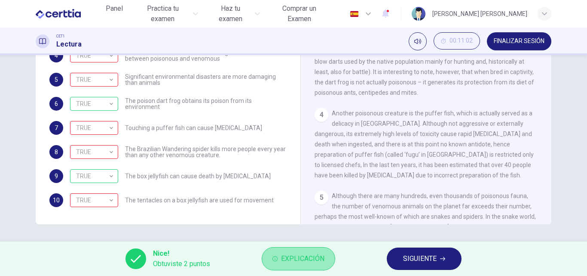
click at [288, 255] on span "Explicación" at bounding box center [302, 258] width 43 height 12
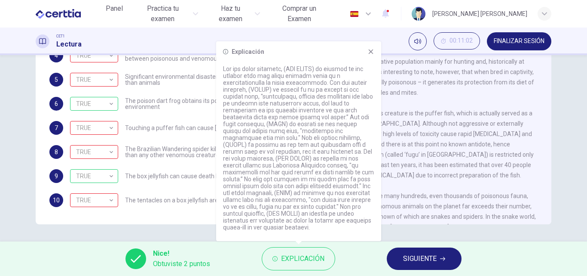
click at [139, 208] on div "Preguntas 4 - 10 Do the following statements agree with the information given i…" at bounding box center [168, 45] width 251 height 341
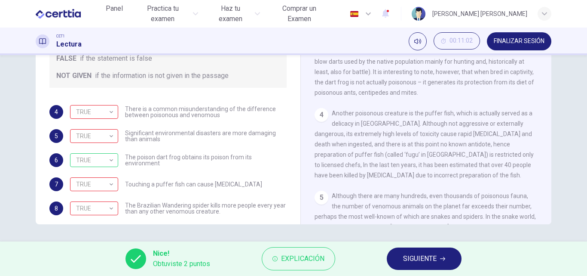
scroll to position [0, 0]
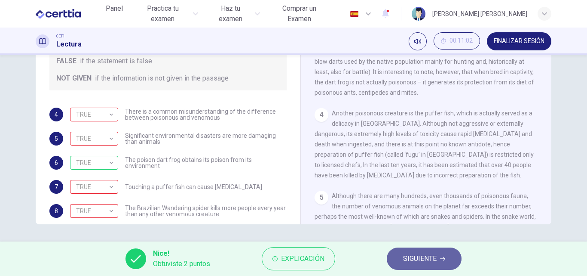
click at [431, 265] on button "SIGUIENTE" at bounding box center [424, 258] width 75 height 22
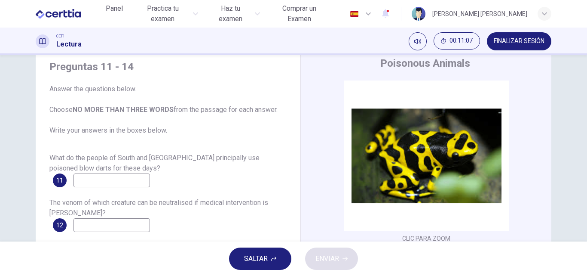
scroll to position [43, 0]
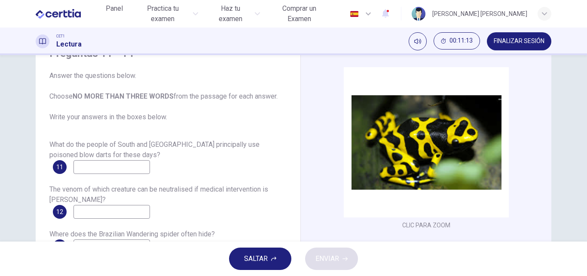
click at [130, 166] on input at bounding box center [112, 167] width 77 height 14
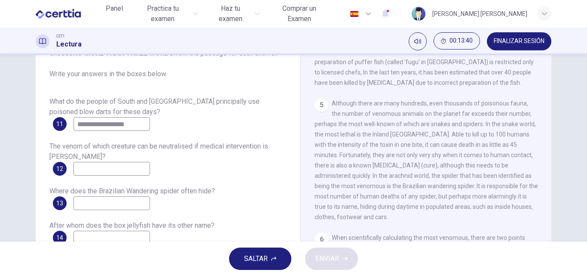
scroll to position [473, 0]
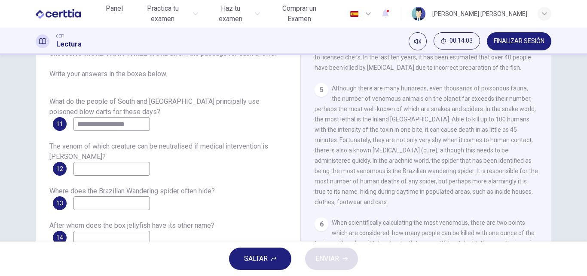
type input "**********"
click at [113, 171] on input at bounding box center [112, 169] width 77 height 14
type input "**********"
click at [103, 201] on input at bounding box center [112, 203] width 77 height 14
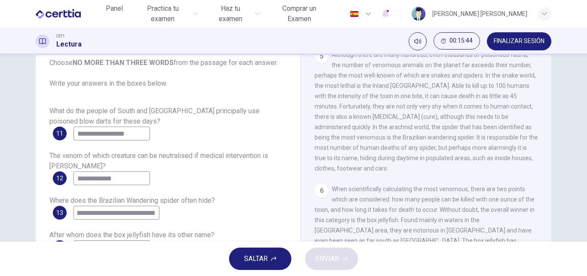
scroll to position [86, 0]
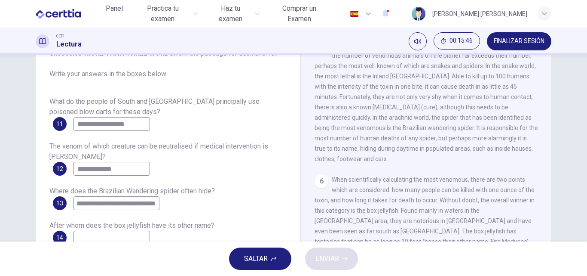
click at [126, 202] on input "**********" at bounding box center [117, 203] width 86 height 14
click at [93, 202] on input "**********" at bounding box center [117, 203] width 86 height 14
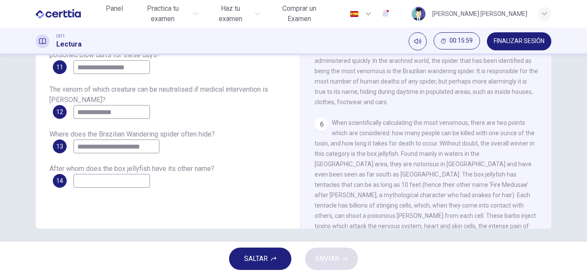
scroll to position [147, 0]
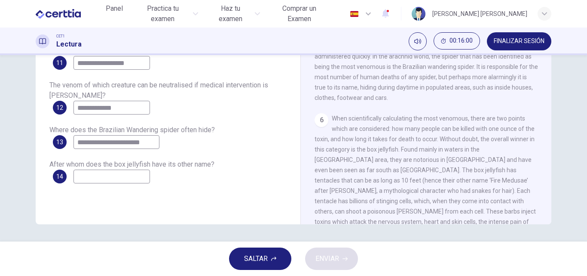
type input "**********"
click at [117, 176] on input at bounding box center [112, 176] width 77 height 14
type input "**********"
click at [332, 258] on span "ENVIAR" at bounding box center [328, 258] width 24 height 12
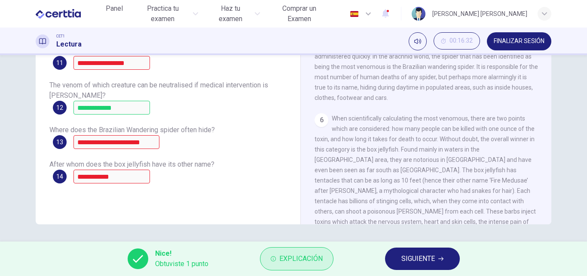
click at [307, 259] on span "Explicación" at bounding box center [301, 258] width 43 height 12
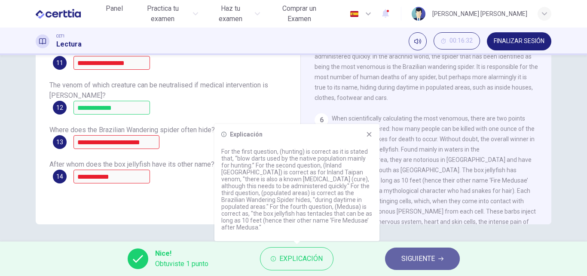
click at [402, 259] on span "SIGUIENTE" at bounding box center [419, 258] width 34 height 12
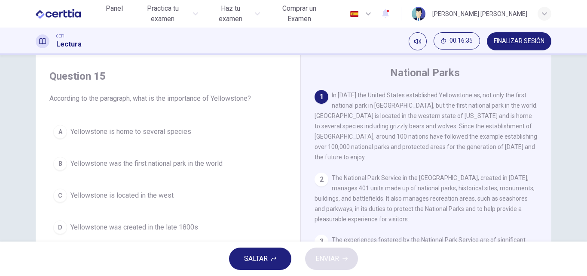
scroll to position [0, 0]
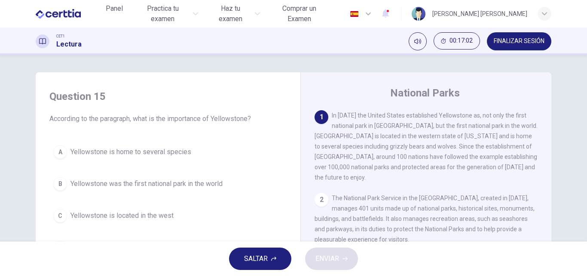
click at [60, 155] on div "A" at bounding box center [60, 152] width 14 height 14
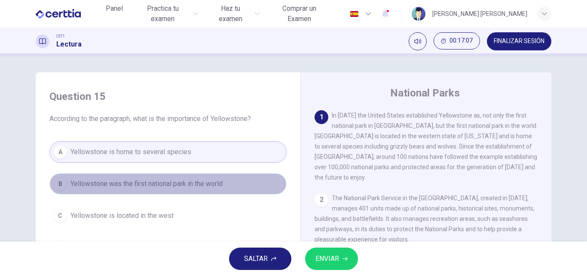
click at [55, 182] on div "B" at bounding box center [60, 184] width 14 height 14
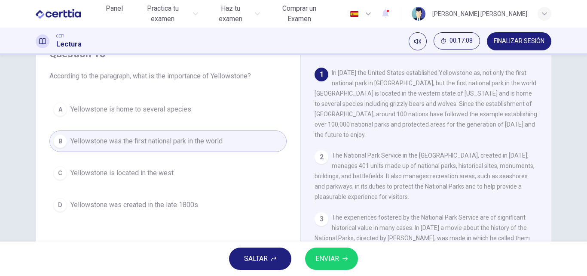
scroll to position [43, 0]
click at [320, 260] on span "ENVIAR" at bounding box center [328, 258] width 24 height 12
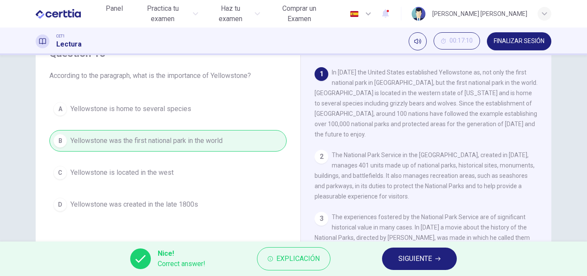
click at [401, 255] on span "SIGUIENTE" at bounding box center [416, 258] width 34 height 12
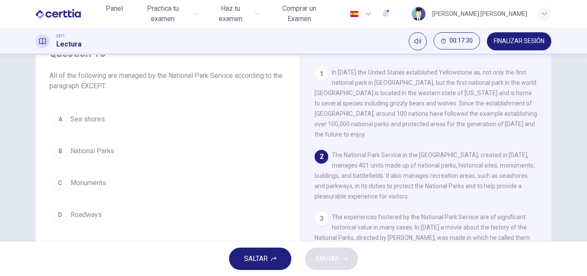
click at [60, 114] on div "A" at bounding box center [60, 119] width 14 height 14
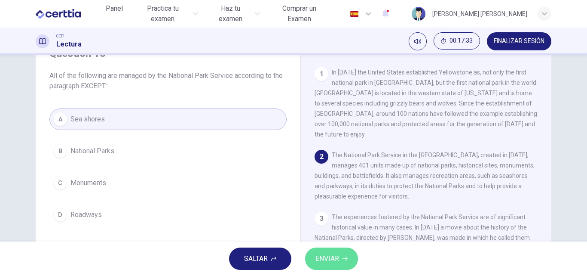
click at [322, 252] on span "ENVIAR" at bounding box center [328, 258] width 24 height 12
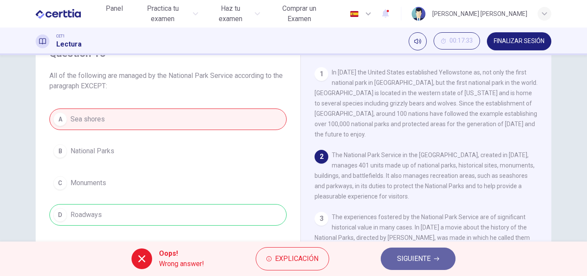
click at [393, 257] on button "SIGUIENTE" at bounding box center [418, 258] width 75 height 22
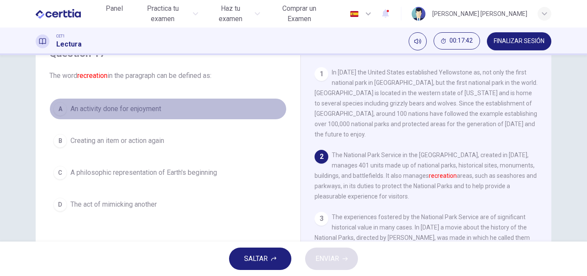
click at [129, 108] on span "An activity done for enjoyment" at bounding box center [116, 109] width 91 height 10
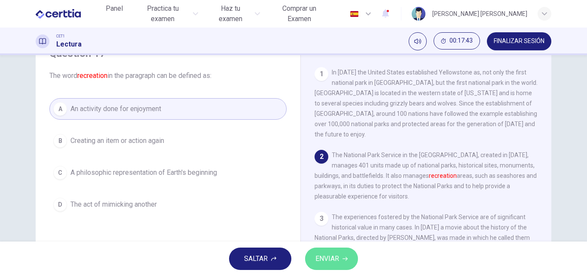
click at [327, 264] on span "ENVIAR" at bounding box center [328, 258] width 24 height 12
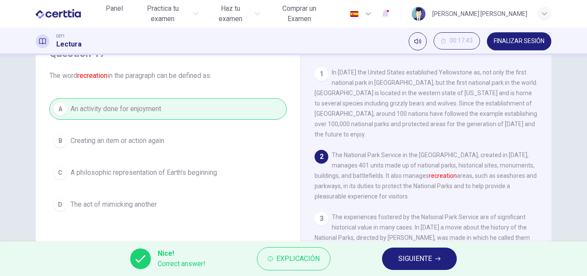
click at [402, 260] on span "SIGUIENTE" at bounding box center [416, 258] width 34 height 12
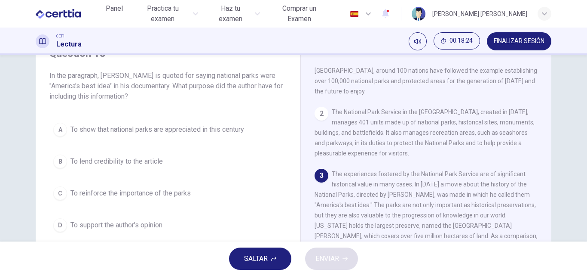
scroll to position [86, 0]
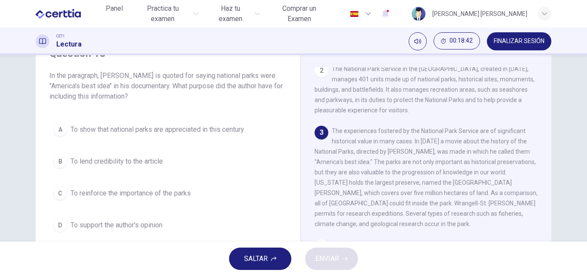
click at [140, 132] on span "To show that national parks are appreciated in this century" at bounding box center [158, 129] width 174 height 10
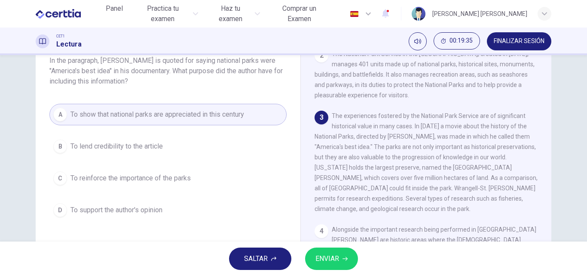
scroll to position [43, 0]
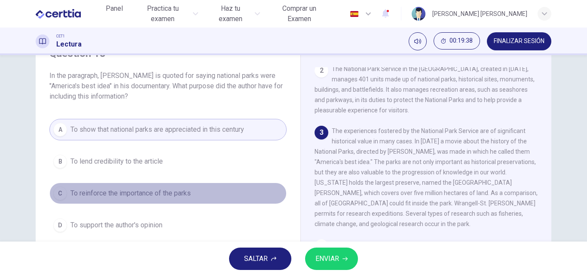
click at [154, 191] on span "To reinforce the importance of the parks" at bounding box center [131, 193] width 120 height 10
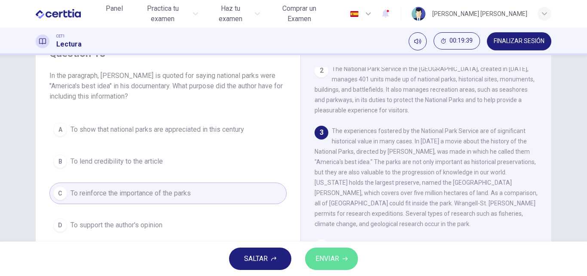
click at [322, 255] on span "ENVIAR" at bounding box center [328, 258] width 24 height 12
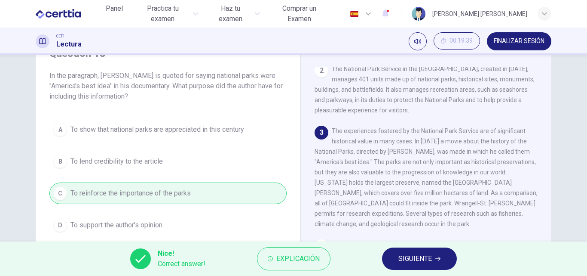
click at [396, 262] on button "SIGUIENTE" at bounding box center [419, 258] width 75 height 22
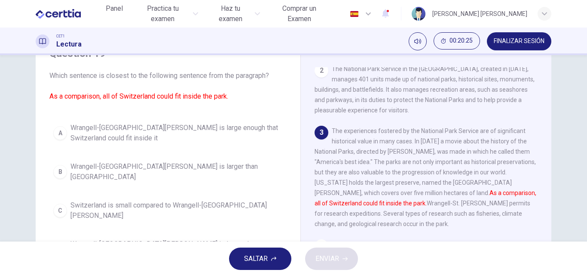
click at [106, 135] on span "Wrangell-St. Elias National Park is large enough that Switzerland could fit ins…" at bounding box center [177, 133] width 212 height 21
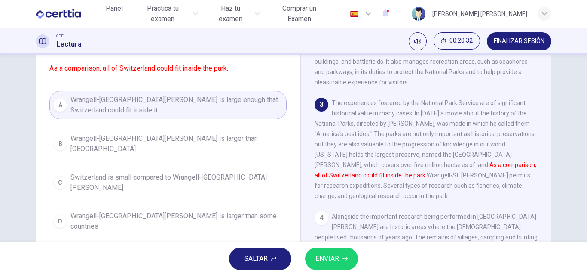
scroll to position [86, 0]
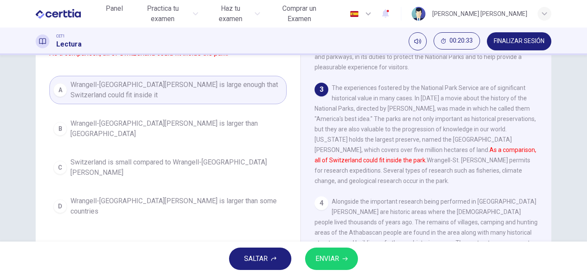
click at [328, 257] on span "ENVIAR" at bounding box center [328, 258] width 24 height 12
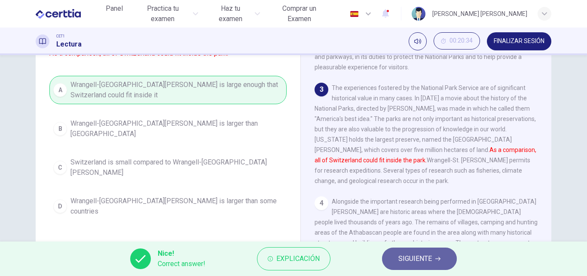
click at [404, 257] on span "SIGUIENTE" at bounding box center [416, 258] width 34 height 12
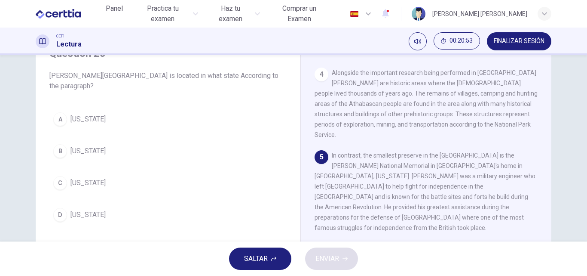
scroll to position [258, 0]
click at [81, 119] on span "Pennsylvania" at bounding box center [88, 119] width 35 height 10
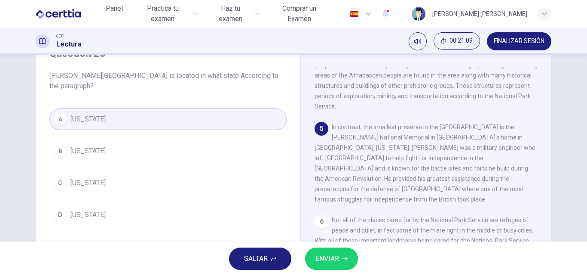
scroll to position [301, 0]
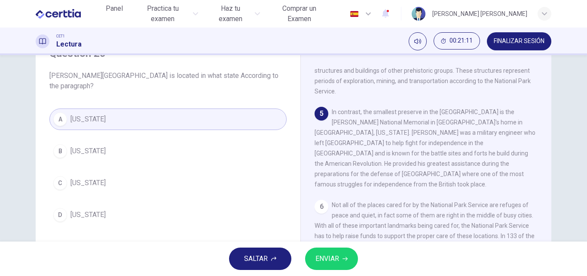
click at [331, 258] on span "ENVIAR" at bounding box center [328, 258] width 24 height 12
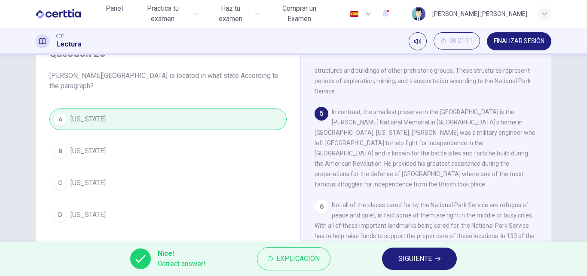
click at [409, 258] on span "SIGUIENTE" at bounding box center [416, 258] width 34 height 12
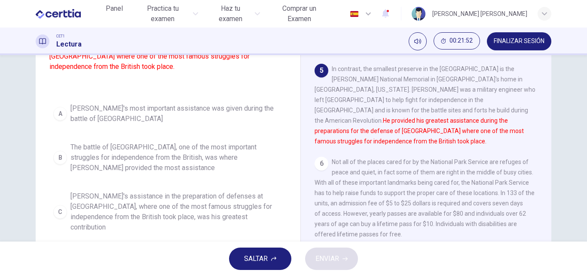
scroll to position [129, 0]
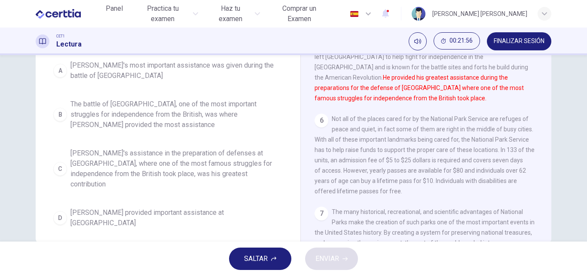
click at [153, 128] on span "The battle of Saratoga, one of the most important struggles for independence fr…" at bounding box center [177, 114] width 212 height 31
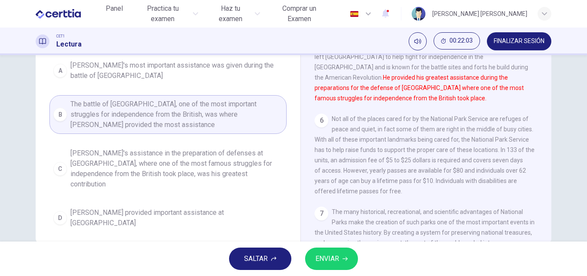
scroll to position [147, 0]
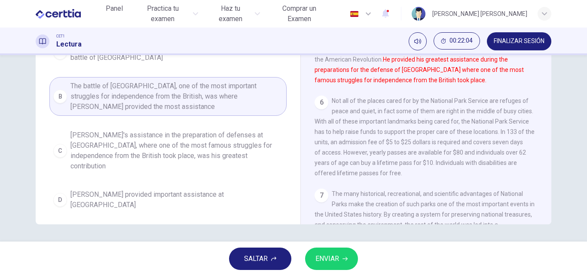
click at [324, 258] on span "ENVIAR" at bounding box center [328, 258] width 24 height 12
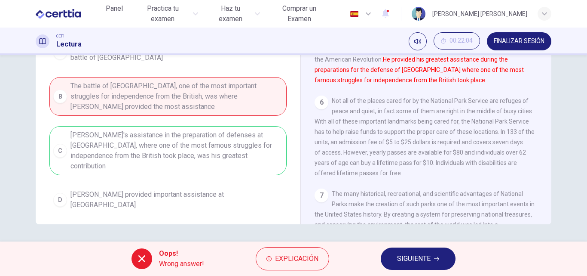
click at [403, 254] on span "SIGUIENTE" at bounding box center [414, 258] width 34 height 12
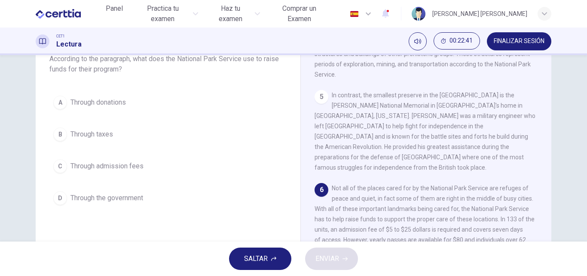
scroll to position [338, 0]
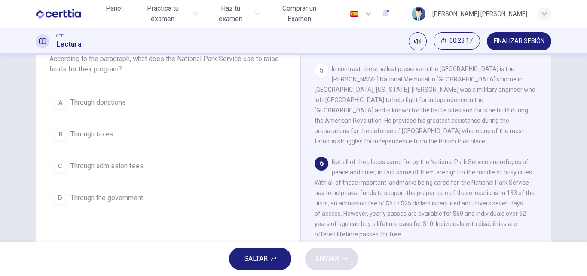
click at [127, 168] on span "Through admission fees" at bounding box center [107, 166] width 73 height 10
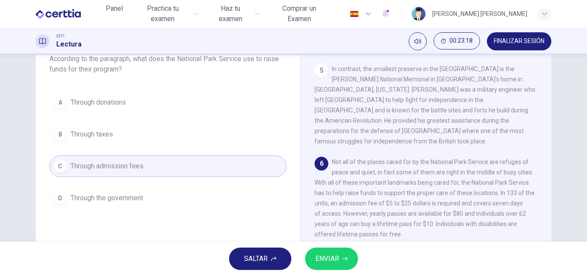
click at [335, 262] on span "ENVIAR" at bounding box center [328, 258] width 24 height 12
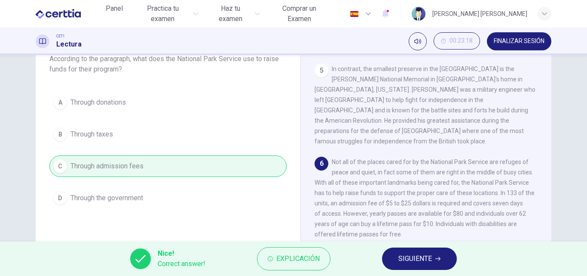
click at [399, 253] on span "SIGUIENTE" at bounding box center [416, 258] width 34 height 12
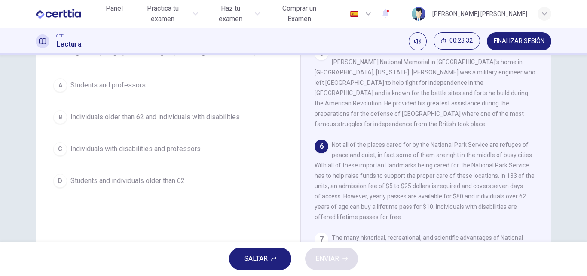
scroll to position [86, 0]
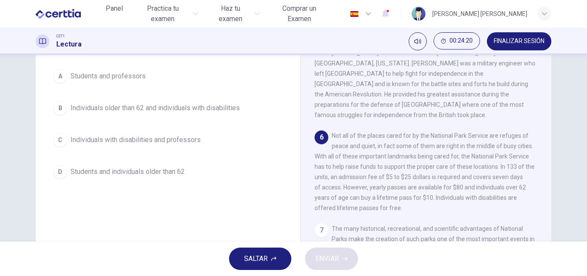
click at [190, 143] on span "Individuals with disabilities and professors" at bounding box center [136, 140] width 130 height 10
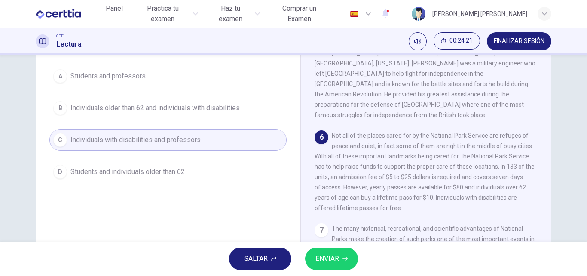
click at [330, 260] on span "ENVIAR" at bounding box center [328, 258] width 24 height 12
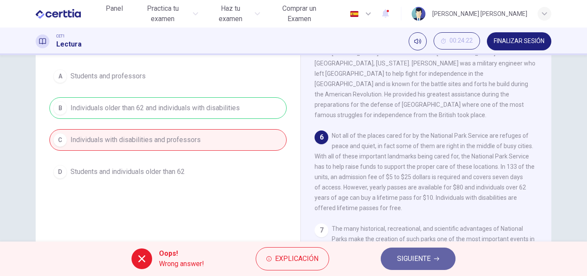
click at [391, 256] on button "SIGUIENTE" at bounding box center [418, 258] width 75 height 22
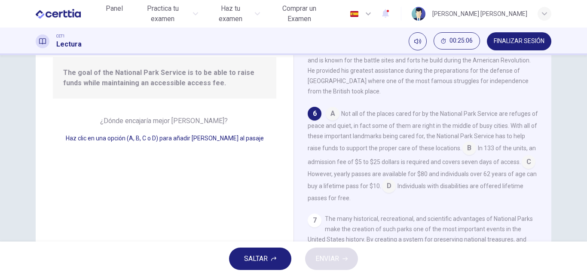
scroll to position [43, 0]
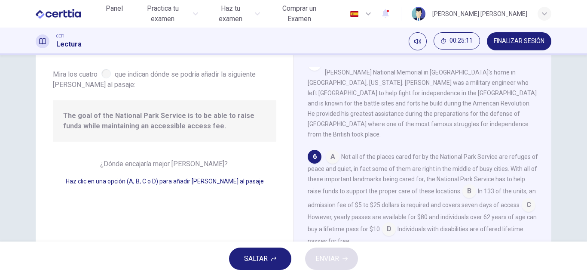
click at [477, 185] on input at bounding box center [470, 192] width 14 height 14
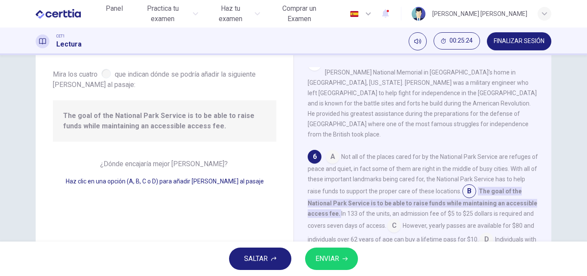
click at [322, 262] on span "ENVIAR" at bounding box center [328, 258] width 24 height 12
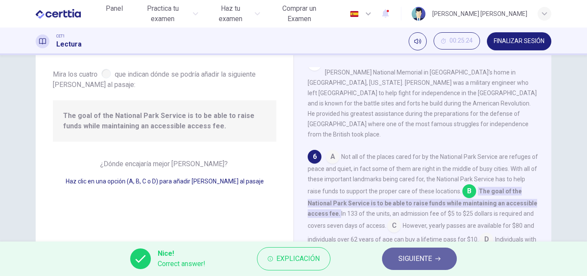
click at [420, 257] on span "SIGUIENTE" at bounding box center [416, 258] width 34 height 12
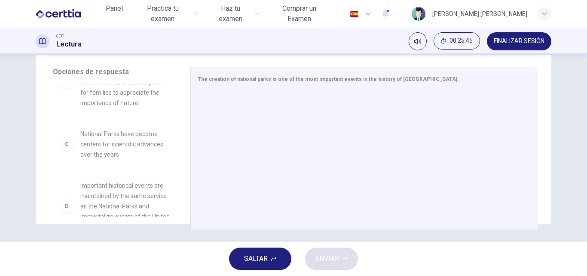
scroll to position [129, 0]
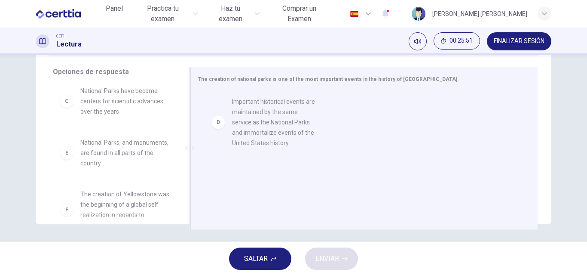
drag, startPoint x: 103, startPoint y: 165, endPoint x: 256, endPoint y: 134, distance: 155.9
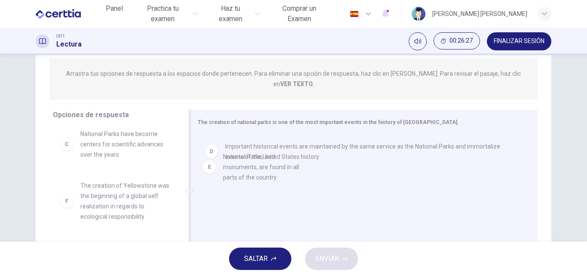
drag, startPoint x: 91, startPoint y: 185, endPoint x: 239, endPoint y: 167, distance: 149.5
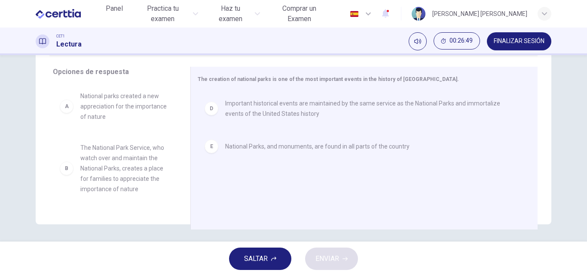
scroll to position [104, 0]
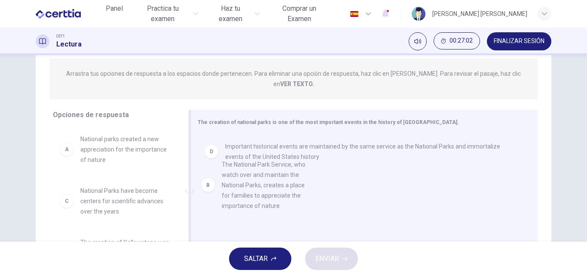
drag, startPoint x: 83, startPoint y: 191, endPoint x: 229, endPoint y: 175, distance: 146.6
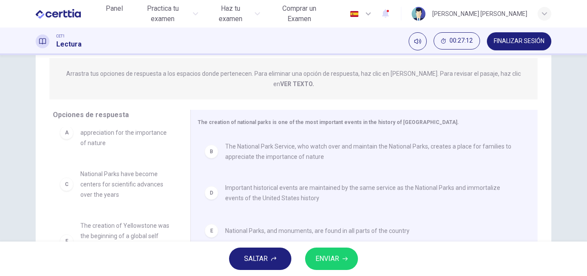
scroll to position [26, 0]
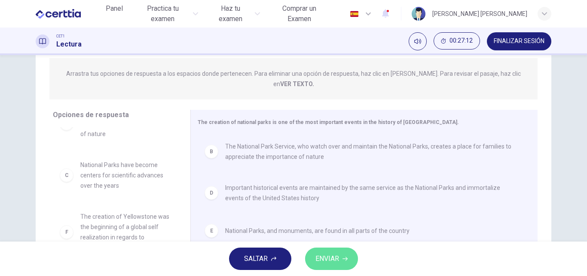
click at [328, 253] on span "ENVIAR" at bounding box center [328, 258] width 24 height 12
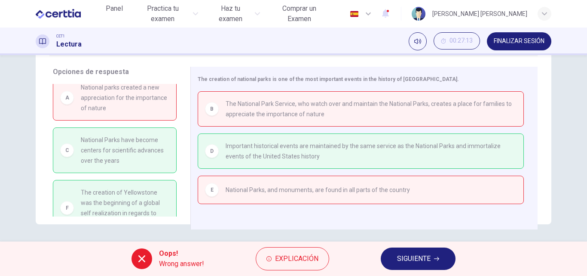
scroll to position [0, 0]
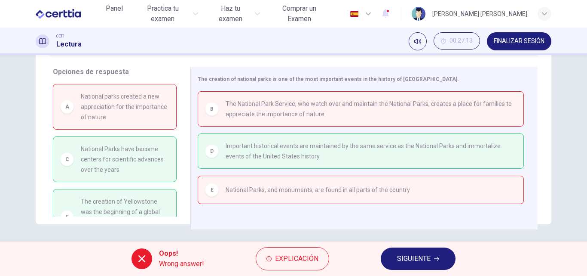
click at [409, 254] on span "SIGUIENTE" at bounding box center [414, 258] width 34 height 12
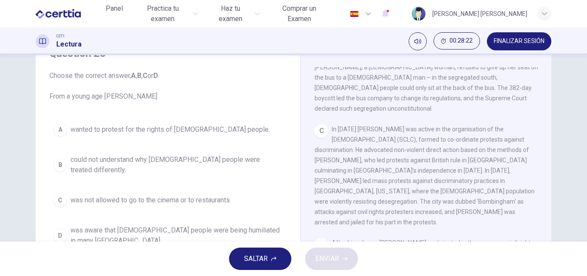
scroll to position [387, 0]
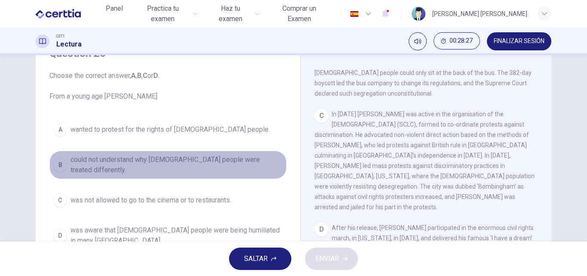
click at [61, 163] on div "B" at bounding box center [60, 165] width 14 height 14
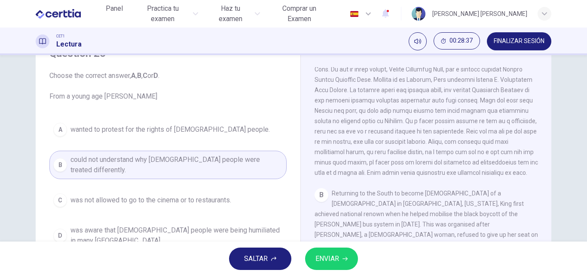
scroll to position [208, 0]
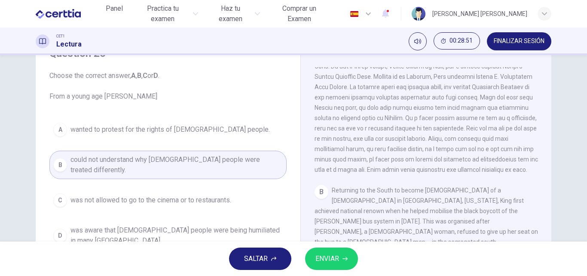
click at [336, 255] on span "ENVIAR" at bounding box center [328, 258] width 24 height 12
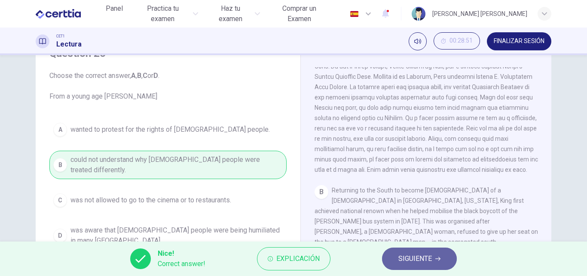
click at [399, 258] on span "SIGUIENTE" at bounding box center [416, 258] width 34 height 12
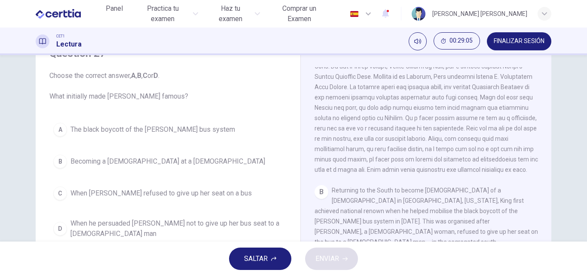
click at [165, 123] on button "A The black boycott of the Montgomery bus system" at bounding box center [167, 130] width 237 height 22
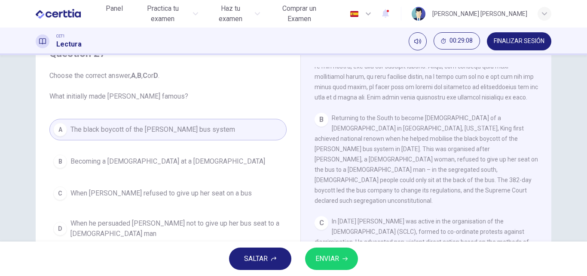
scroll to position [294, 0]
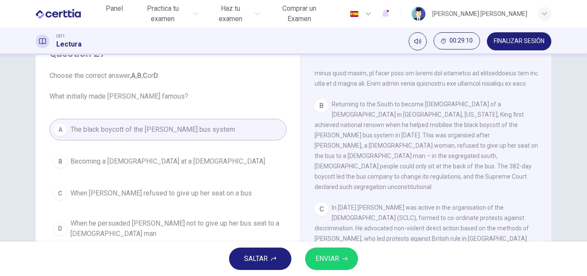
click at [326, 249] on button "ENVIAR" at bounding box center [331, 258] width 53 height 22
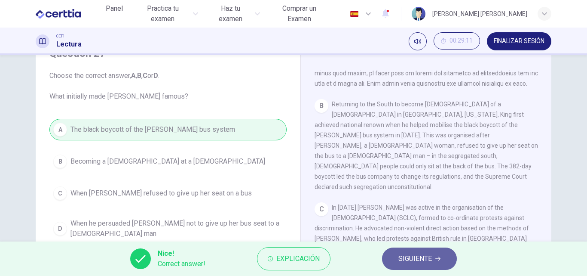
click at [392, 254] on button "SIGUIENTE" at bounding box center [419, 258] width 75 height 22
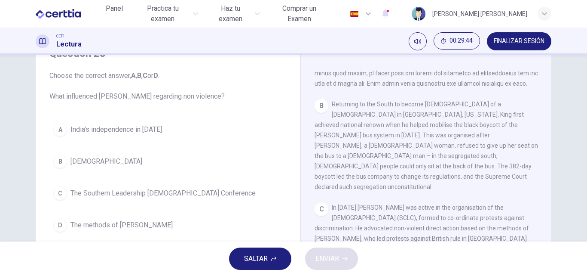
click at [138, 226] on span "The methods of Gandhi" at bounding box center [122, 225] width 102 height 10
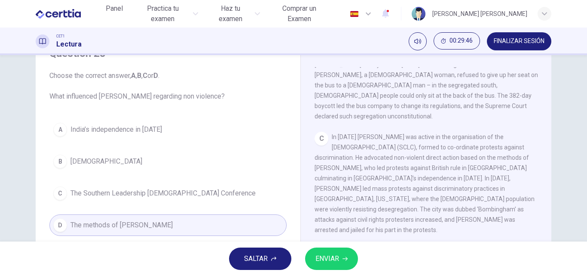
scroll to position [380, 0]
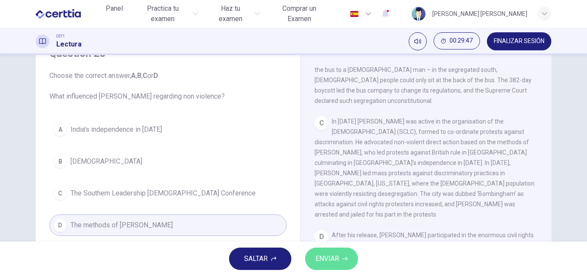
click at [326, 254] on span "ENVIAR" at bounding box center [328, 258] width 24 height 12
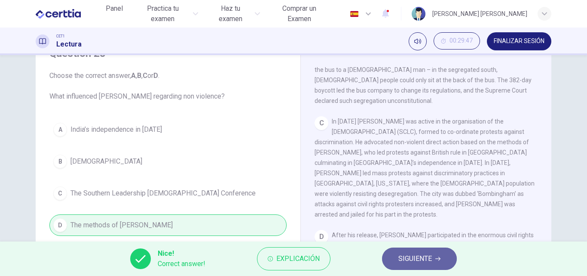
click at [393, 255] on button "SIGUIENTE" at bounding box center [419, 258] width 75 height 22
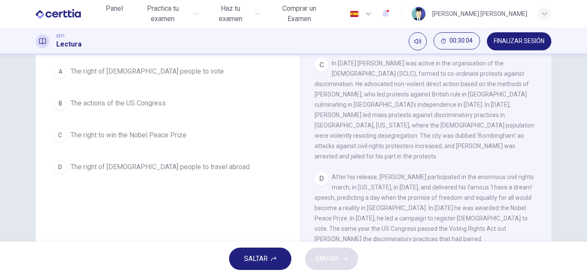
scroll to position [86, 0]
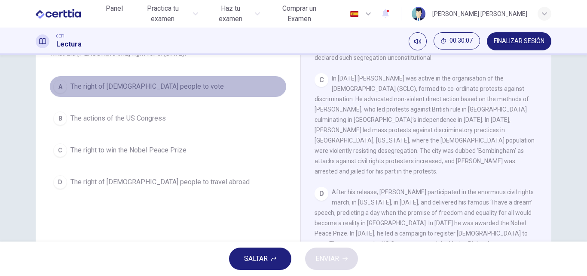
click at [98, 88] on span "The right of black people to vote" at bounding box center [148, 86] width 154 height 10
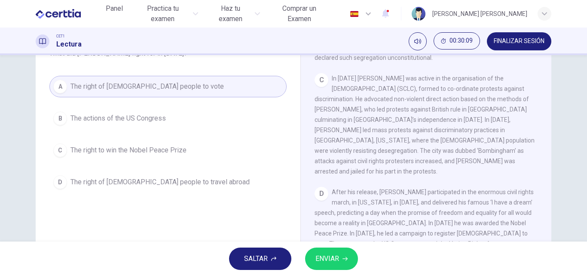
click at [326, 256] on span "ENVIAR" at bounding box center [328, 258] width 24 height 12
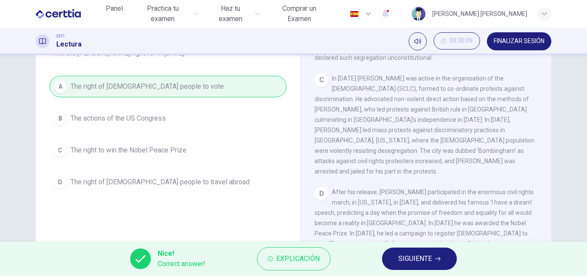
click at [395, 259] on button "SIGUIENTE" at bounding box center [419, 258] width 75 height 22
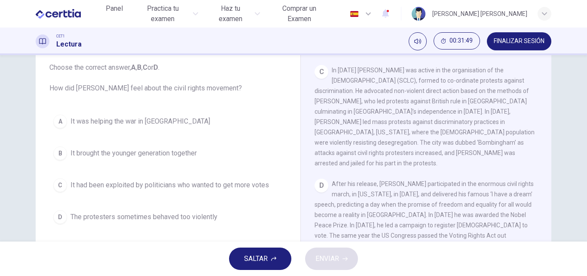
scroll to position [43, 0]
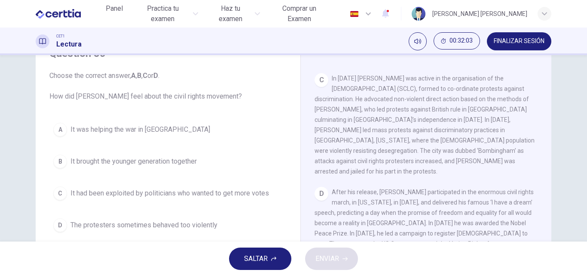
click at [211, 192] on span "It had been exploited by politicians who wanted to get more votes" at bounding box center [170, 193] width 199 height 10
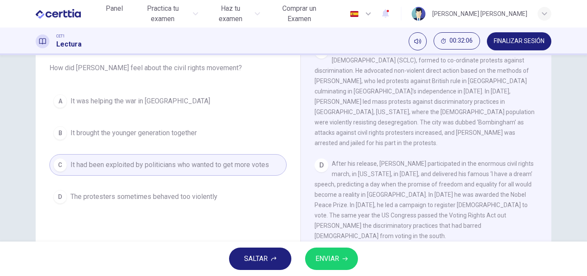
scroll to position [86, 0]
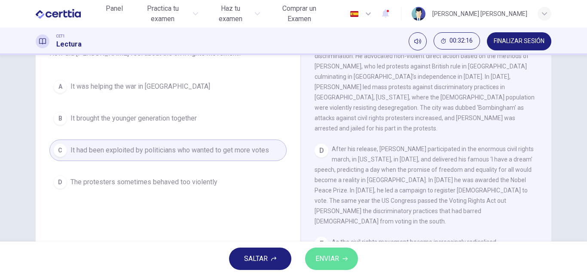
click at [321, 257] on span "ENVIAR" at bounding box center [328, 258] width 24 height 12
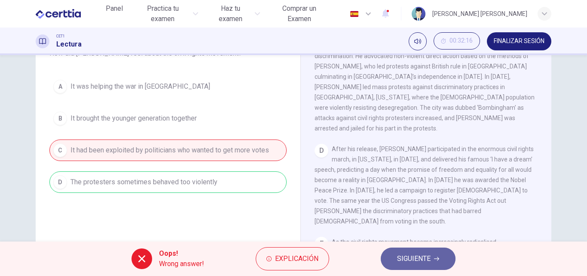
click at [409, 261] on span "SIGUIENTE" at bounding box center [414, 258] width 34 height 12
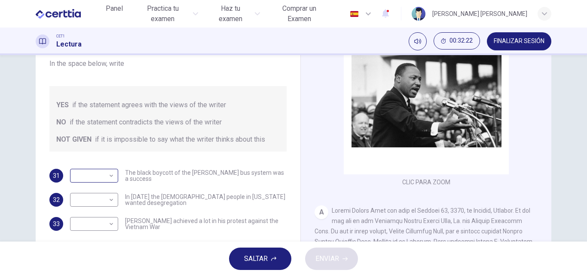
click at [112, 174] on body "Este sitio utiliza cookies, como se explica en nuestra Política de Privacidad .…" at bounding box center [293, 138] width 587 height 276
click at [98, 185] on li "YES" at bounding box center [92, 189] width 48 height 14
type input "***"
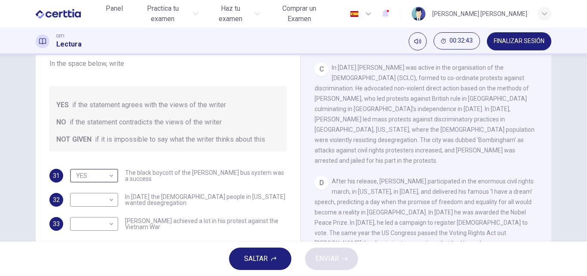
scroll to position [387, 0]
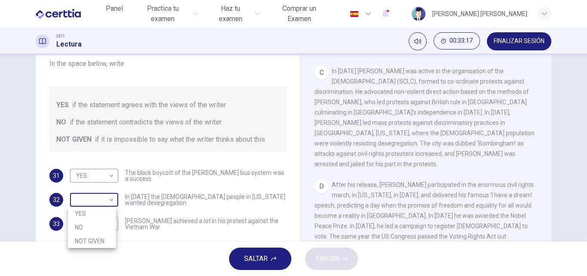
click at [109, 203] on body "Este sitio utiliza cookies, como se explica en nuestra Política de Privacidad .…" at bounding box center [293, 138] width 587 height 276
click at [88, 228] on li "NO" at bounding box center [92, 227] width 48 height 14
type input "**"
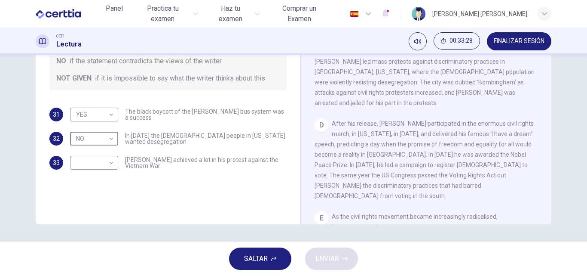
scroll to position [430, 0]
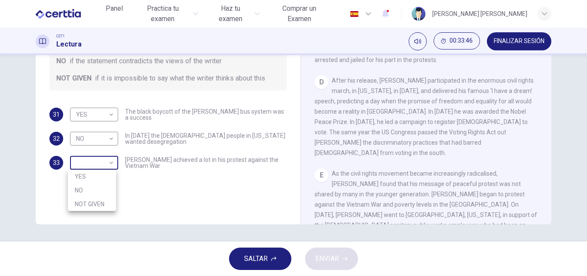
click at [107, 165] on body "Este sitio utiliza cookies, como se explica en nuestra Política de Privacidad .…" at bounding box center [293, 138] width 587 height 276
click at [98, 176] on li "YES" at bounding box center [92, 176] width 48 height 14
type input "***"
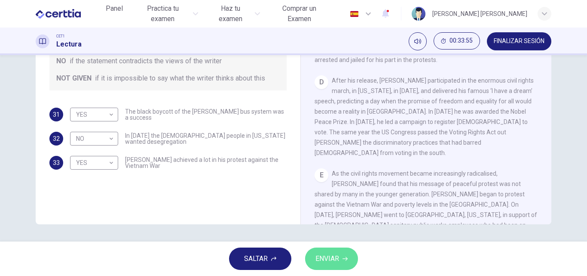
click at [316, 257] on span "ENVIAR" at bounding box center [328, 258] width 24 height 12
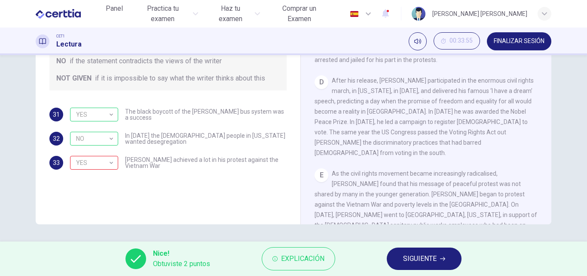
click at [399, 257] on button "SIGUIENTE" at bounding box center [424, 258] width 75 height 22
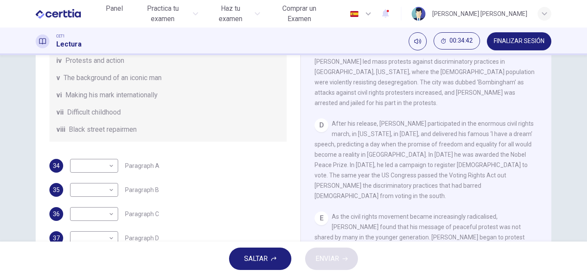
scroll to position [104, 0]
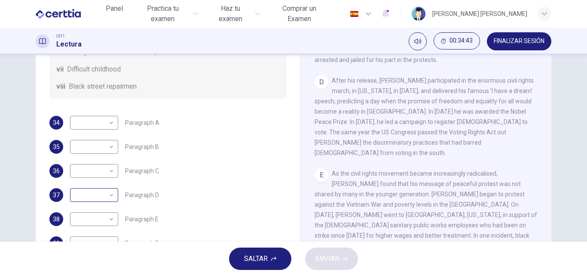
click at [106, 193] on body "Este sitio utiliza cookies, como se explica en nuestra Política de Privacidad .…" at bounding box center [293, 138] width 587 height 276
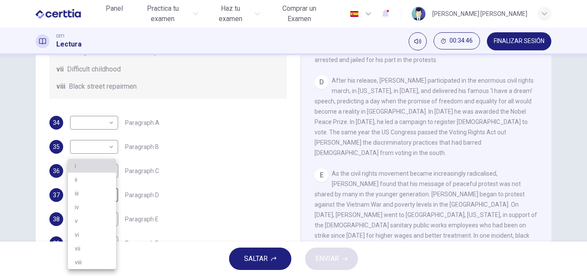
click at [80, 166] on li "i" at bounding box center [92, 166] width 48 height 14
type input "*"
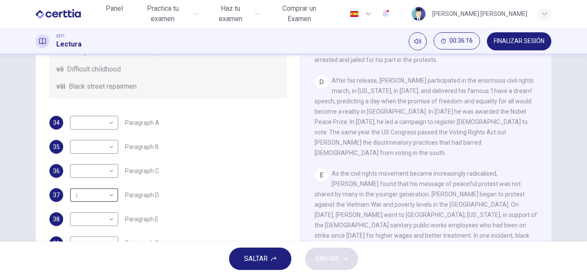
scroll to position [147, 0]
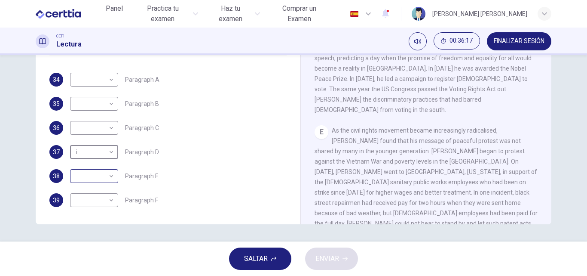
click at [109, 176] on body "Este sitio utiliza cookies, como se explica en nuestra Política de Privacidad .…" at bounding box center [293, 138] width 587 height 276
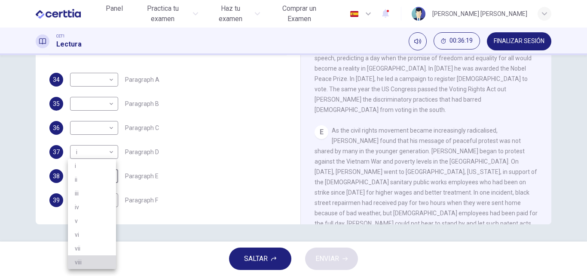
click at [85, 257] on li "viii" at bounding box center [92, 262] width 48 height 14
type input "****"
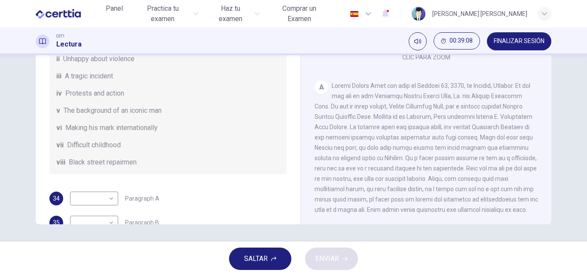
scroll to position [79, 0]
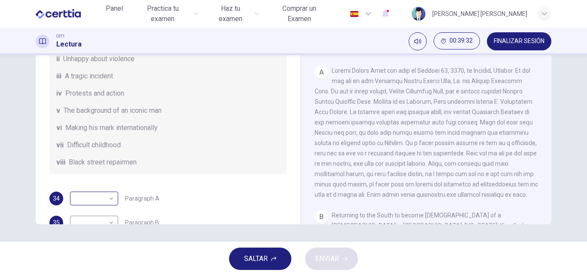
click at [111, 209] on body "Este sitio utiliza cookies, como se explica en nuestra Política de Privacidad .…" at bounding box center [293, 138] width 587 height 276
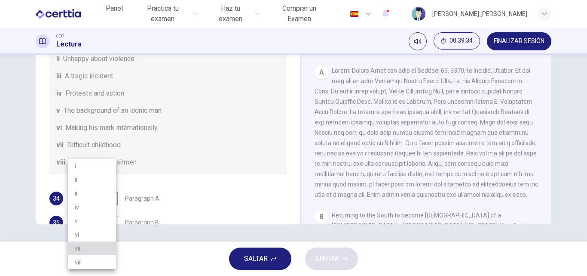
click at [92, 247] on li "vii" at bounding box center [92, 248] width 48 height 14
type input "***"
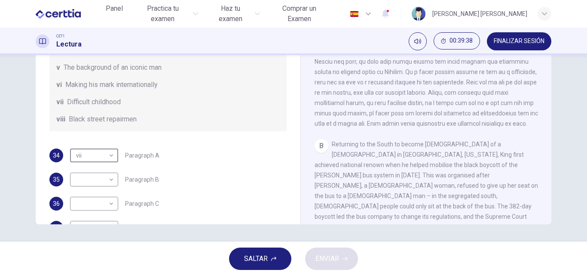
scroll to position [165, 0]
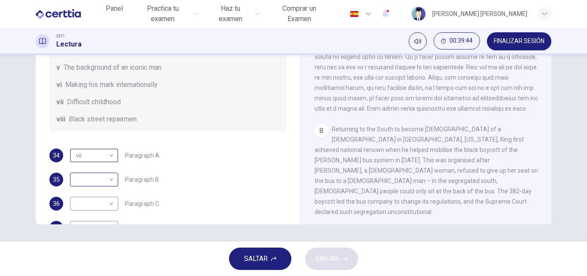
click at [110, 196] on body "Este sitio utiliza cookies, como se explica en nuestra Política de Privacidad .…" at bounding box center [293, 138] width 587 height 276
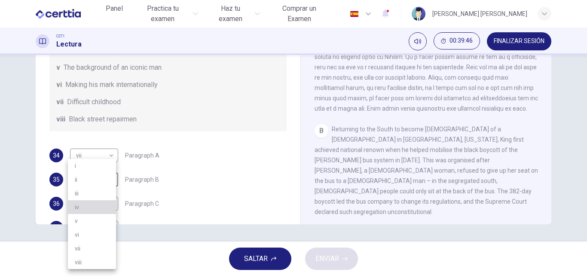
click at [101, 209] on li "iv" at bounding box center [92, 207] width 48 height 14
type input "**"
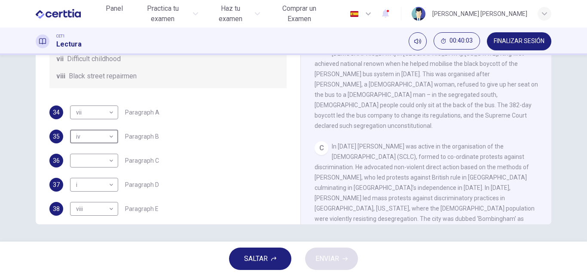
scroll to position [152, 0]
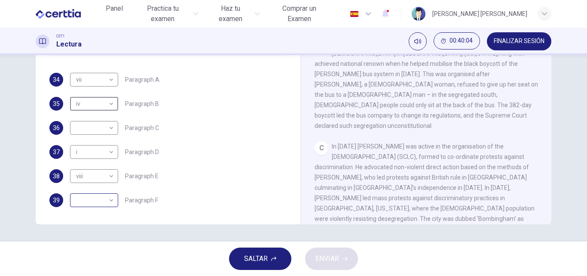
click at [109, 201] on body "Este sitio utiliza cookies, como se explica en nuestra Política de Privacidad .…" at bounding box center [293, 138] width 587 height 276
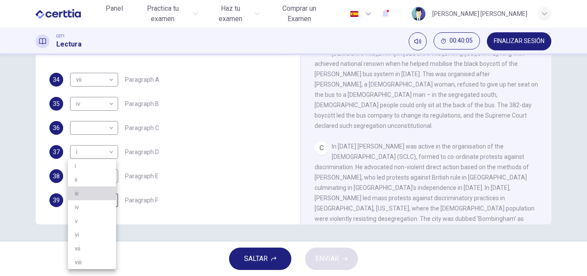
click at [103, 188] on li "iii" at bounding box center [92, 193] width 48 height 14
type input "***"
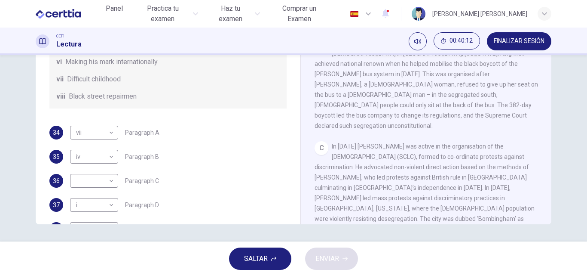
scroll to position [109, 0]
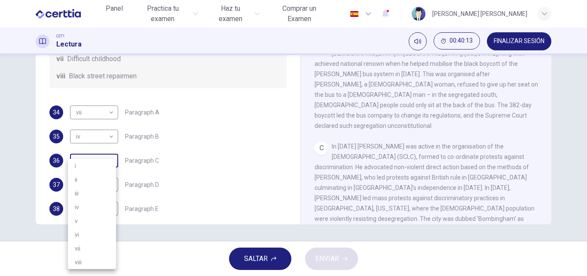
click at [112, 175] on body "Este sitio utiliza cookies, como se explica en nuestra Política de Privacidad .…" at bounding box center [293, 138] width 587 height 276
click at [101, 185] on li "ii" at bounding box center [92, 179] width 48 height 14
type input "**"
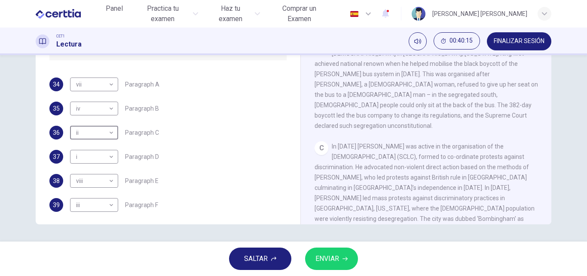
scroll to position [152, 0]
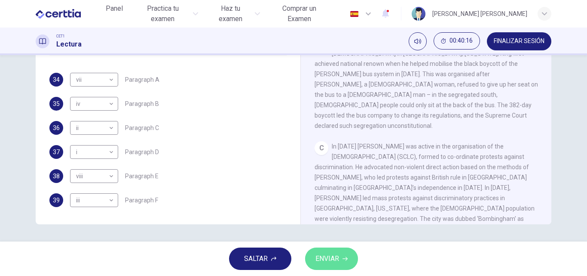
click at [346, 255] on button "ENVIAR" at bounding box center [331, 258] width 53 height 22
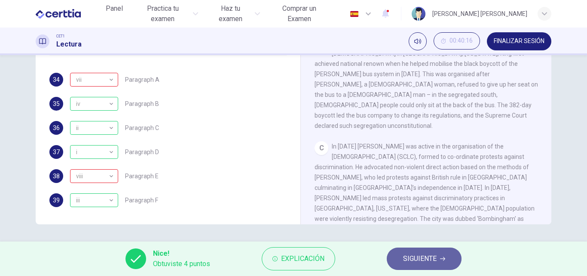
click at [412, 265] on button "SIGUIENTE" at bounding box center [424, 258] width 75 height 22
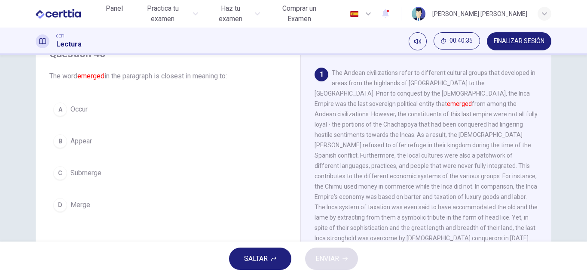
scroll to position [43, 0]
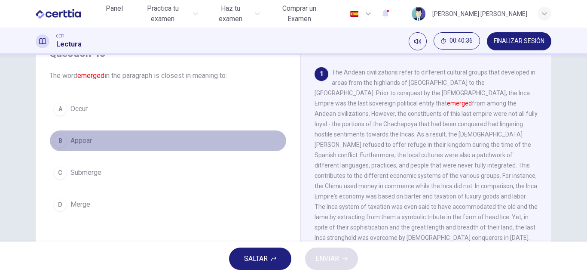
click at [92, 147] on button "B Appear" at bounding box center [167, 141] width 237 height 22
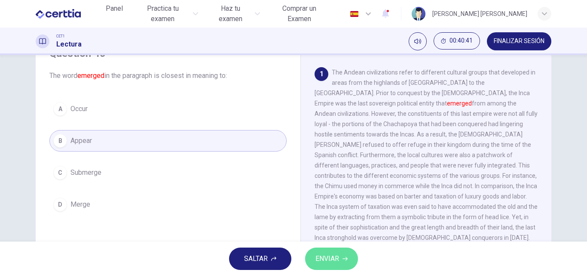
click at [330, 258] on span "ENVIAR" at bounding box center [328, 258] width 24 height 12
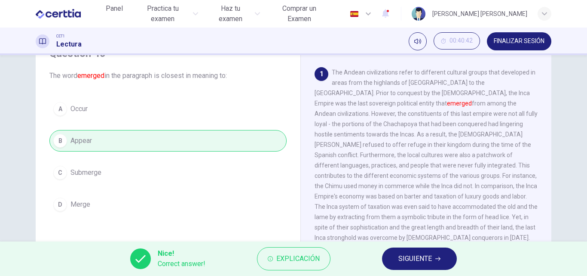
click at [413, 259] on span "SIGUIENTE" at bounding box center [416, 258] width 34 height 12
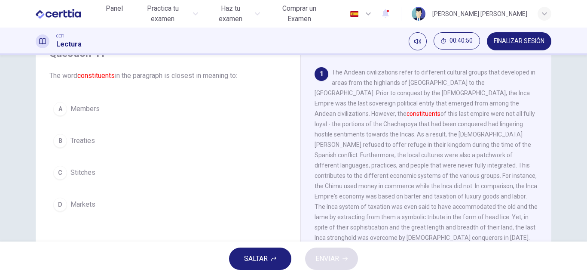
click at [86, 117] on button "A Members" at bounding box center [167, 109] width 237 height 22
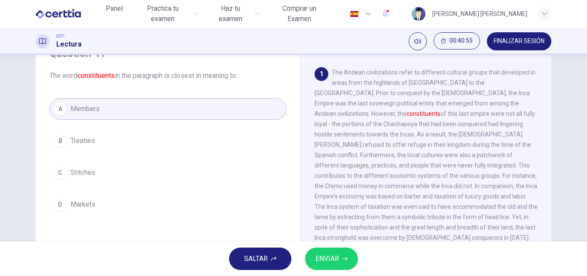
click at [319, 265] on button "ENVIAR" at bounding box center [331, 258] width 53 height 22
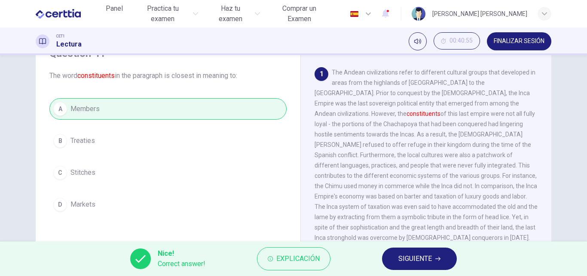
click at [397, 261] on button "SIGUIENTE" at bounding box center [419, 258] width 75 height 22
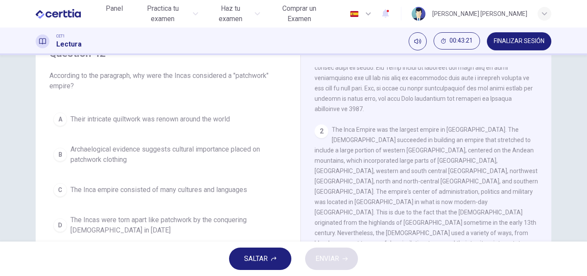
scroll to position [129, 0]
click at [121, 196] on button "C The Inca empire consisted of many cultures and languages" at bounding box center [167, 190] width 237 height 22
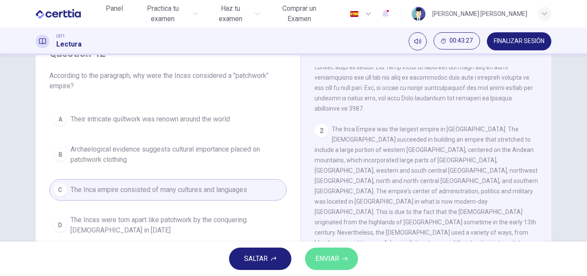
click at [335, 259] on span "ENVIAR" at bounding box center [328, 258] width 24 height 12
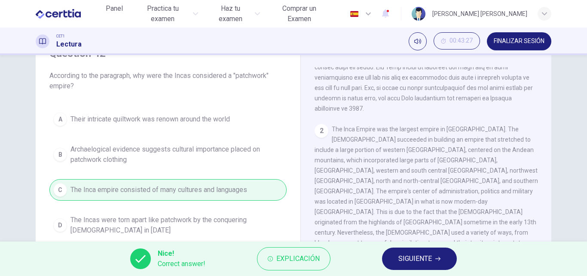
click at [406, 263] on span "SIGUIENTE" at bounding box center [416, 258] width 34 height 12
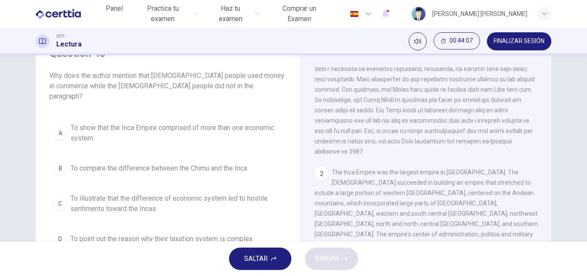
scroll to position [86, 0]
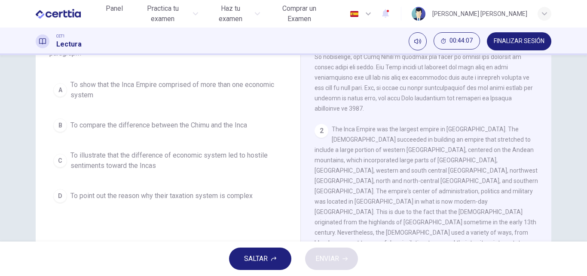
click at [138, 151] on span "To illustrate that the difference of economic system led to hostile sentiments …" at bounding box center [177, 160] width 212 height 21
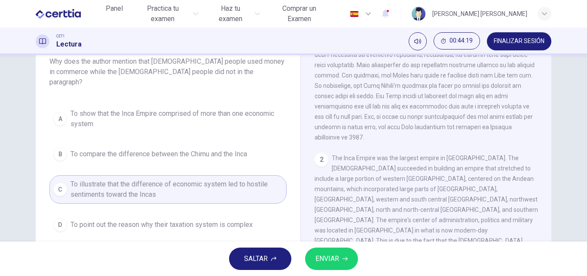
scroll to position [43, 0]
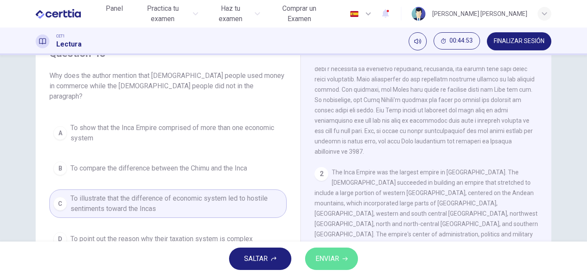
click at [333, 258] on span "ENVIAR" at bounding box center [328, 258] width 24 height 12
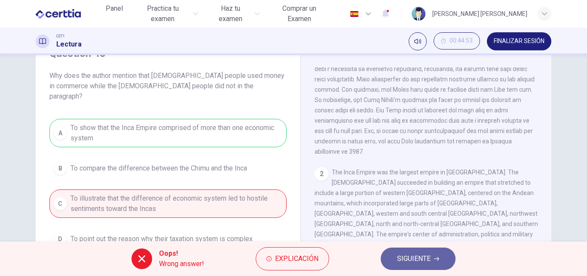
click at [400, 263] on span "SIGUIENTE" at bounding box center [414, 258] width 34 height 12
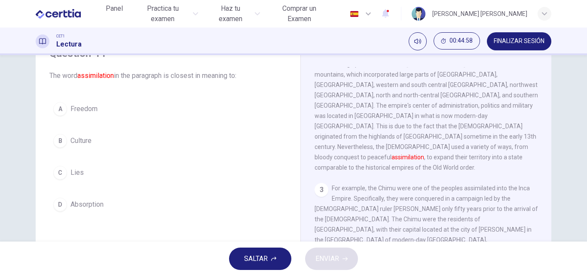
scroll to position [215, 0]
click at [109, 202] on button "D Absorption" at bounding box center [167, 205] width 237 height 22
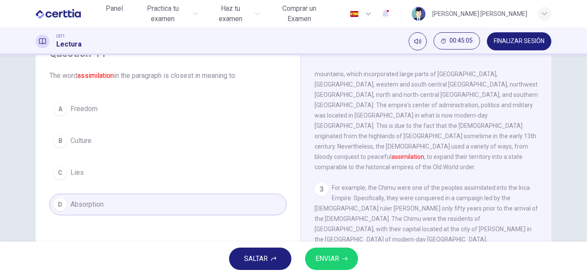
click at [321, 258] on span "ENVIAR" at bounding box center [328, 258] width 24 height 12
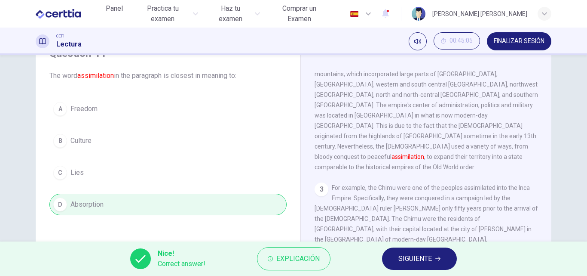
click at [405, 260] on span "SIGUIENTE" at bounding box center [416, 258] width 34 height 12
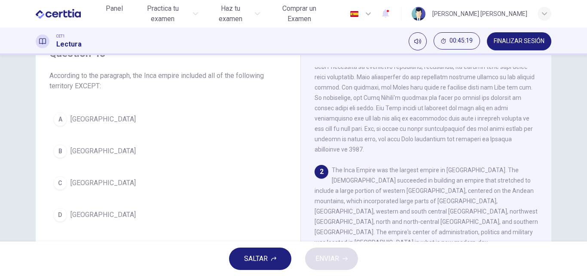
scroll to position [86, 0]
click at [73, 151] on span "Brazil" at bounding box center [103, 151] width 65 height 10
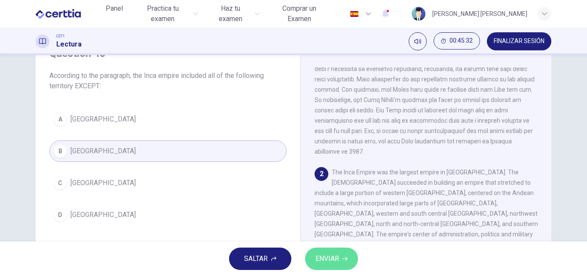
click at [324, 262] on span "ENVIAR" at bounding box center [328, 258] width 24 height 12
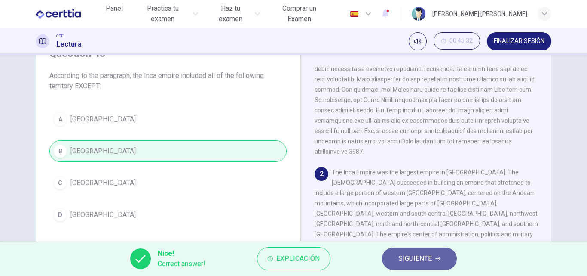
click at [399, 264] on span "SIGUIENTE" at bounding box center [416, 258] width 34 height 12
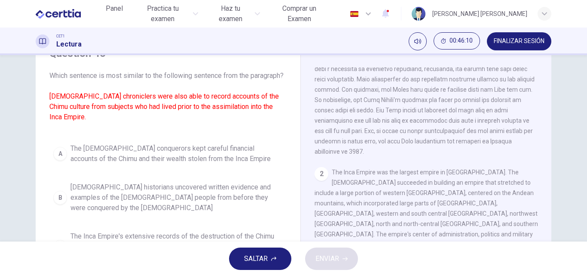
click at [135, 185] on span "Spanish historians uncovered written evidence and examples of the Chimu people …" at bounding box center [177, 197] width 212 height 31
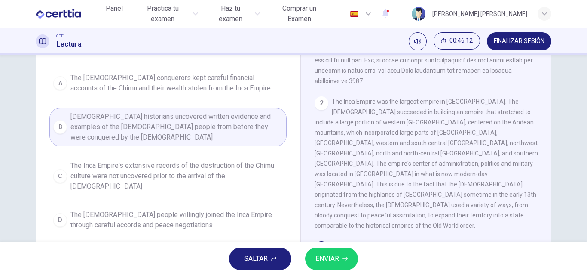
scroll to position [129, 0]
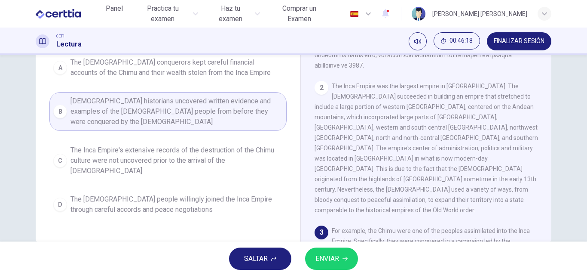
click at [322, 265] on button "ENVIAR" at bounding box center [331, 258] width 53 height 22
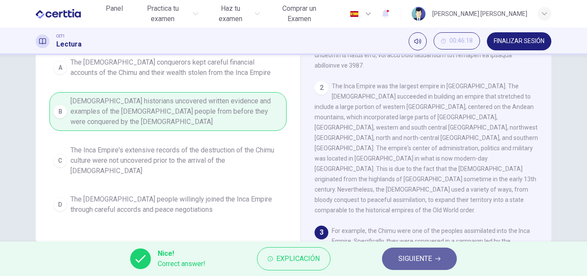
click at [402, 265] on button "SIGUIENTE" at bounding box center [419, 258] width 75 height 22
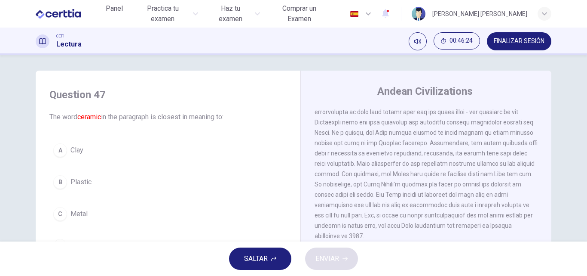
scroll to position [45, 0]
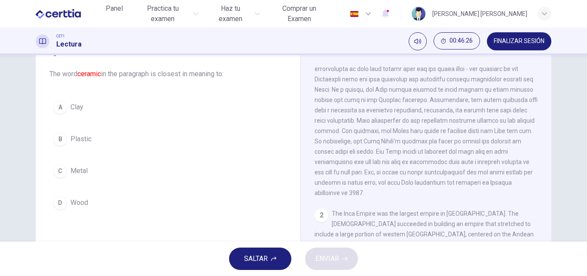
click at [90, 101] on button "A Clay" at bounding box center [167, 107] width 237 height 22
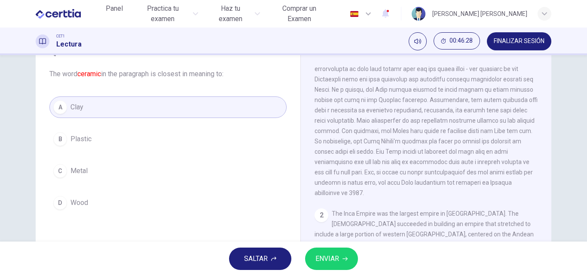
click at [340, 263] on button "ENVIAR" at bounding box center [331, 258] width 53 height 22
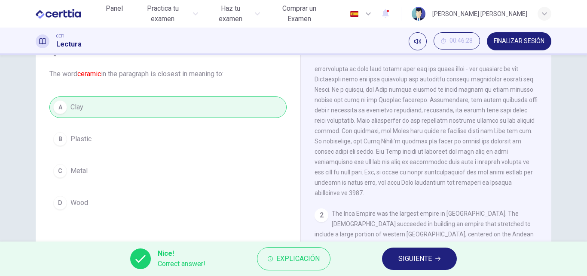
click at [412, 260] on span "SIGUIENTE" at bounding box center [416, 258] width 34 height 12
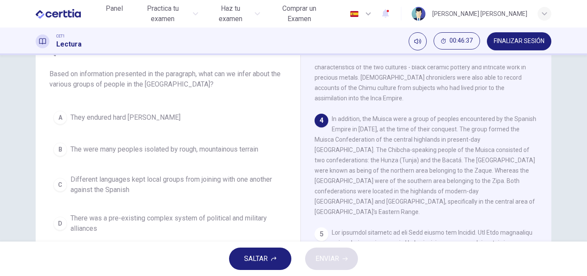
scroll to position [430, 0]
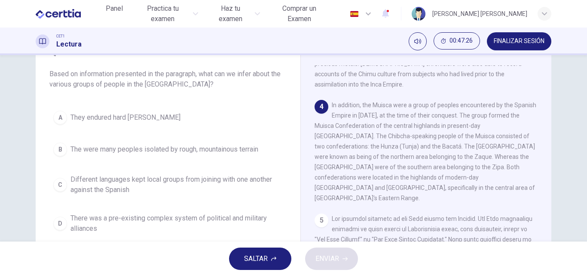
click at [188, 217] on span "There was a pre-existing complex system of political and military alliances" at bounding box center [177, 223] width 212 height 21
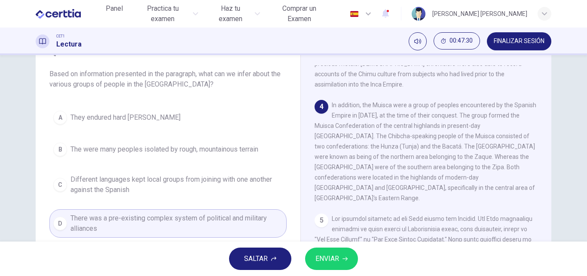
click at [341, 258] on button "ENVIAR" at bounding box center [331, 258] width 53 height 22
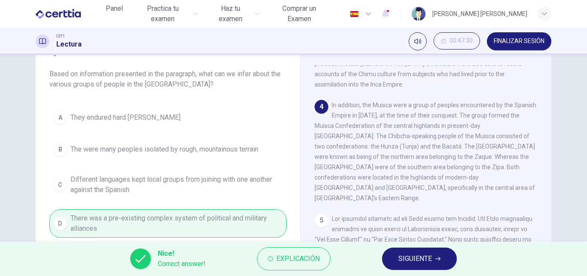
click at [440, 257] on icon "button" at bounding box center [438, 258] width 5 height 5
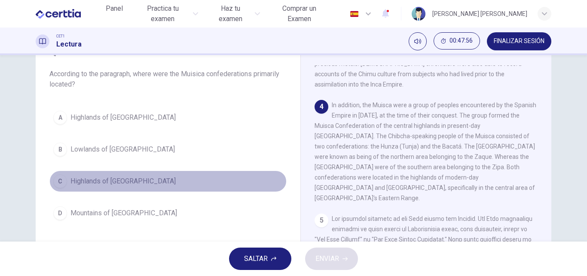
click at [101, 175] on button "C Highlands of Colombia" at bounding box center [167, 181] width 237 height 22
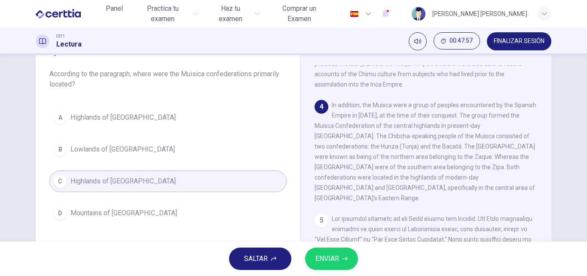
click at [338, 255] on span "ENVIAR" at bounding box center [328, 258] width 24 height 12
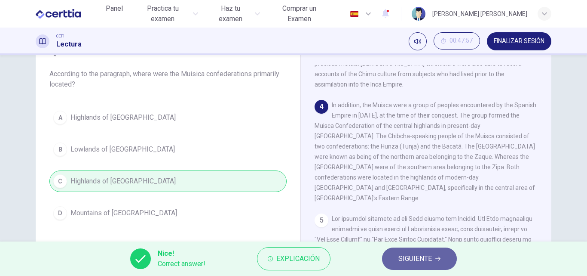
click at [420, 255] on span "SIGUIENTE" at bounding box center [416, 258] width 34 height 12
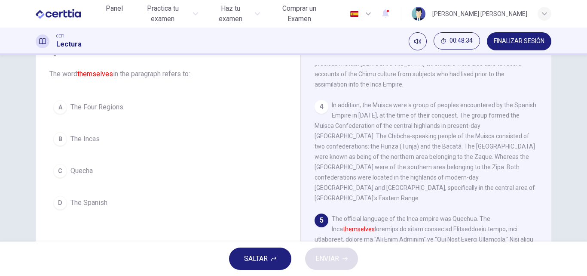
click at [85, 139] on span "The Incas" at bounding box center [85, 139] width 29 height 10
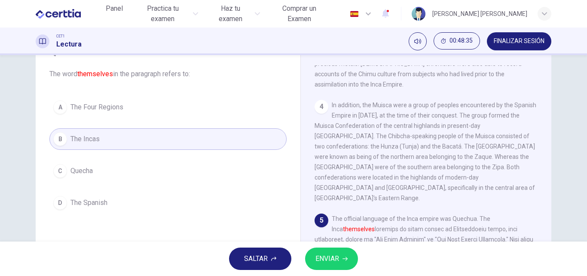
click at [324, 263] on span "ENVIAR" at bounding box center [328, 258] width 24 height 12
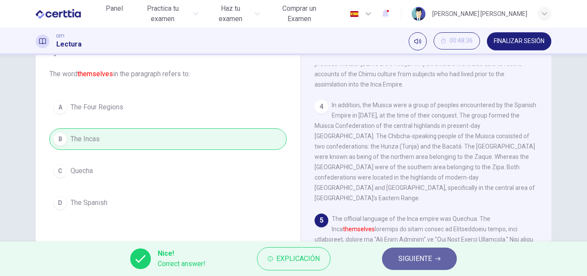
click at [405, 262] on span "SIGUIENTE" at bounding box center [416, 258] width 34 height 12
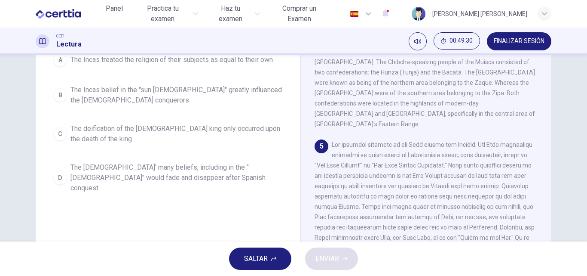
scroll to position [131, 0]
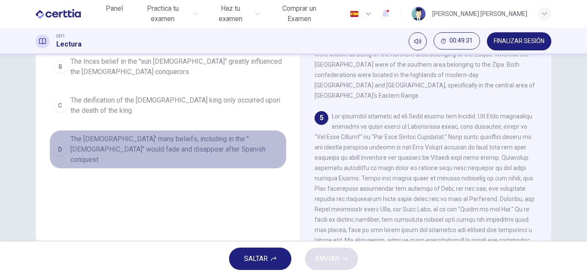
click at [157, 148] on span "The Incas' many beliefs, including in the "sun god" would fade and disappear af…" at bounding box center [177, 149] width 212 height 31
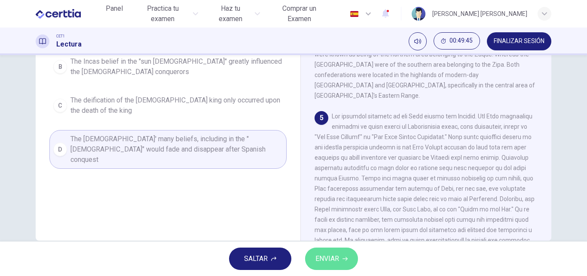
click at [340, 252] on button "ENVIAR" at bounding box center [331, 258] width 53 height 22
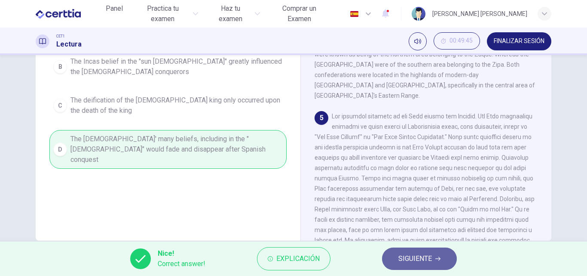
click at [409, 257] on span "SIGUIENTE" at bounding box center [416, 258] width 34 height 12
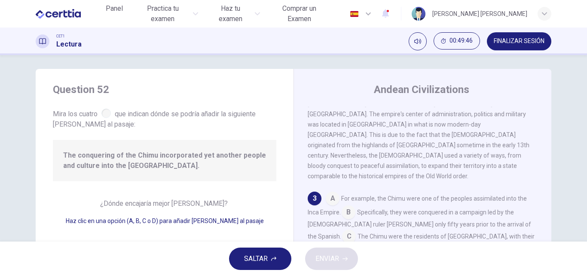
scroll to position [2, 0]
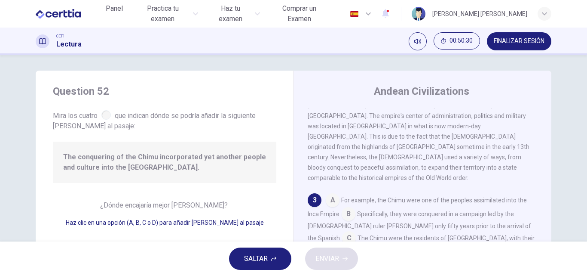
click at [356, 232] on input at bounding box center [349, 239] width 14 height 14
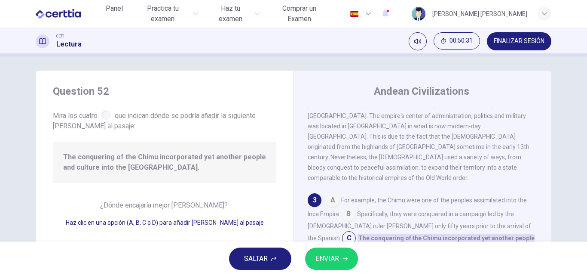
scroll to position [278, 0]
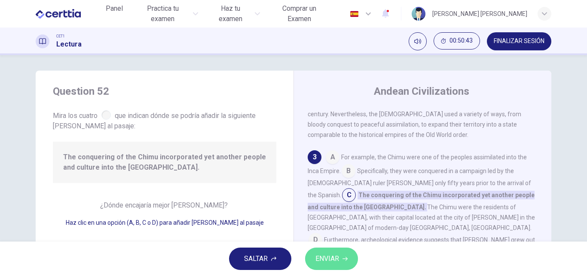
click at [344, 262] on button "ENVIAR" at bounding box center [331, 258] width 53 height 22
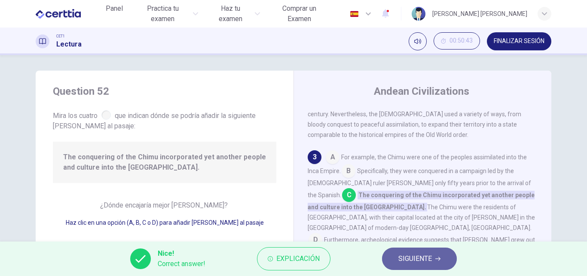
click at [406, 258] on span "SIGUIENTE" at bounding box center [416, 258] width 34 height 12
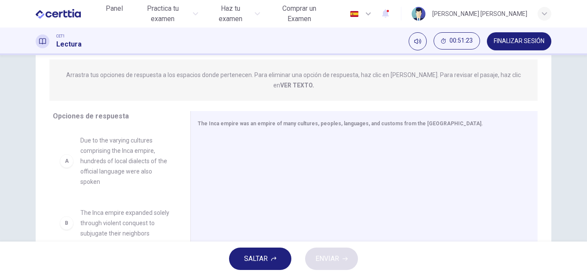
scroll to position [88, 0]
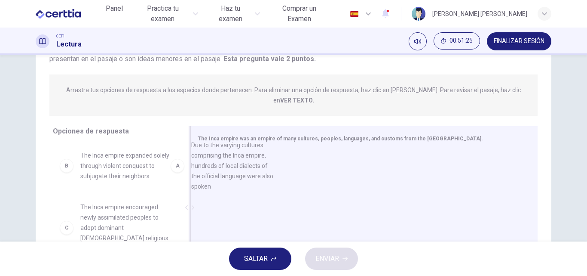
drag, startPoint x: 99, startPoint y: 171, endPoint x: 220, endPoint y: 171, distance: 120.4
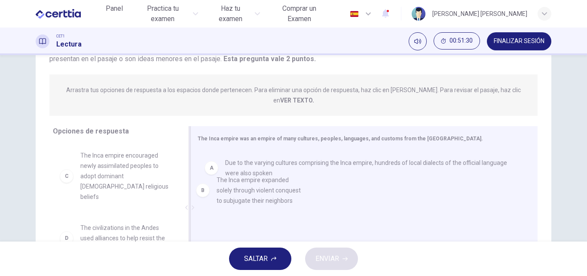
drag, startPoint x: 114, startPoint y: 153, endPoint x: 258, endPoint y: 189, distance: 148.1
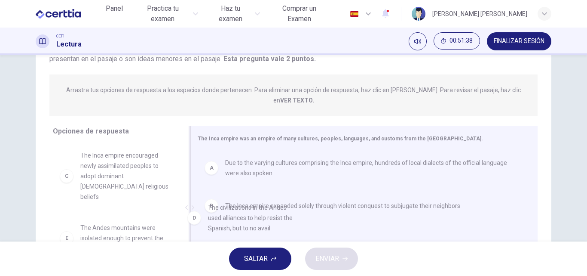
drag, startPoint x: 110, startPoint y: 217, endPoint x: 242, endPoint y: 218, distance: 132.5
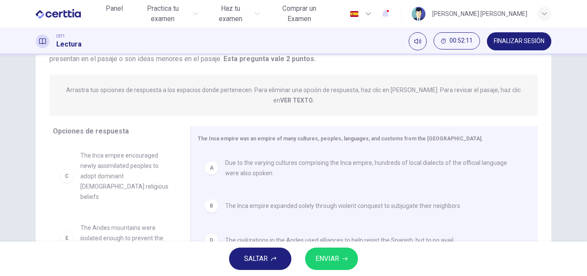
click at [318, 255] on span "ENVIAR" at bounding box center [328, 258] width 24 height 12
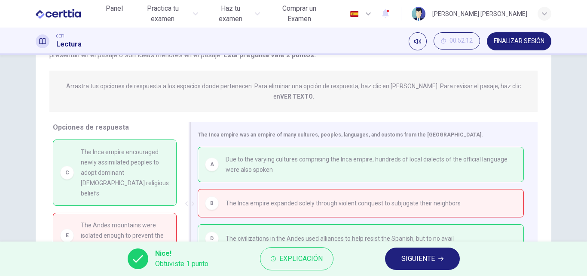
scroll to position [147, 0]
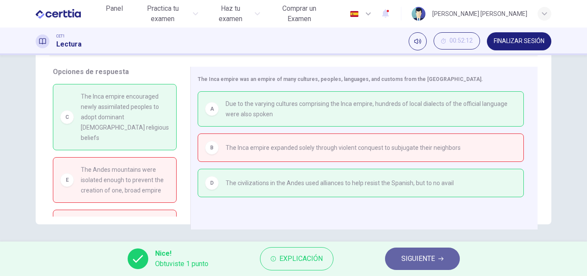
click at [403, 257] on span "SIGUIENTE" at bounding box center [419, 258] width 34 height 12
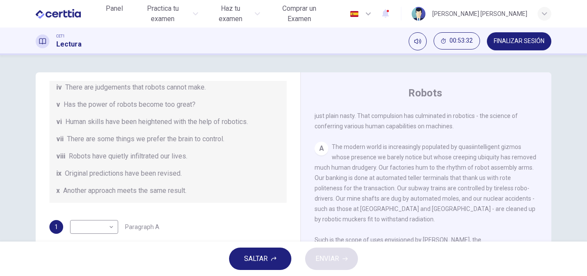
scroll to position [215, 0]
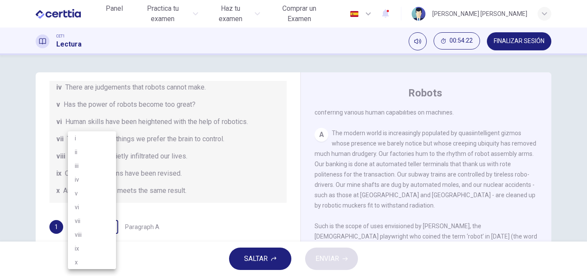
click at [106, 228] on body "Este sitio utiliza cookies, como se explica en nuestra Política de Privacidad .…" at bounding box center [293, 138] width 587 height 276
click at [92, 234] on li "viii" at bounding box center [92, 235] width 48 height 14
type input "****"
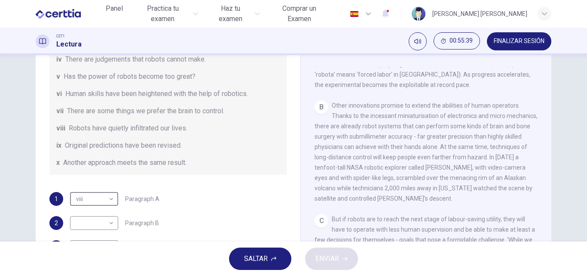
scroll to position [166, 0]
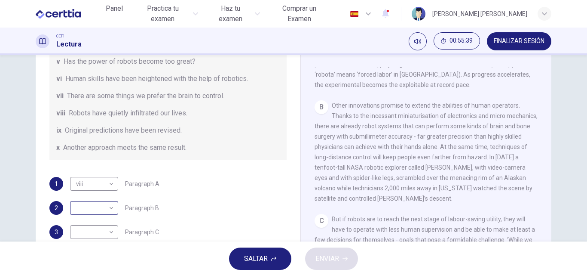
click at [113, 210] on div "​ ​" at bounding box center [94, 208] width 48 height 14
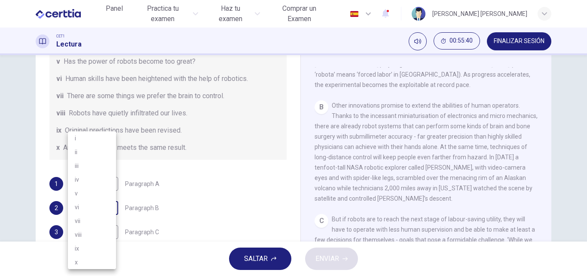
click at [111, 210] on body "Este sitio utiliza cookies, como se explica en nuestra Política de Privacidad .…" at bounding box center [293, 138] width 587 height 276
click at [83, 138] on li "i" at bounding box center [92, 138] width 48 height 14
type input "*"
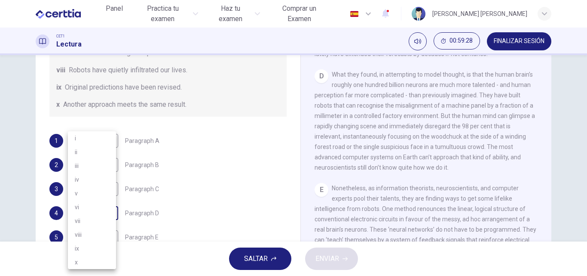
click at [109, 214] on body "Este sitio utiliza cookies, como se explica en nuestra Política de Privacidad .…" at bounding box center [293, 138] width 587 height 276
click at [96, 209] on li "vi" at bounding box center [92, 207] width 48 height 14
type input "**"
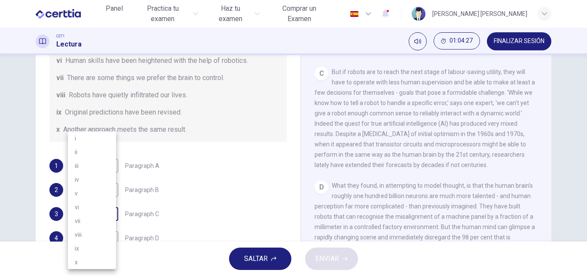
click at [110, 220] on body "Este sitio utiliza cookies, como se explica en nuestra Política de Privacidad .…" at bounding box center [293, 138] width 587 height 276
click at [95, 194] on li "v" at bounding box center [92, 193] width 48 height 14
type input "*"
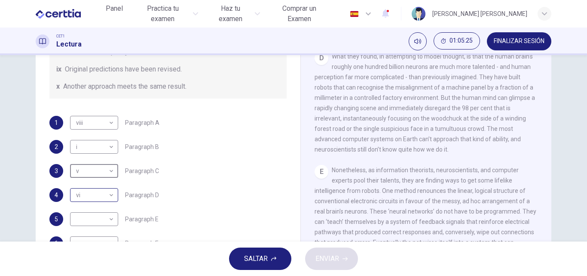
click at [109, 196] on body "Este sitio utiliza cookies, como se explica en nuestra Política de Privacidad .…" at bounding box center [293, 138] width 587 height 276
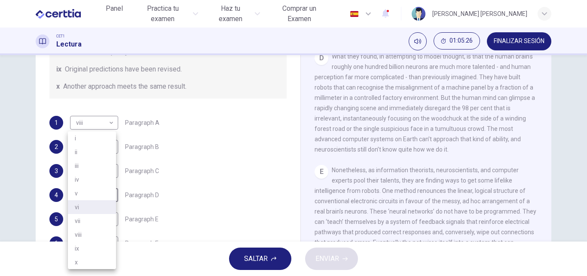
click at [97, 218] on li "vii" at bounding box center [92, 221] width 48 height 14
type input "***"
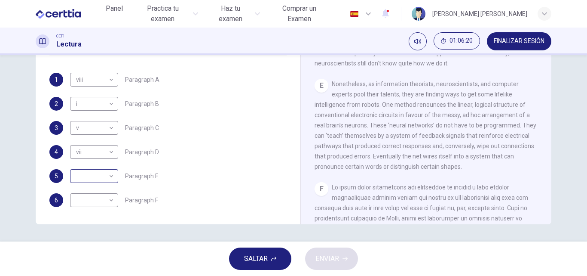
click at [113, 179] on div "​ ​" at bounding box center [94, 176] width 48 height 14
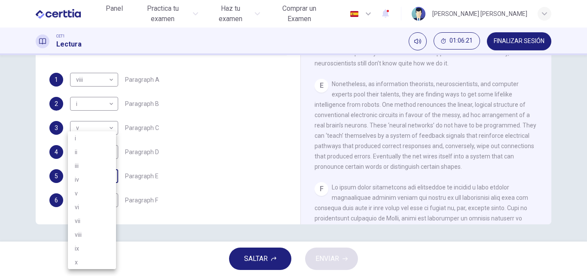
click at [111, 178] on body "Este sitio utiliza cookies, como se explica en nuestra Política de Privacidad .…" at bounding box center [293, 138] width 587 height 276
click at [102, 179] on li "iv" at bounding box center [92, 179] width 48 height 14
type input "**"
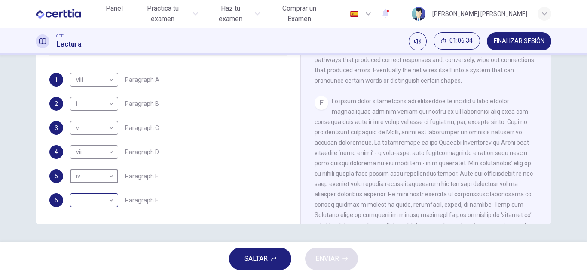
click at [112, 202] on body "Este sitio utiliza cookies, como se explica en nuestra Política de Privacidad .…" at bounding box center [293, 138] width 587 height 276
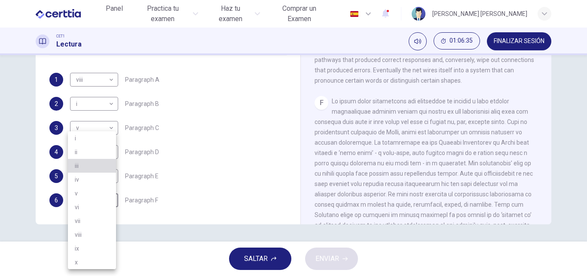
click at [108, 169] on li "iii" at bounding box center [92, 166] width 48 height 14
type input "***"
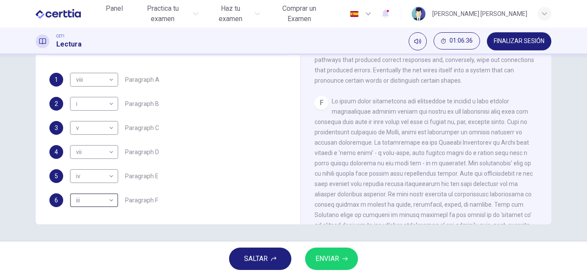
click at [329, 258] on span "ENVIAR" at bounding box center [328, 258] width 24 height 12
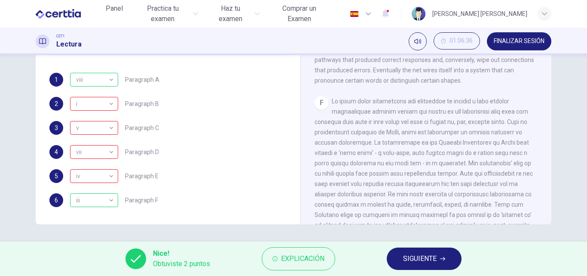
click at [426, 254] on span "SIGUIENTE" at bounding box center [420, 258] width 34 height 12
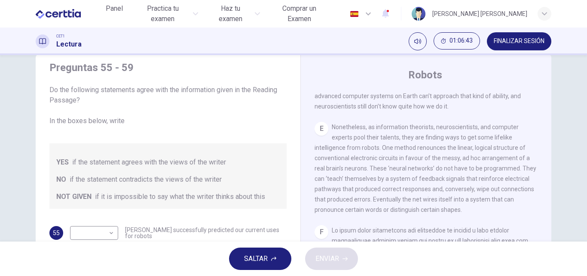
scroll to position [61, 0]
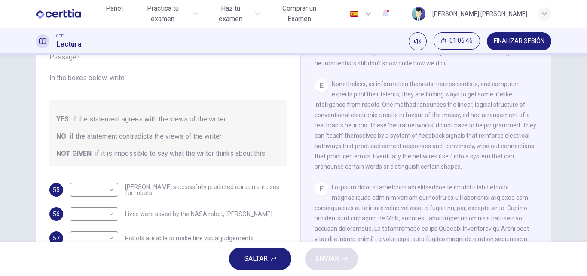
click at [520, 38] on span "FINALIZAR SESIÓN" at bounding box center [519, 41] width 51 height 7
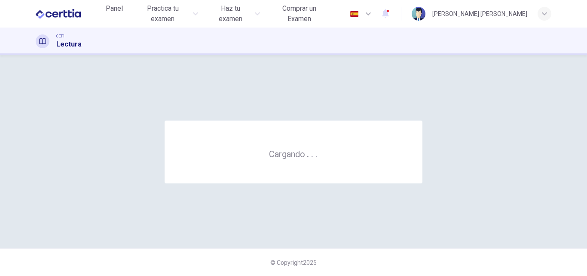
scroll to position [0, 0]
